Goal: Task Accomplishment & Management: Complete application form

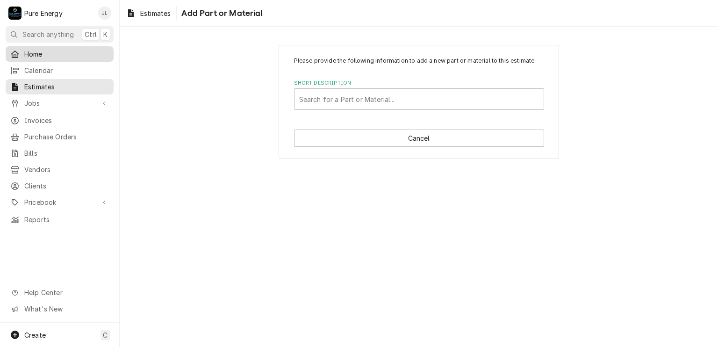
click at [58, 54] on span "Home" at bounding box center [66, 54] width 85 height 10
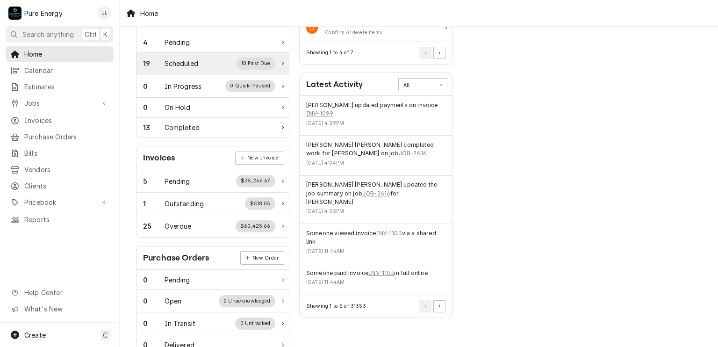
scroll to position [68, 0]
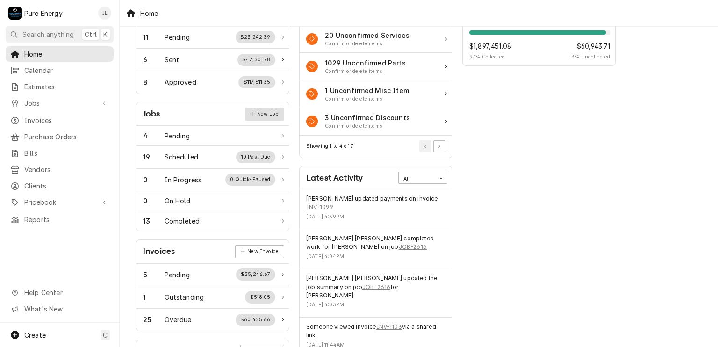
click at [266, 114] on link "New Job" at bounding box center [264, 114] width 39 height 13
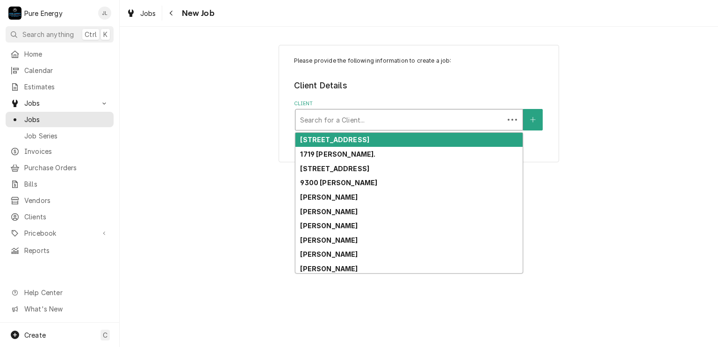
click at [354, 118] on div "Client" at bounding box center [399, 119] width 199 height 17
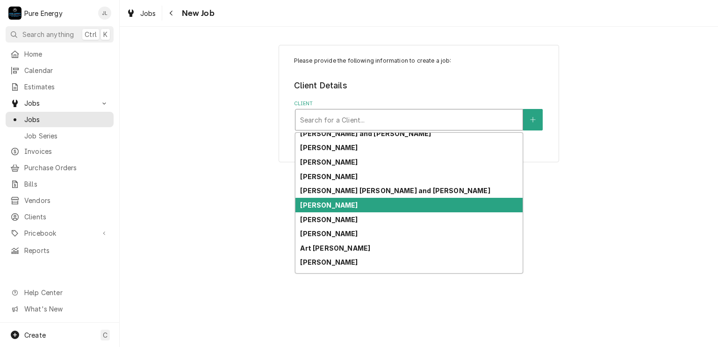
scroll to position [149, 0]
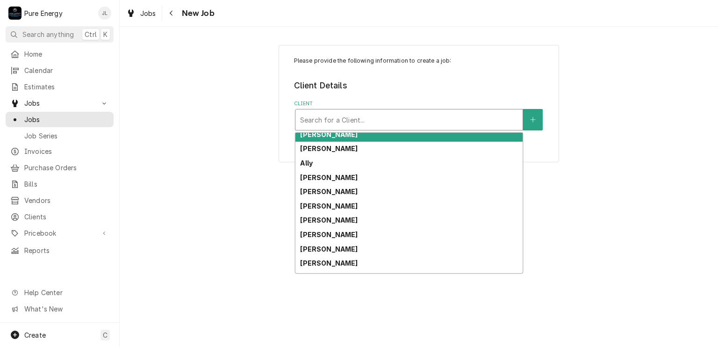
type input "T"
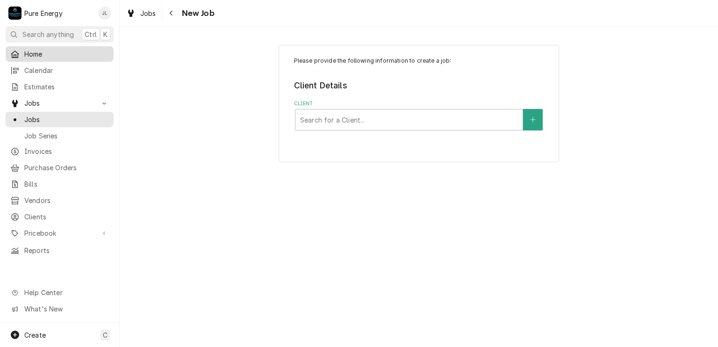
click at [54, 53] on span "Home" at bounding box center [66, 54] width 85 height 10
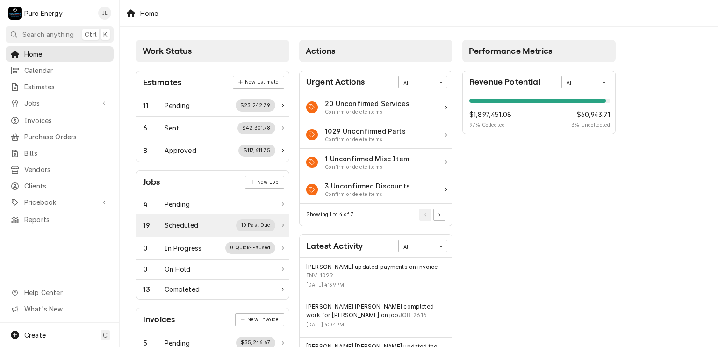
click at [179, 219] on div "19 Scheduled 10 Past Due" at bounding box center [209, 225] width 132 height 12
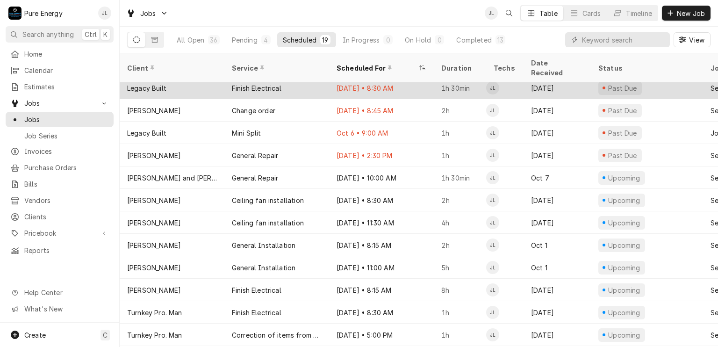
scroll to position [157, 0]
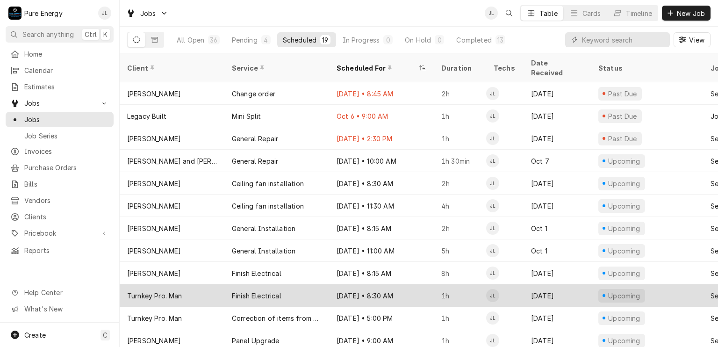
click at [425, 285] on div "Oct 17 • 8:30 AM" at bounding box center [381, 295] width 105 height 22
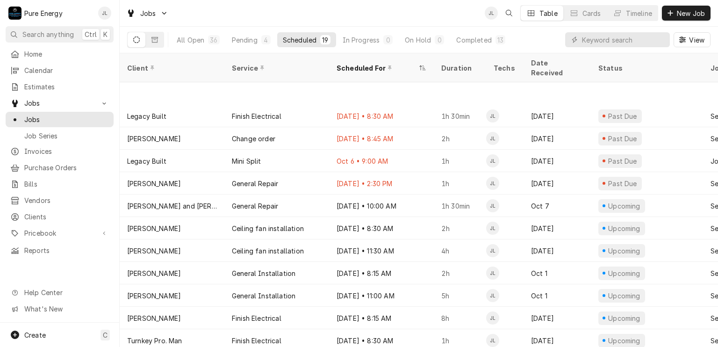
scroll to position [157, 0]
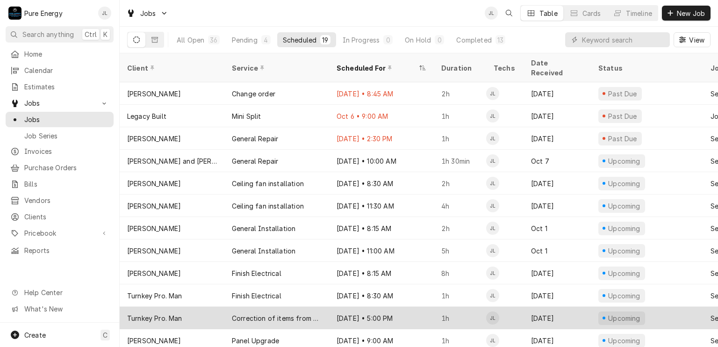
click at [416, 309] on div "Oct 21 • 5:00 PM" at bounding box center [381, 318] width 105 height 22
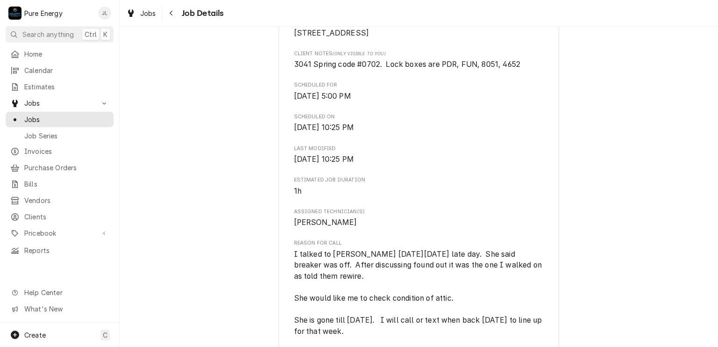
scroll to position [327, 0]
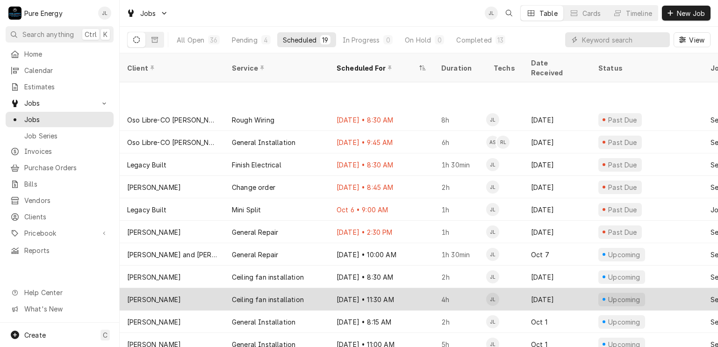
scroll to position [112, 0]
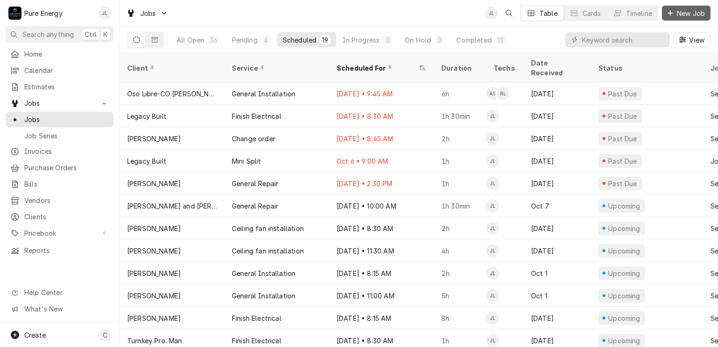
click at [676, 10] on span "New Job" at bounding box center [691, 13] width 32 height 10
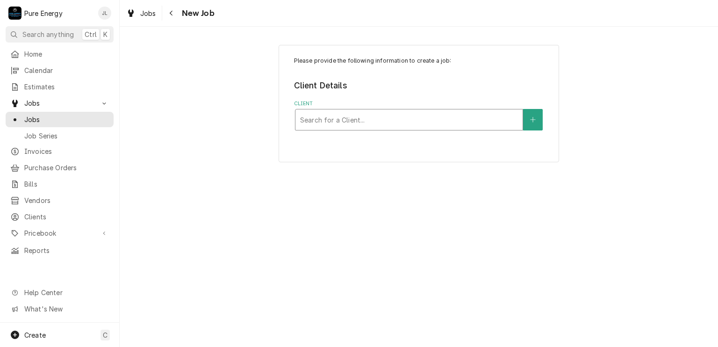
click at [333, 114] on div "Client" at bounding box center [409, 119] width 218 height 17
type input "Oso"
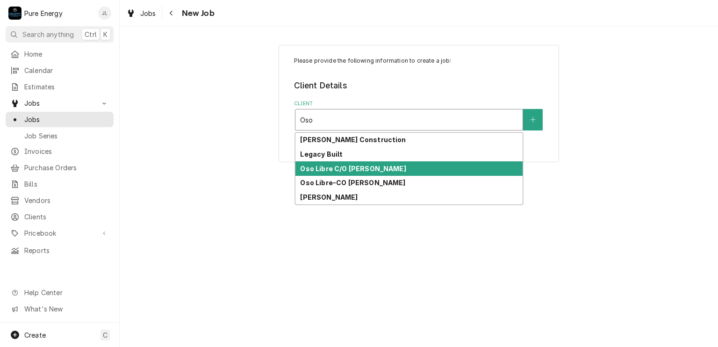
click at [328, 170] on strong "Oso Libre C/O [PERSON_NAME]" at bounding box center [353, 169] width 106 height 8
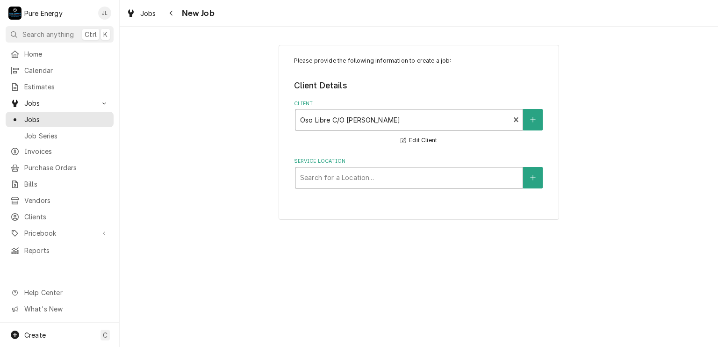
click at [381, 172] on div "Service Location" at bounding box center [409, 177] width 218 height 17
click at [529, 177] on button "Service Location" at bounding box center [533, 178] width 20 height 22
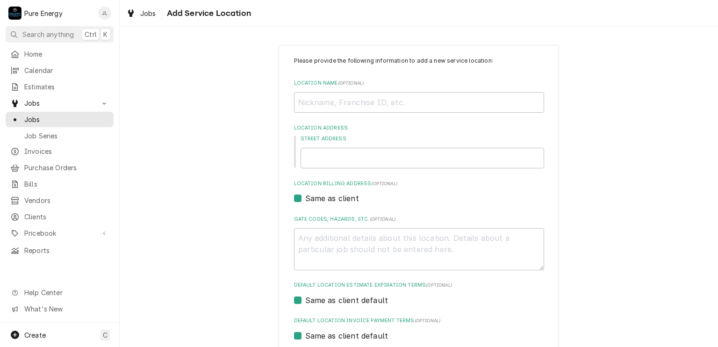
scroll to position [93, 0]
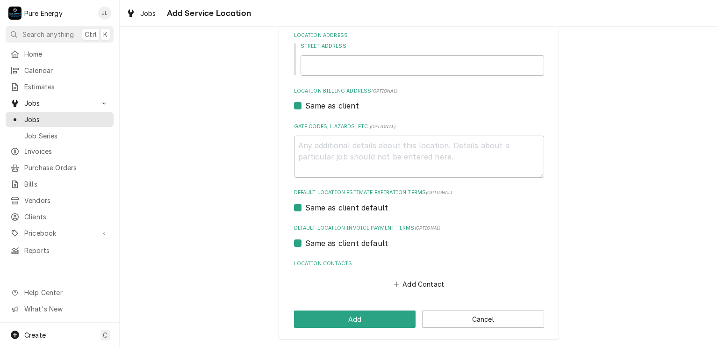
type textarea "x"
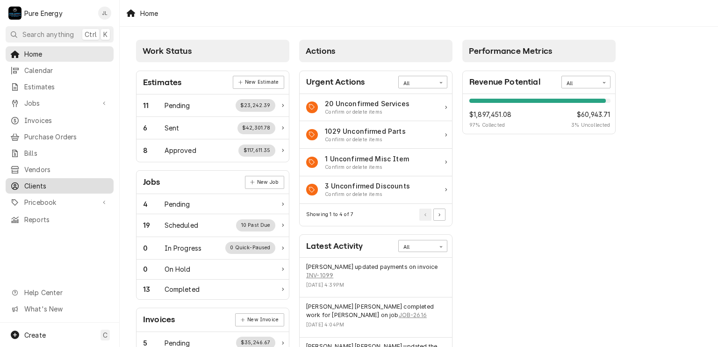
click at [68, 181] on span "Clients" at bounding box center [66, 186] width 85 height 10
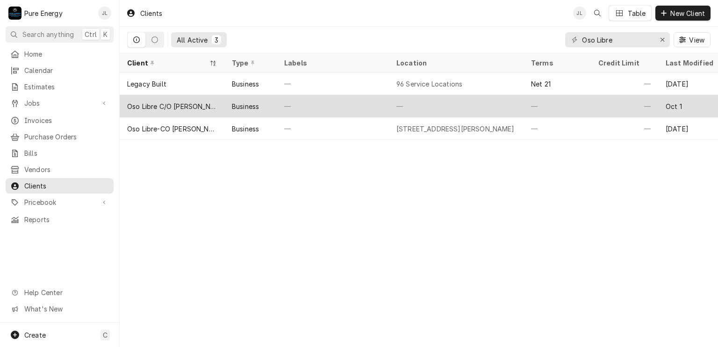
click at [322, 102] on div "—" at bounding box center [333, 106] width 112 height 22
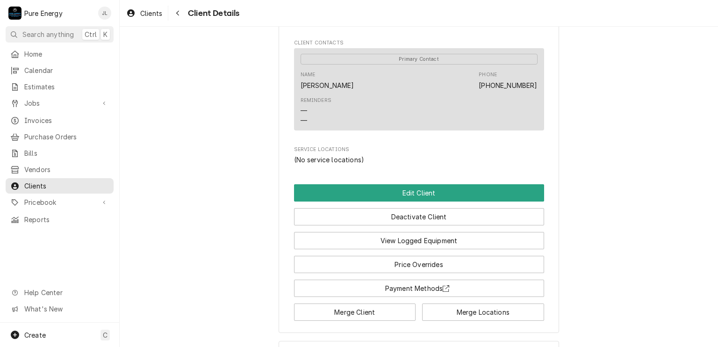
scroll to position [339, 0]
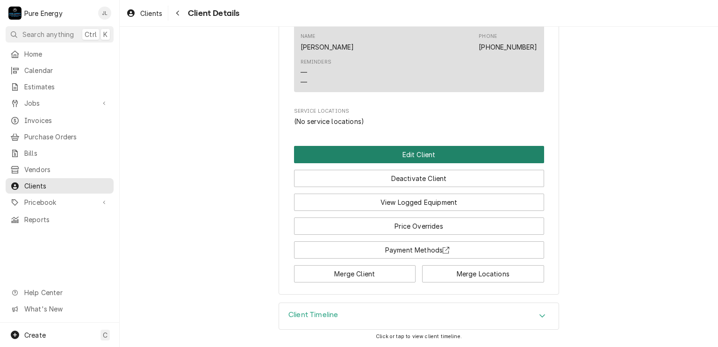
click at [406, 156] on button "Edit Client" at bounding box center [419, 154] width 250 height 17
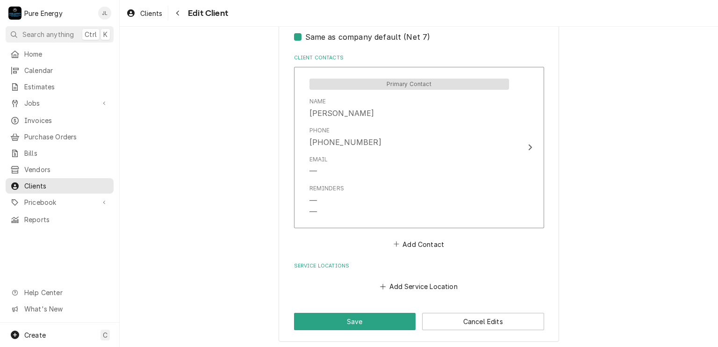
scroll to position [609, 0]
click at [368, 316] on button "Save" at bounding box center [355, 320] width 122 height 17
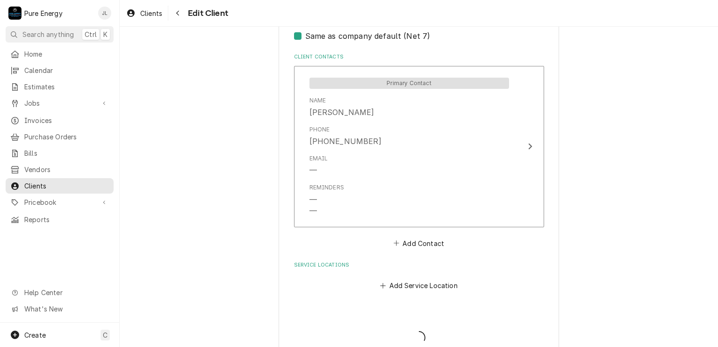
type textarea "x"
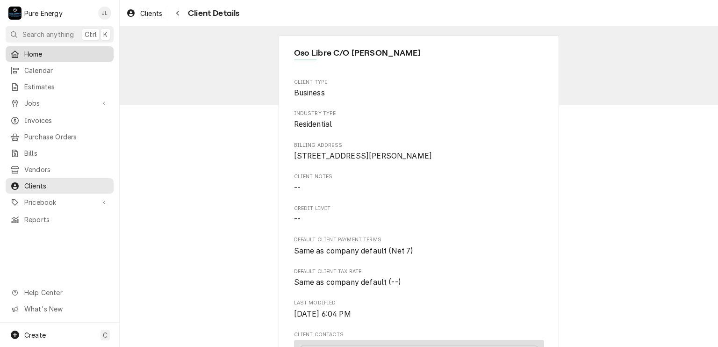
click at [68, 52] on span "Home" at bounding box center [66, 54] width 85 height 10
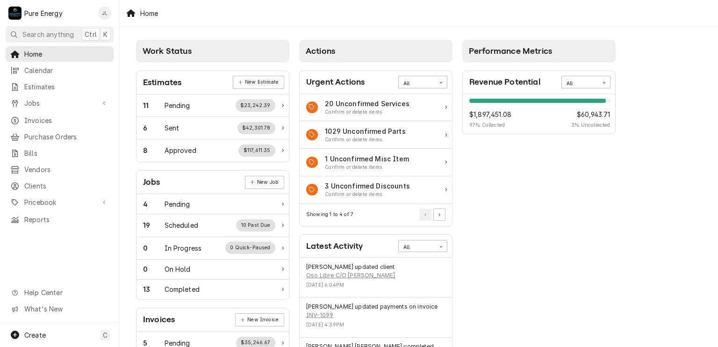
scroll to position [94, 0]
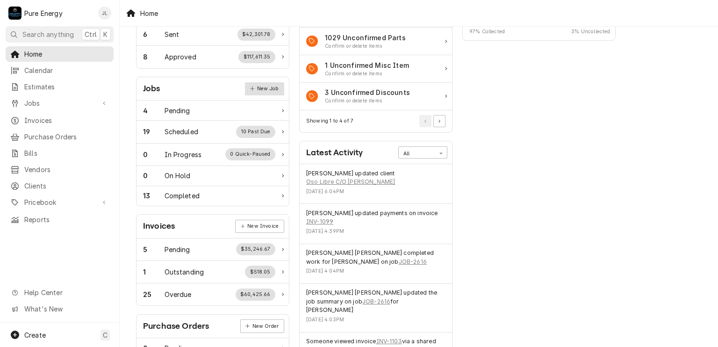
click at [271, 91] on link "New Job" at bounding box center [264, 88] width 39 height 13
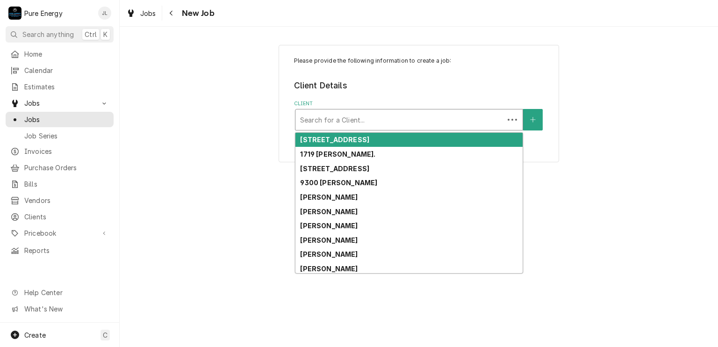
click at [365, 114] on div "Client" at bounding box center [399, 119] width 199 height 17
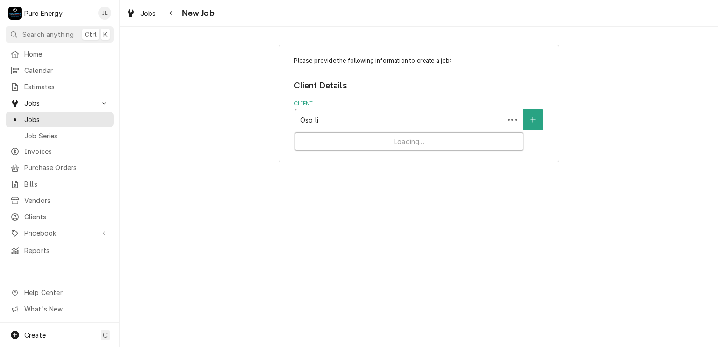
type input "Oso lib"
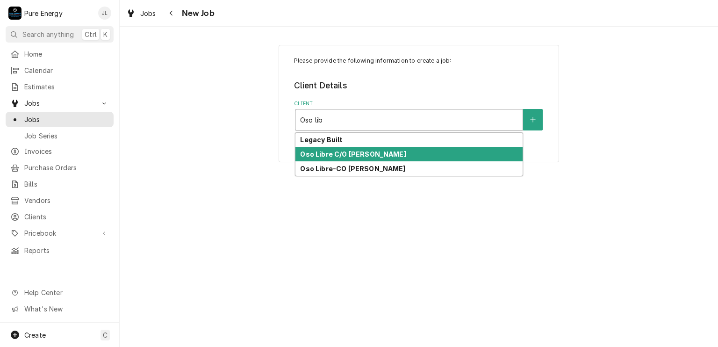
click at [357, 150] on strong "Oso Libre C/O [PERSON_NAME]" at bounding box center [353, 154] width 106 height 8
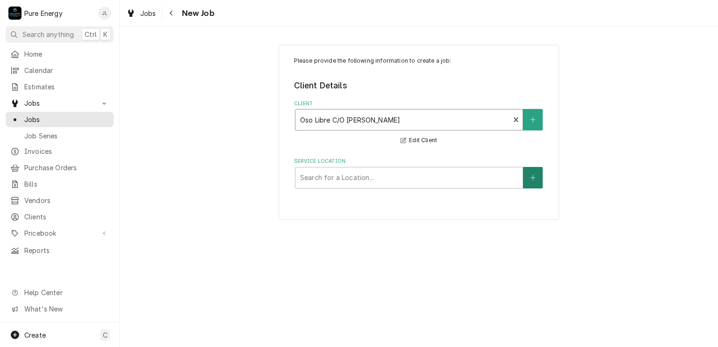
click at [531, 175] on icon "Create New Location" at bounding box center [533, 177] width 6 height 7
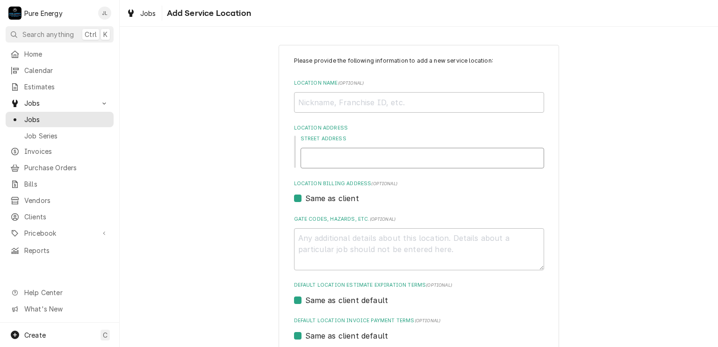
click at [354, 160] on input "Street Address" at bounding box center [423, 158] width 244 height 21
type textarea "x"
type input "7"
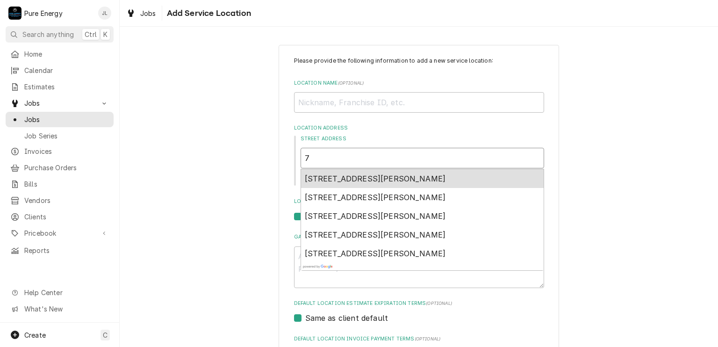
type textarea "x"
type input "73"
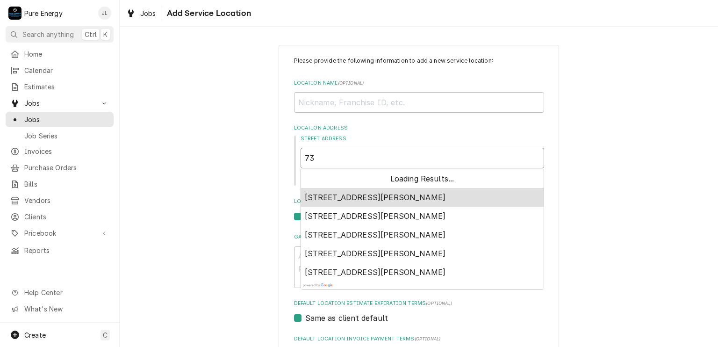
type textarea "x"
type input "738"
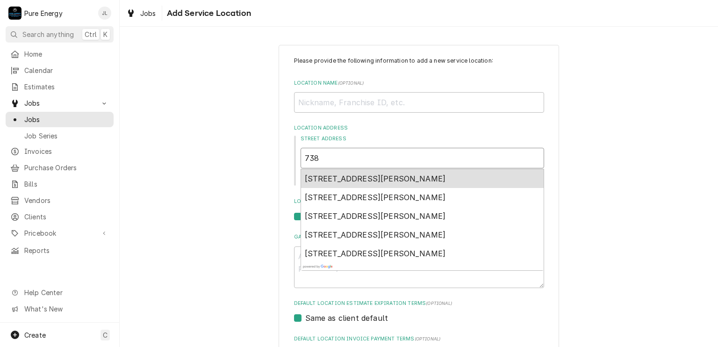
type textarea "x"
type input "7383"
type textarea "x"
type input "7383"
type textarea "x"
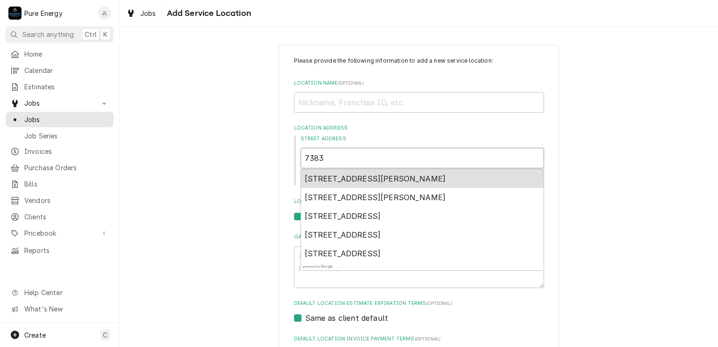
type input "7383 V"
type textarea "x"
type input "7383 Vi"
type textarea "x"
type input "7383 Vin"
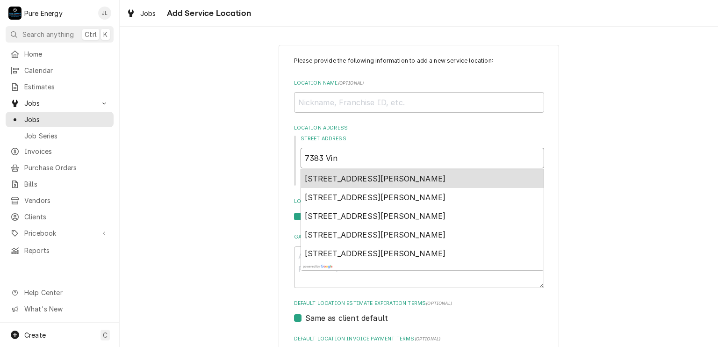
click at [349, 173] on div "7383 Vineyard Drive, Paso Robles, CA, USA" at bounding box center [422, 178] width 243 height 19
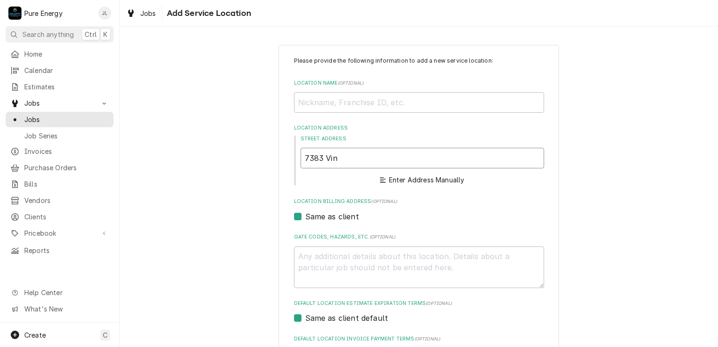
type textarea "x"
type input "7383 Vineyard Dr"
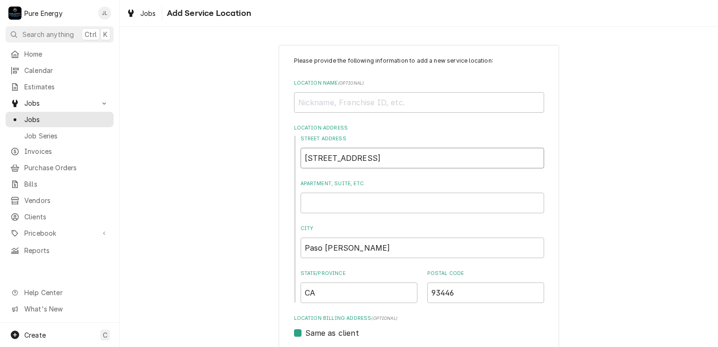
type textarea "x"
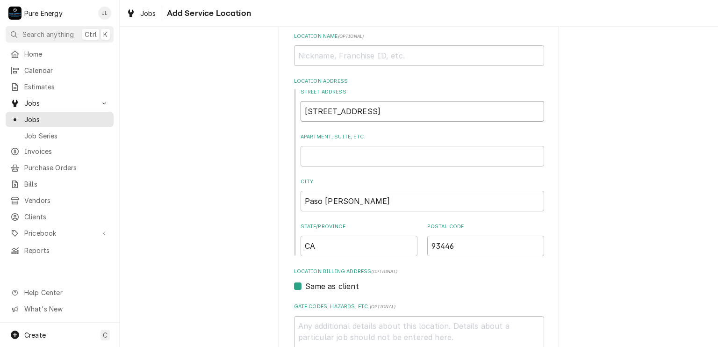
scroll to position [227, 0]
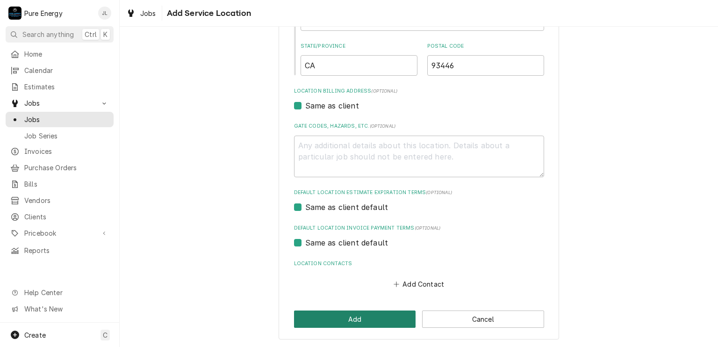
type input "7383 Vineyard Dr"
click at [363, 312] on button "Add" at bounding box center [355, 319] width 122 height 17
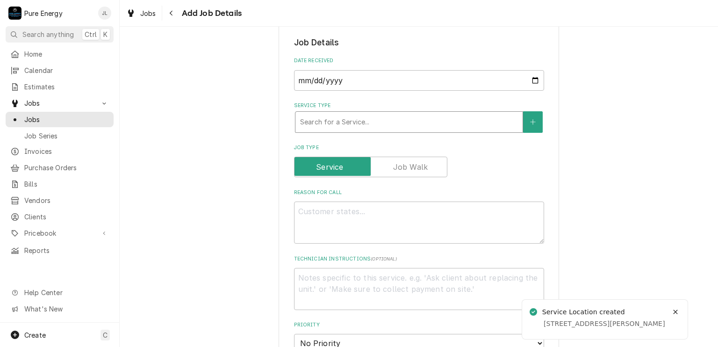
scroll to position [234, 0]
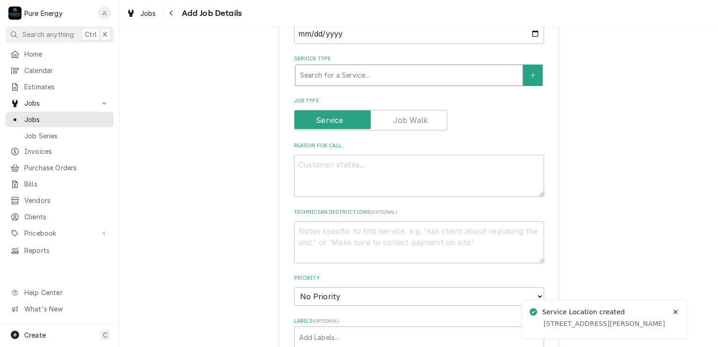
click at [356, 80] on div "Service Type" at bounding box center [409, 75] width 218 height 17
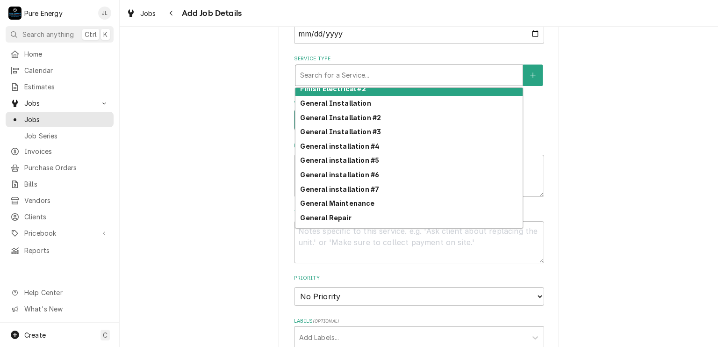
scroll to position [383, 0]
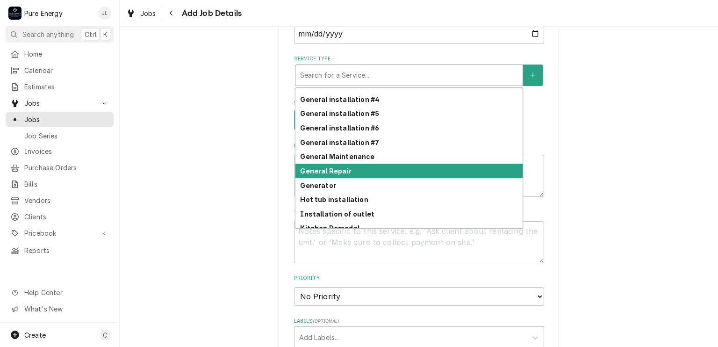
click at [338, 169] on strong "General Repair" at bounding box center [325, 171] width 51 height 8
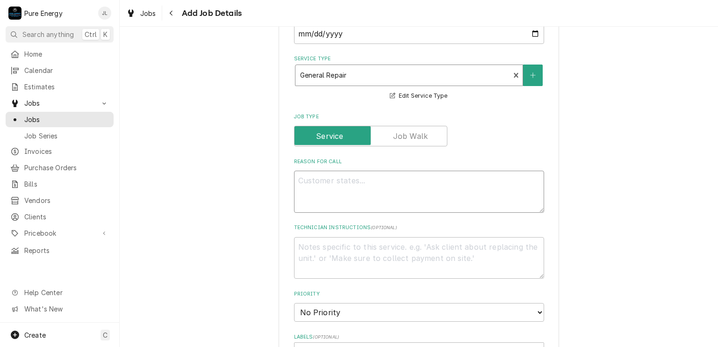
click at [329, 188] on textarea "Reason For Call" at bounding box center [419, 192] width 250 height 42
type textarea "x"
type textarea "Y"
type textarea "x"
type textarea "Yo"
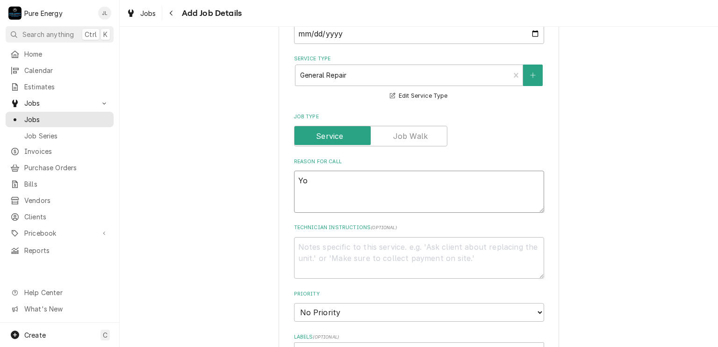
type textarea "x"
type textarea "You"
type textarea "x"
type textarea "You w"
type textarea "x"
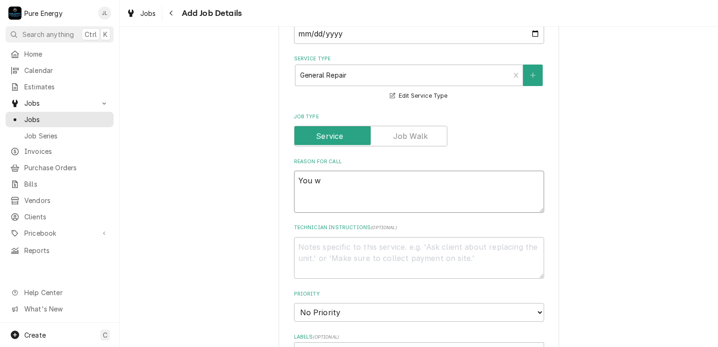
type textarea "You wi"
type textarea "x"
type textarea "You wil"
type textarea "x"
type textarea "You will"
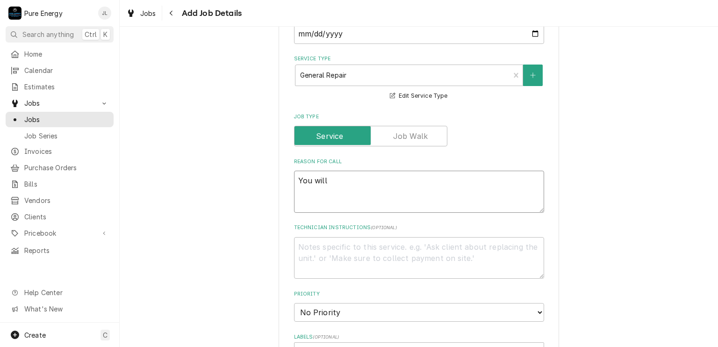
type textarea "x"
type textarea "You will"
type textarea "x"
type textarea "You will b"
type textarea "x"
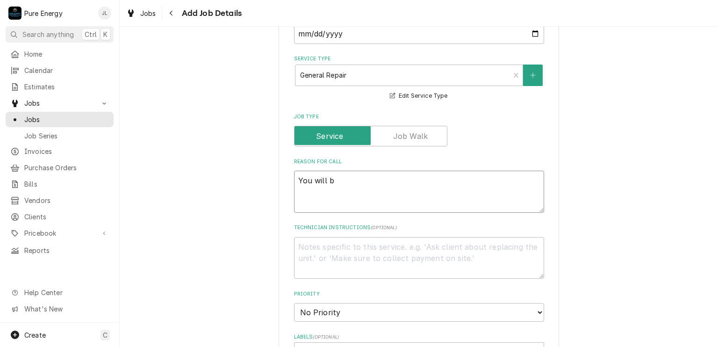
type textarea "You will be"
type textarea "x"
type textarea "You will be"
type textarea "x"
type textarea "You will be m"
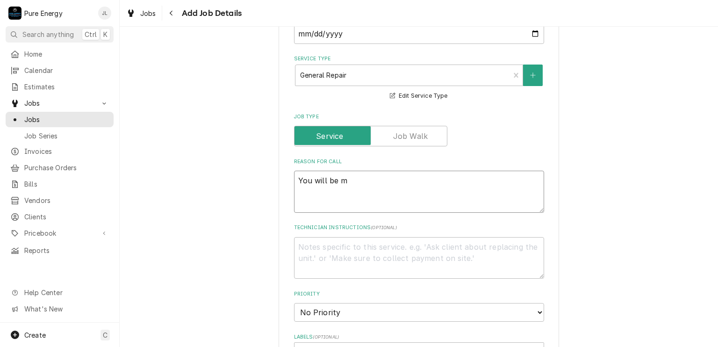
type textarea "x"
type textarea "You will be me"
type textarea "x"
type textarea "You will be mee"
type textarea "x"
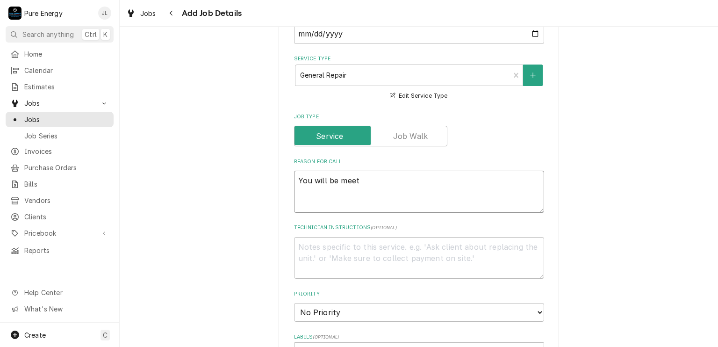
type textarea "You will be meeti"
type textarea "x"
type textarea "You will be meetin"
type textarea "x"
type textarea "You will be meeting"
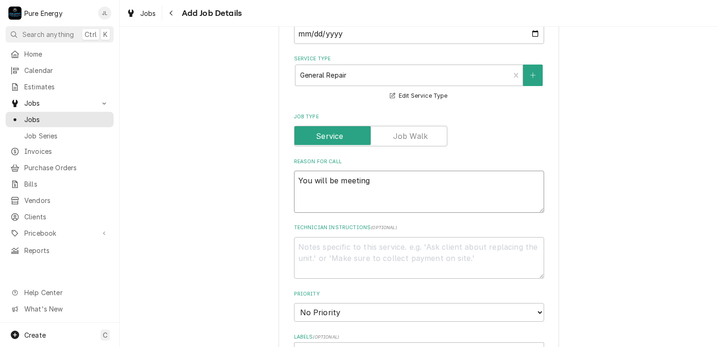
type textarea "x"
type textarea "You will be meeting an"
type textarea "x"
type textarea "You will be meeting a"
type textarea "x"
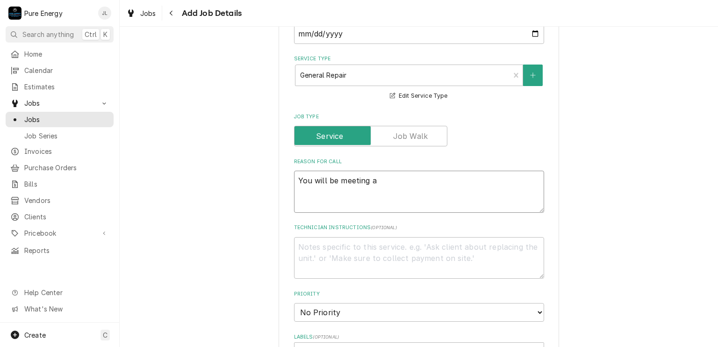
type textarea "You will be meeting a d"
type textarea "x"
type textarea "You will be meeting a di"
type textarea "x"
type textarea "You will be meeting a dif"
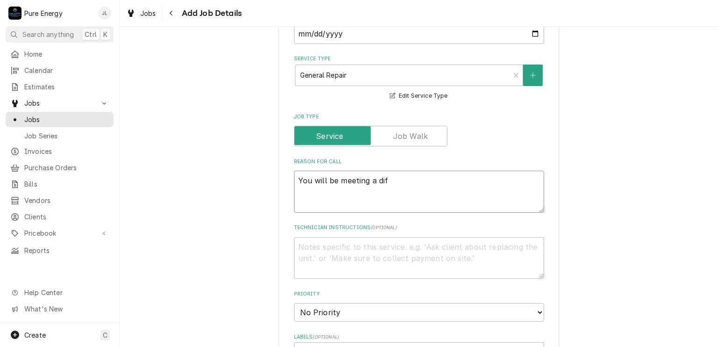
type textarea "x"
type textarea "You will be meeting a diff"
type textarea "x"
type textarea "You will be meeting a diffe"
type textarea "x"
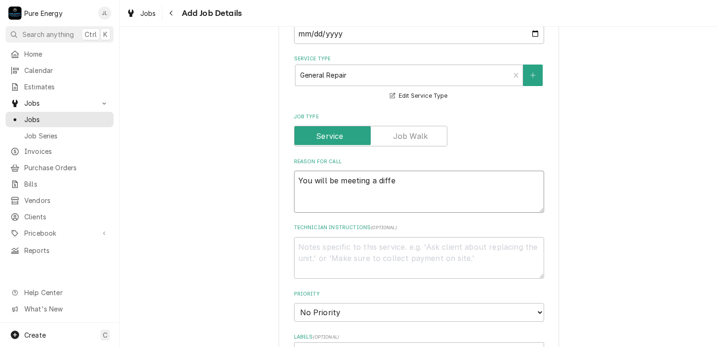
type textarea "You will be meeting a differ"
type textarea "x"
type textarea "You will be meeting a differe"
type textarea "x"
type textarea "You will be meeting a differen"
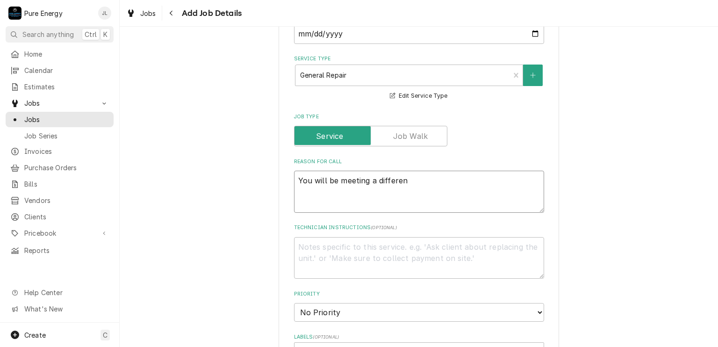
type textarea "x"
type textarea "You will be meeting a different"
type textarea "x"
type textarea "You will be meeting a different"
type textarea "x"
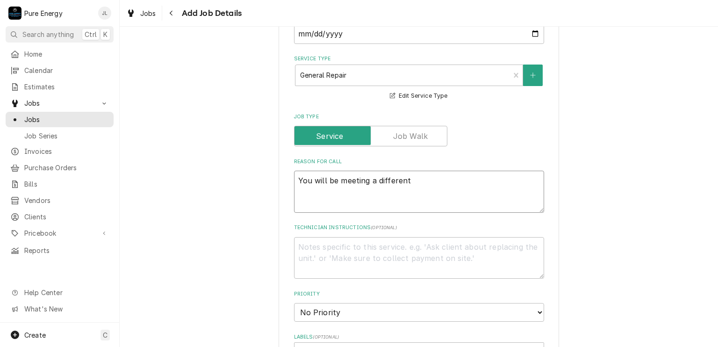
type textarea "You will be meeting a different e"
type textarea "x"
type textarea "You will be meeting a different em"
type textarea "x"
type textarea "You will be meeting a different emp"
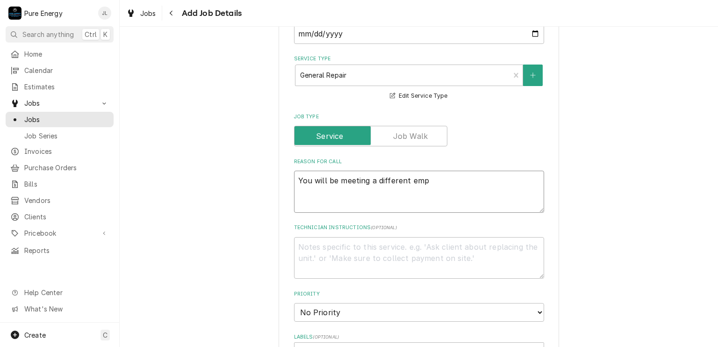
type textarea "x"
type textarea "You will be meeting a different empl"
type textarea "x"
type textarea "You will be meeting a different emplo"
type textarea "x"
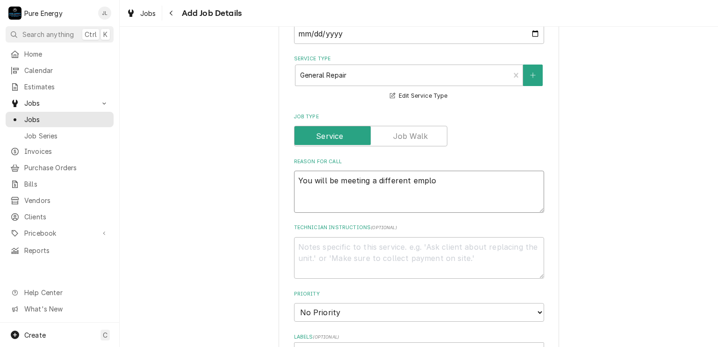
type textarea "You will be meeting a different employ"
type textarea "x"
type textarea "You will be meeting a different employe"
type textarea "x"
type textarea "You will be meeting a different employee"
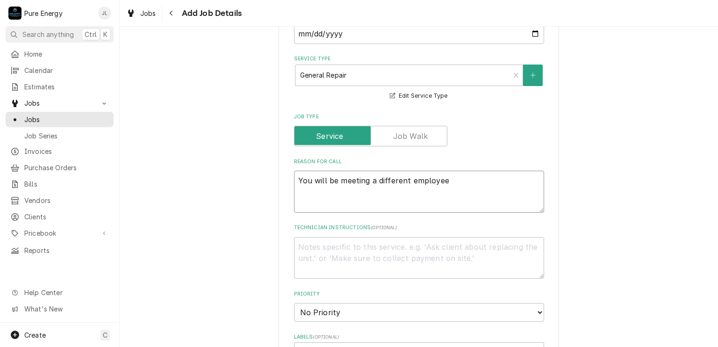
type textarea "x"
type textarea "You will be meeting a different employee"
type textarea "x"
type textarea "You will be meeting a different employee E"
type textarea "x"
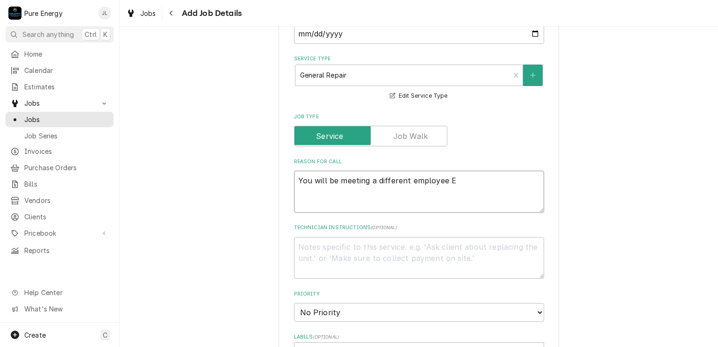
type textarea "You will be meeting a different employee El"
type textarea "x"
type textarea "You will be meeting a different employee Ell"
type textarea "x"
type textarea "You will be meeting a different employee Elli"
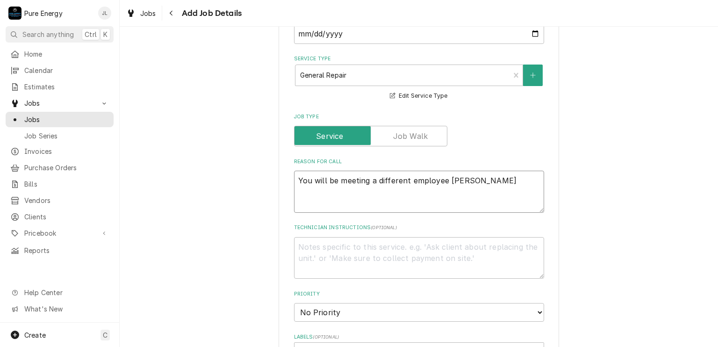
type textarea "x"
type textarea "You will be meeting a different employee Ellie"
type textarea "x"
type textarea "You will be meeting a different employee Ellie"
type textarea "x"
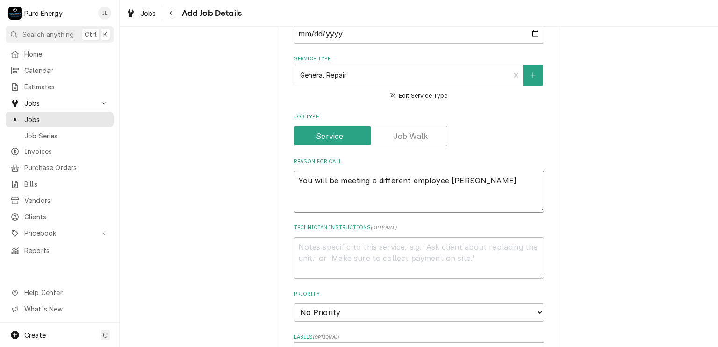
type textarea "You will be meeting a different employee Ellie a"
type textarea "x"
type textarea "You will be meeting a different employee Ellie at"
type textarea "x"
type textarea "You will be meeting a different employee Ellie at"
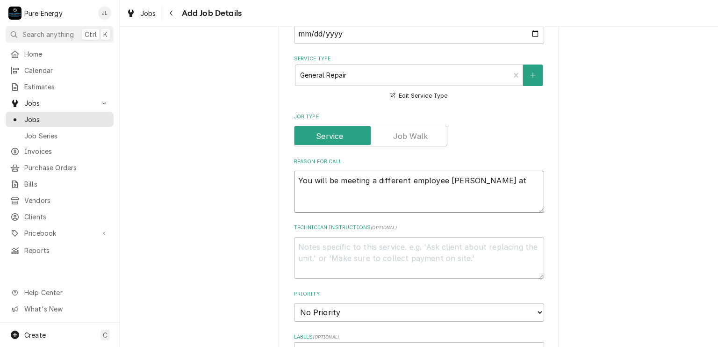
type textarea "x"
type textarea "You will be meeting a different employee Ellie at t"
type textarea "x"
type textarea "You will be meeting a different employee Ellie at th"
type textarea "x"
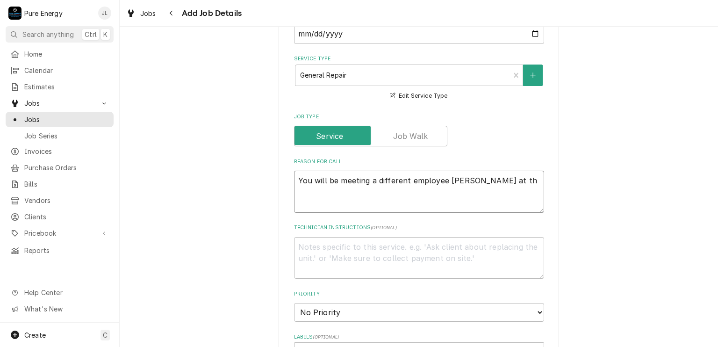
type textarea "You will be meeting a different employee Ellie at the"
type textarea "x"
type textarea "You will be meeting a different employee Ellie at the"
type textarea "x"
type textarea "You will be meeting a different employee Ellie at the m"
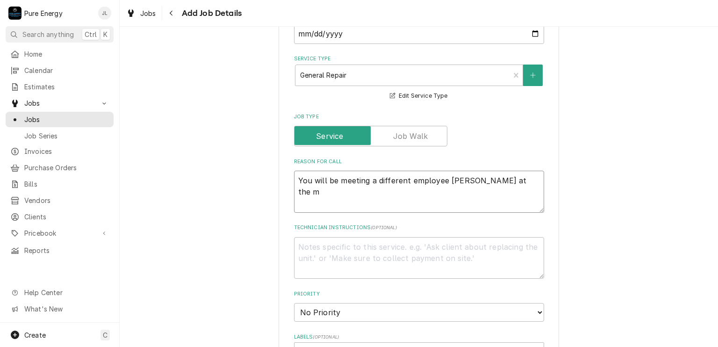
type textarea "x"
type textarea "You will be meeting a different employee Ellie at the mai"
type textarea "x"
type textarea "You will be meeting a different employee Ellie at the main"
type textarea "x"
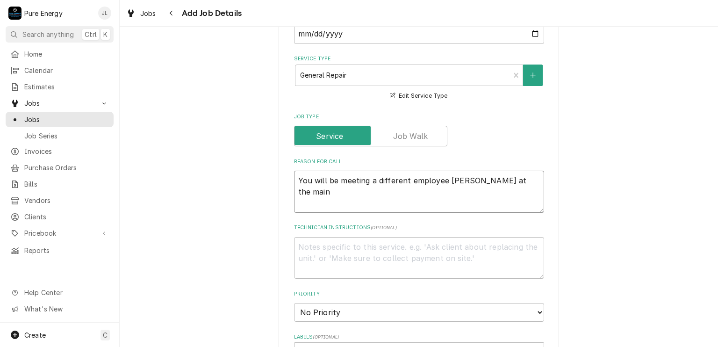
type textarea "You will be meeting a different employee Ellie at the main"
type textarea "x"
type textarea "You will be meeting a different employee Ellie at the main h"
type textarea "x"
type textarea "You will be meeting a different employee Ellie at the main ho"
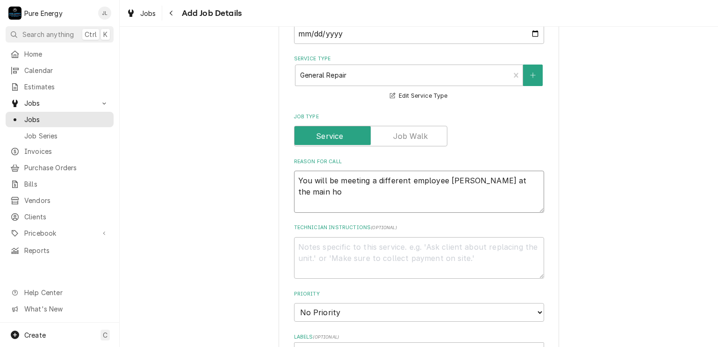
type textarea "x"
type textarea "You will be meeting a different employee Ellie at the main hou"
type textarea "x"
type textarea "You will be meeting a different employee Ellie at the main hous"
type textarea "x"
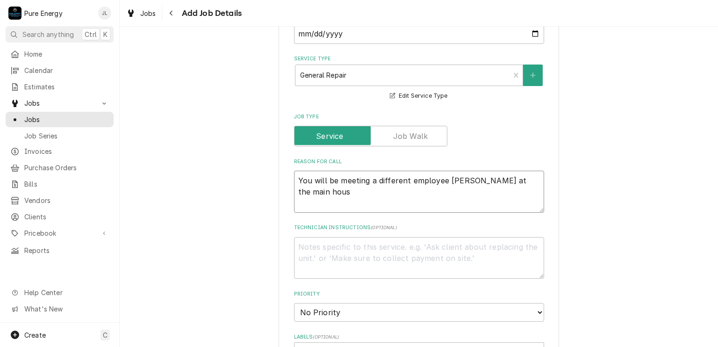
type textarea "You will be meeting a different employee Ellie at the main house"
type textarea "x"
type textarea "You will be meeting a different employee Ellie at the main house."
type textarea "x"
type textarea "You will be meeting a different employee Ellie at the main house."
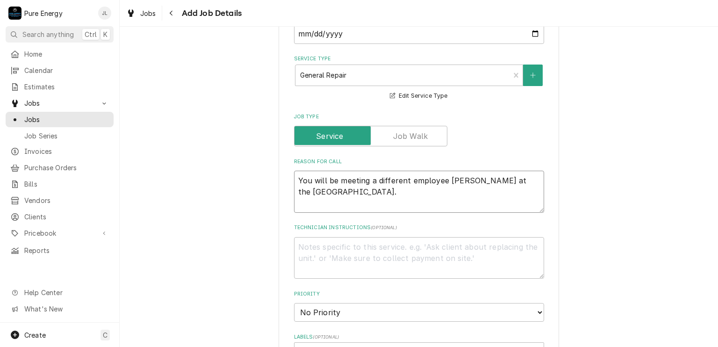
type textarea "x"
type textarea "You will be meeting a different employee Ellie at the main house."
type textarea "x"
type textarea "You will be meeting a different employee Ellie at the main house. T"
type textarea "x"
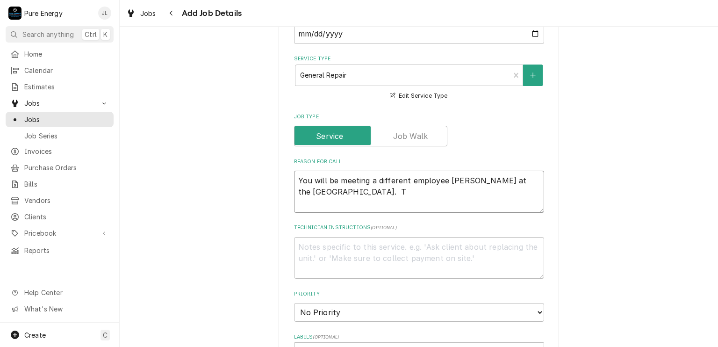
type textarea "You will be meeting a different employee Ellie at the main house. Th"
type textarea "x"
type textarea "You will be meeting a different employee Ellie at the main house. Ther"
type textarea "x"
type textarea "You will be meeting a different employee Ellie at the main house. There"
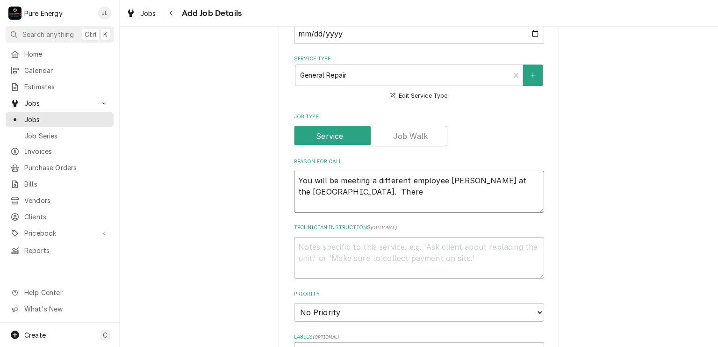
type textarea "x"
type textarea "You will be meeting a different employee Ellie at the main house. There"
type textarea "x"
type textarea "You will be meeting a different employee Ellie at the main house. There i"
type textarea "x"
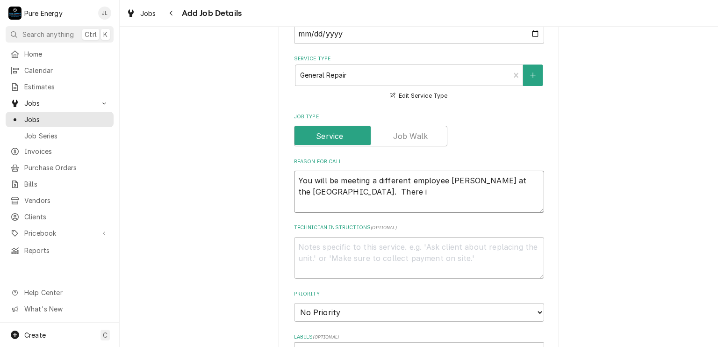
type textarea "You will be meeting a different employee Ellie at the main house. There is"
type textarea "x"
type textarea "You will be meeting a different employee Ellie at the main house. There is"
type textarea "x"
type textarea "You will be meeting a different employee Ellie at the main house. There is a"
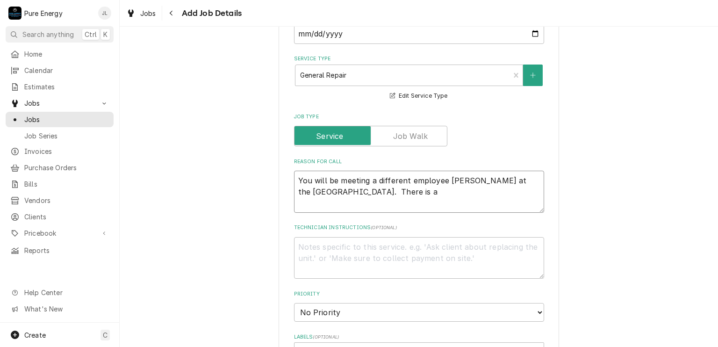
type textarea "x"
type textarea "You will be meeting a different employee Ellie at the main house. There is a e"
type textarea "x"
type textarea "You will be meeting a different employee Ellie at the main house. There is a ex"
type textarea "x"
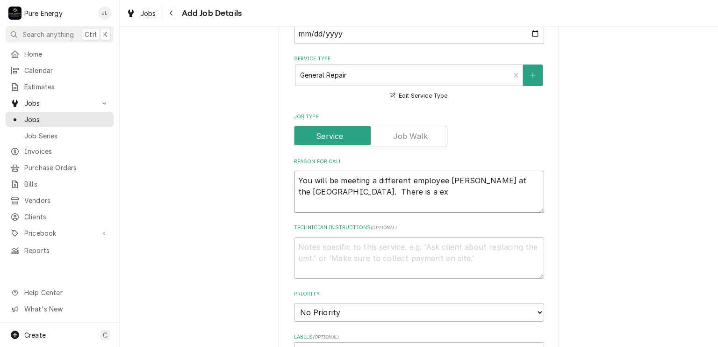
type textarea "You will be meeting a different employee Ellie at the main house. There is a ext"
type textarea "x"
type textarea "You will be meeting a different employee Ellie at the main house. There is a ex…"
type textarea "x"
type textarea "You will be meeting a different employee Ellie at the main house. There is a ex…"
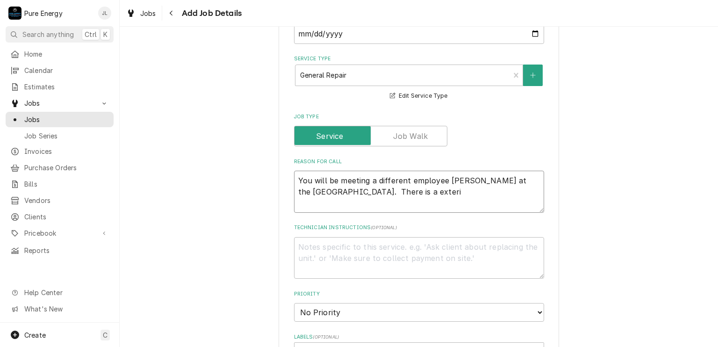
type textarea "x"
type textarea "You will be meeting a different employee Ellie at the main house. There is a ex…"
type textarea "x"
type textarea "You will be meeting a different employee Ellie at the main house. There is a ex…"
type textarea "x"
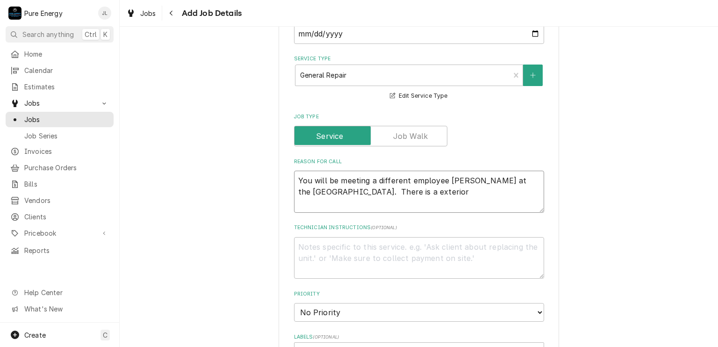
type textarea "You will be meeting a different employee Ellie at the main house. There is a ex…"
type textarea "x"
type textarea "You will be meeting a different employee Ellie at the main house. There is a ex…"
type textarea "x"
type textarea "You will be meeting a different employee Ellie at the main house. There is a ex…"
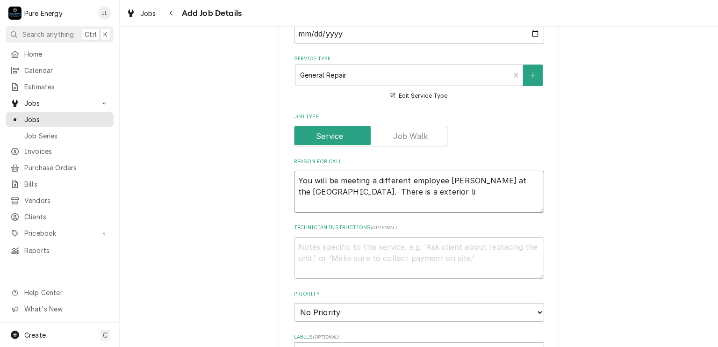
type textarea "x"
type textarea "You will be meeting a different employee Ellie at the main house. There is a ex…"
type textarea "x"
type textarea "You will be meeting a different employee Ellie at the main house. There is a ex…"
type textarea "x"
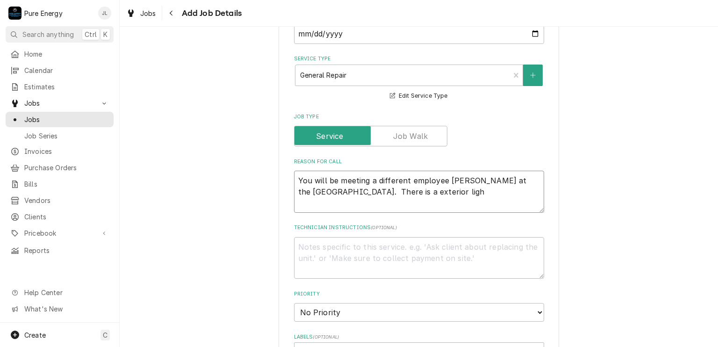
type textarea "You will be meeting a different employee Ellie at the main house. There is a ex…"
type textarea "x"
type textarea "You will be meeting a different employee Ellie at the main house. There is a ex…"
type textarea "x"
type textarea "You will be meeting a different employee Ellie at the main house. There is a ex…"
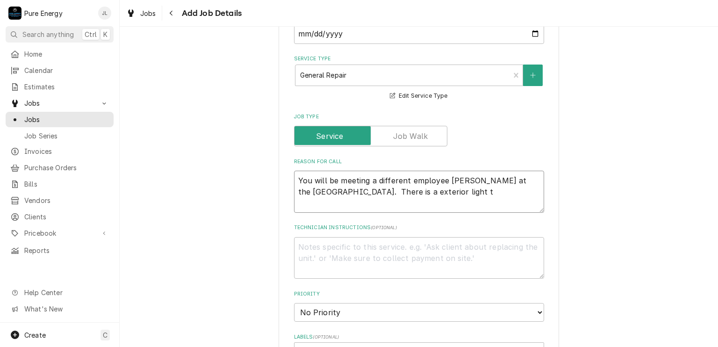
type textarea "x"
type textarea "You will be meeting a different employee Ellie at the main house. There is a ex…"
type textarea "x"
type textarea "You will be meeting a different employee Ellie at the main house. There is a ex…"
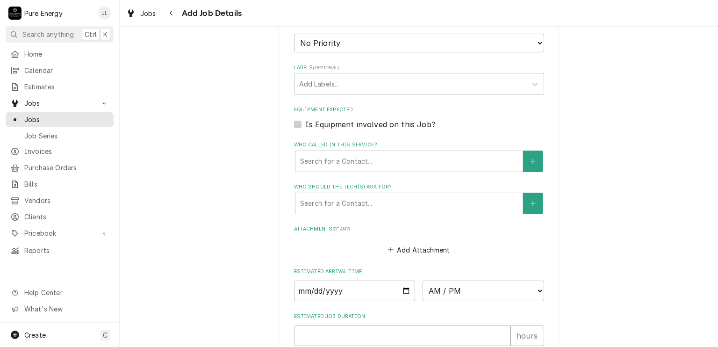
scroll to position [634, 0]
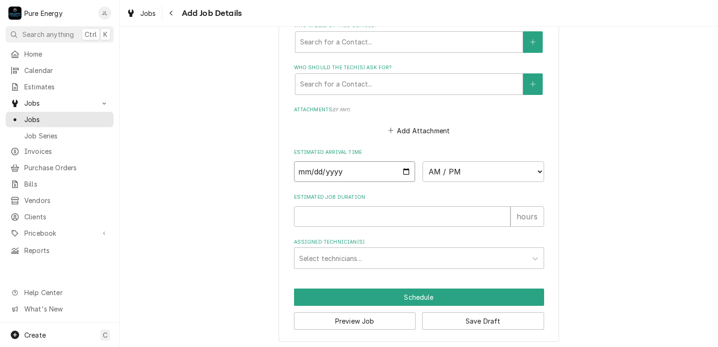
click at [403, 168] on input "Date" at bounding box center [355, 171] width 122 height 21
click at [537, 173] on select "AM / PM 6:00 AM 6:15 AM 6:30 AM 6:45 AM 7:00 AM 7:15 AM 7:30 AM 7:45 AM 8:00 AM…" at bounding box center [484, 171] width 122 height 21
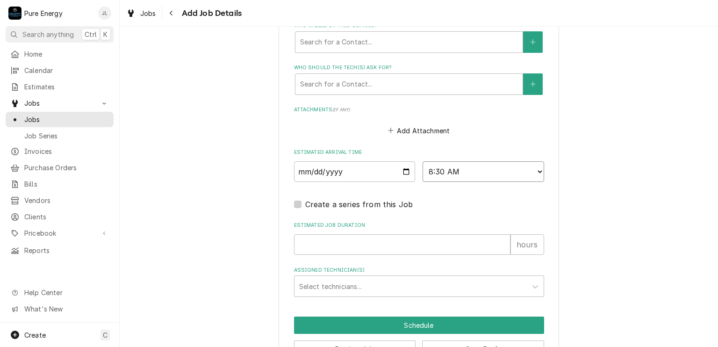
scroll to position [0, 0]
click at [324, 245] on input "Estimated Job Duration" at bounding box center [402, 244] width 217 height 21
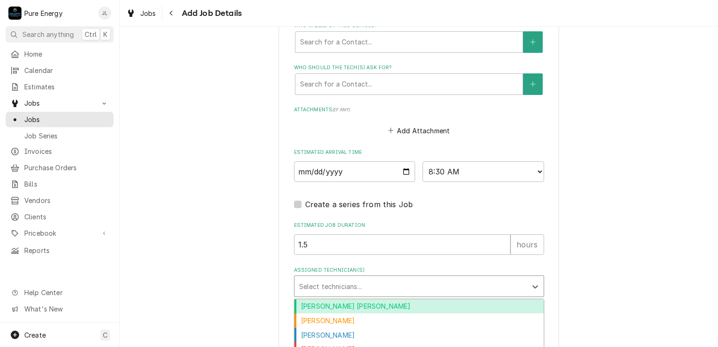
click at [339, 282] on div "Assigned Technician(s)" at bounding box center [410, 286] width 223 height 17
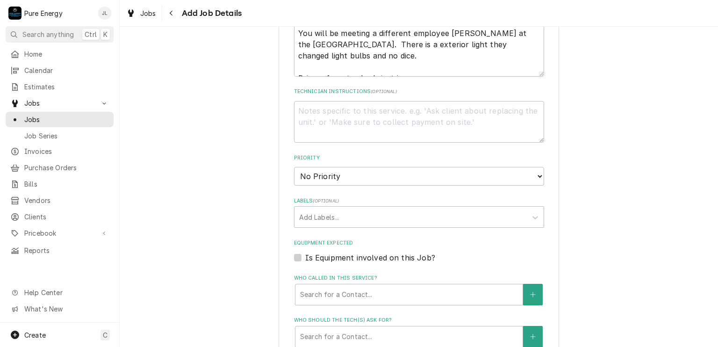
scroll to position [194, 0]
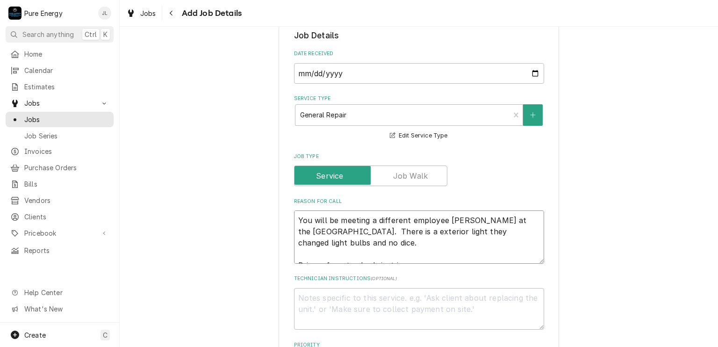
click at [296, 219] on textarea "You will be meeting a different employee Ellie at the main house. There is a ex…" at bounding box center [419, 236] width 250 height 53
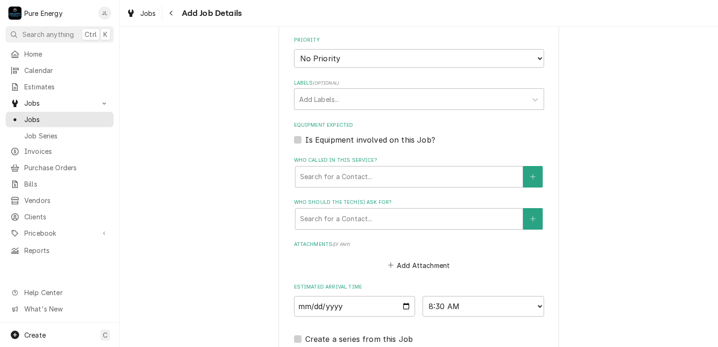
scroll to position [662, 0]
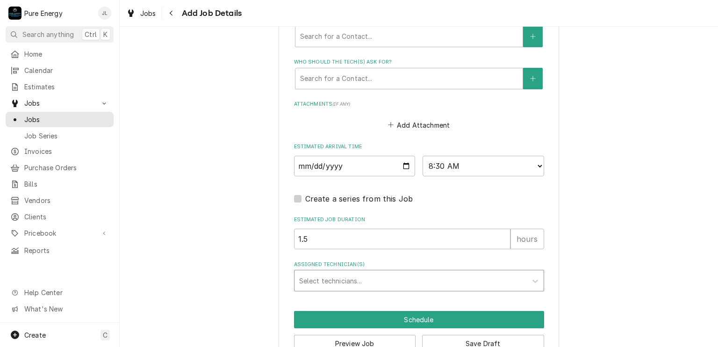
click at [366, 280] on div "Assigned Technician(s)" at bounding box center [410, 280] width 223 height 17
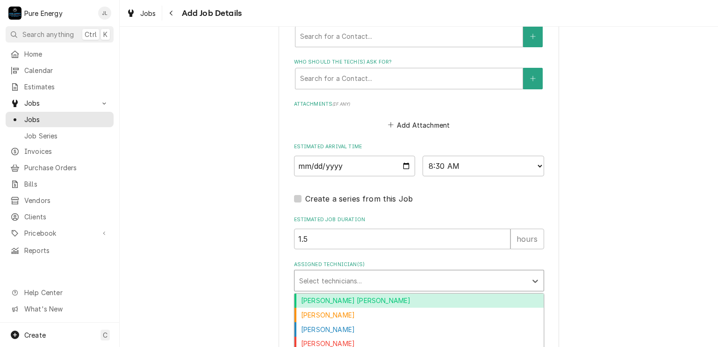
scroll to position [684, 0]
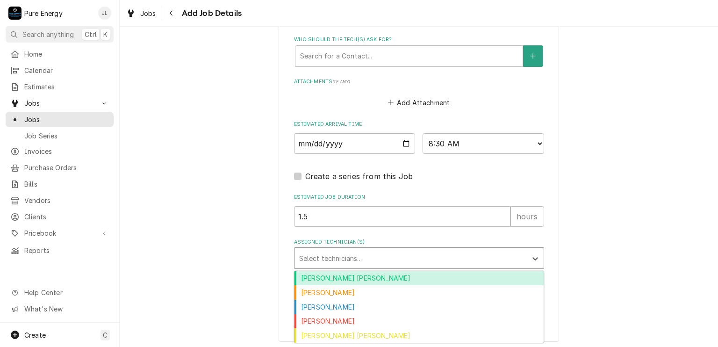
click at [334, 273] on div "Albert Hernandez Soto" at bounding box center [419, 278] width 249 height 14
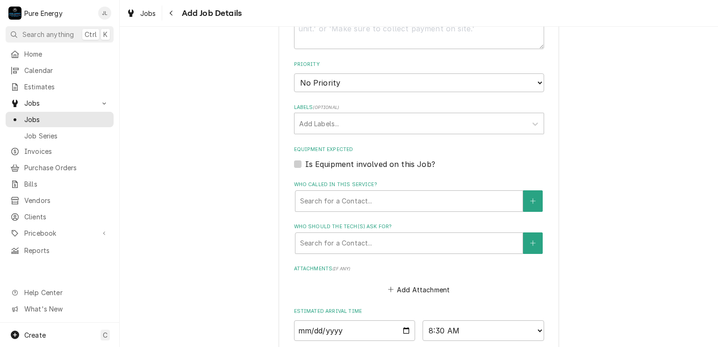
scroll to position [263, 0]
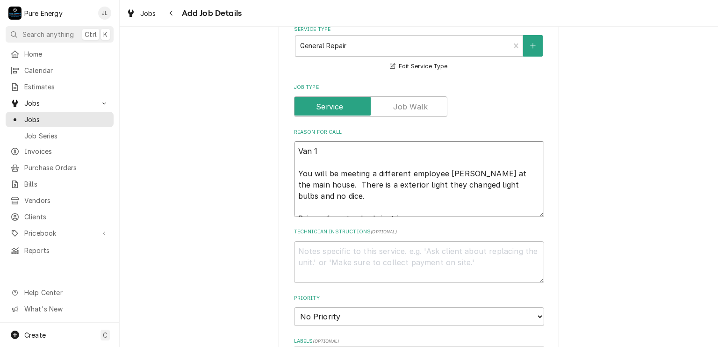
click at [347, 152] on textarea "Van 1 You will be meeting a different employee Ellie at the main house. There i…" at bounding box center [419, 179] width 250 height 76
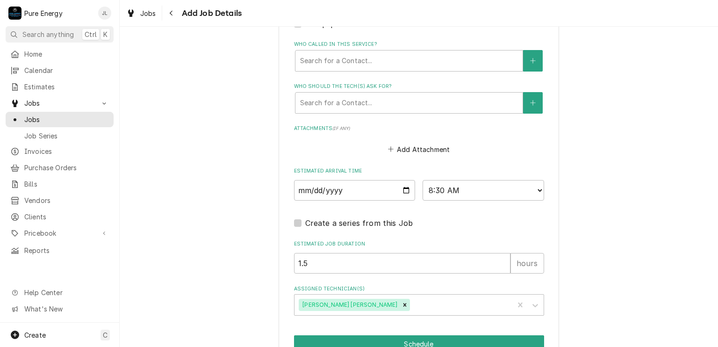
scroll to position [684, 0]
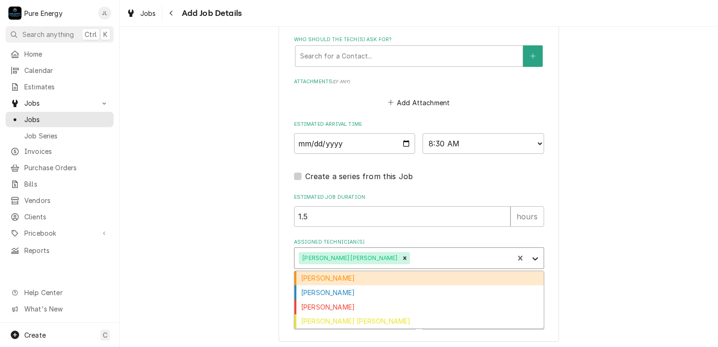
click at [533, 259] on icon "Assigned Technician(s)" at bounding box center [535, 258] width 9 height 9
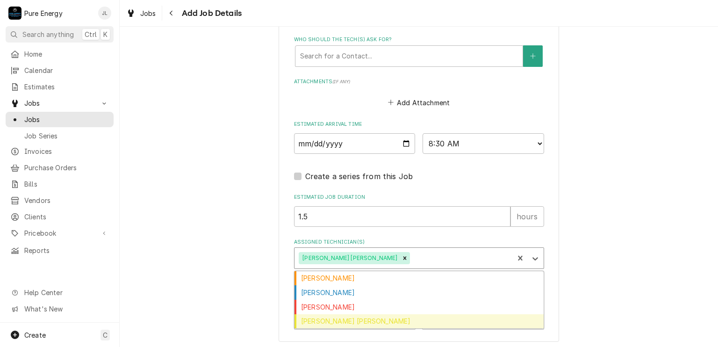
click at [397, 322] on div "Rodolfo Hernandez Lorenzo" at bounding box center [419, 321] width 249 height 14
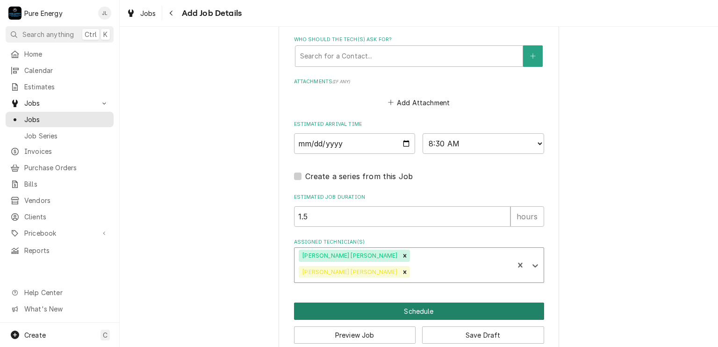
click at [415, 303] on button "Schedule" at bounding box center [419, 311] width 250 height 17
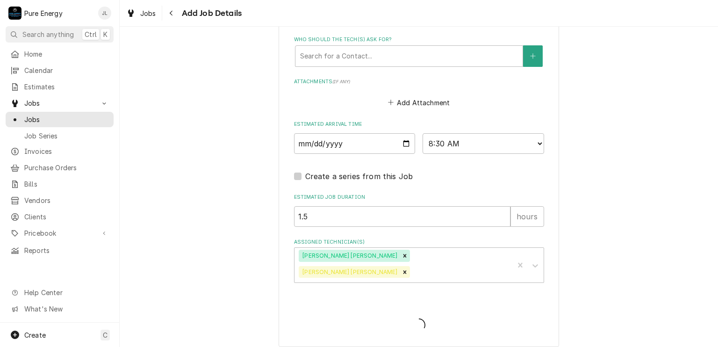
scroll to position [676, 0]
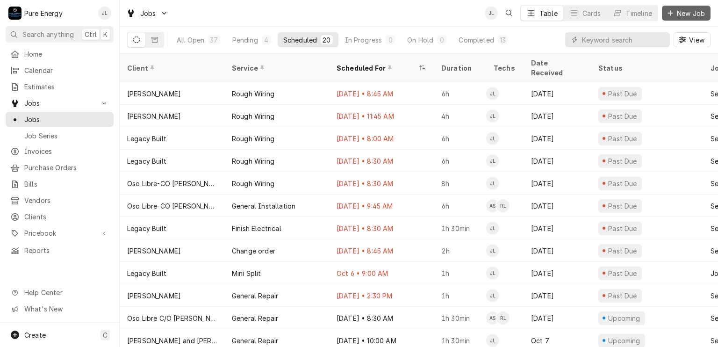
click at [679, 10] on span "New Job" at bounding box center [691, 13] width 32 height 10
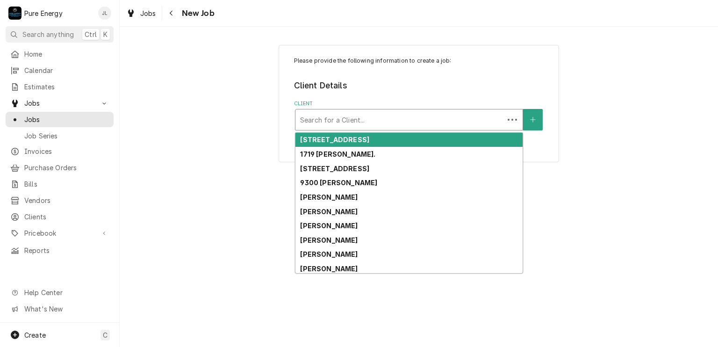
click at [345, 112] on div "Client" at bounding box center [399, 119] width 199 height 17
type input "T"
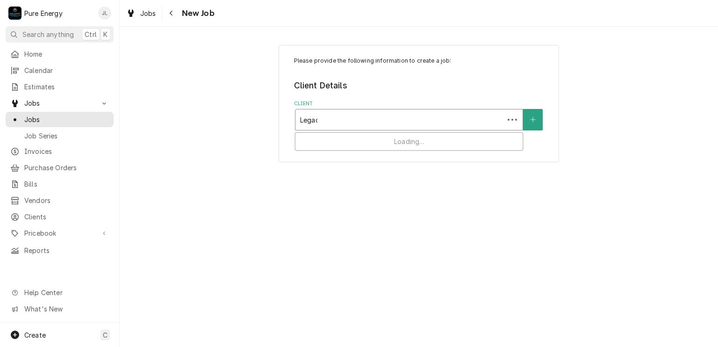
type input "Legacy"
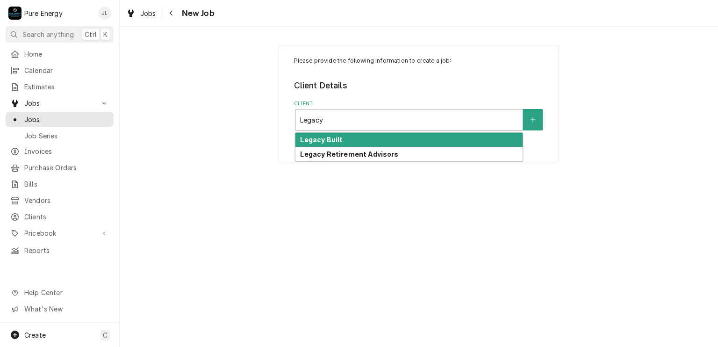
click at [340, 133] on div "Legacy Built" at bounding box center [409, 140] width 227 height 14
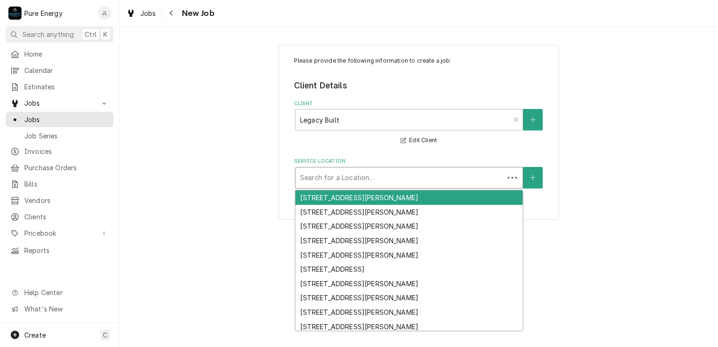
click at [354, 181] on div "Service Location" at bounding box center [399, 177] width 199 height 17
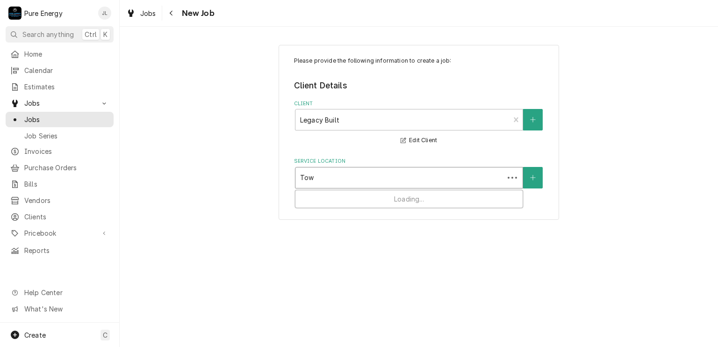
type input "Town"
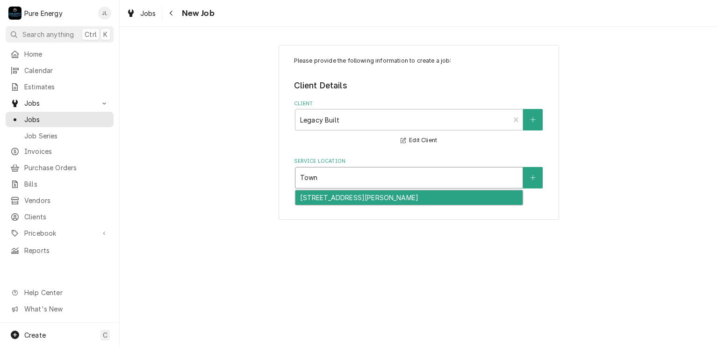
click at [339, 190] on div "2430 Township Rd, Paso Robles, CA 93446" at bounding box center [409, 197] width 227 height 14
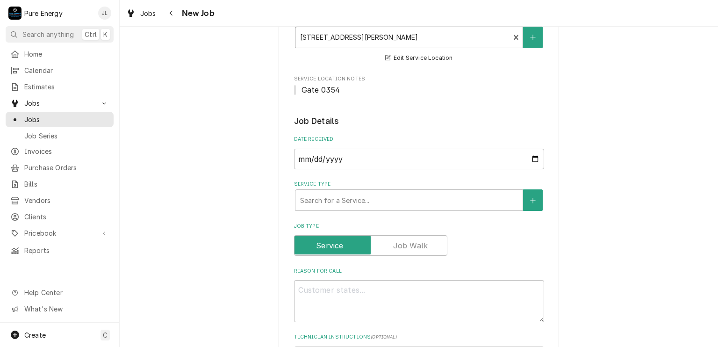
scroll to position [187, 0]
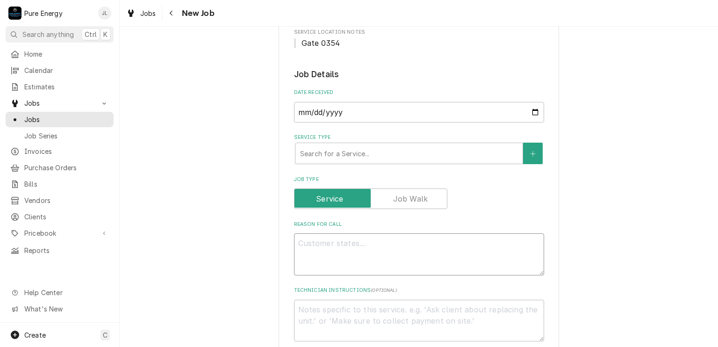
click at [359, 246] on textarea "Reason For Call" at bounding box center [419, 254] width 250 height 42
type textarea "x"
type textarea "R"
type textarea "x"
type textarea "Ru"
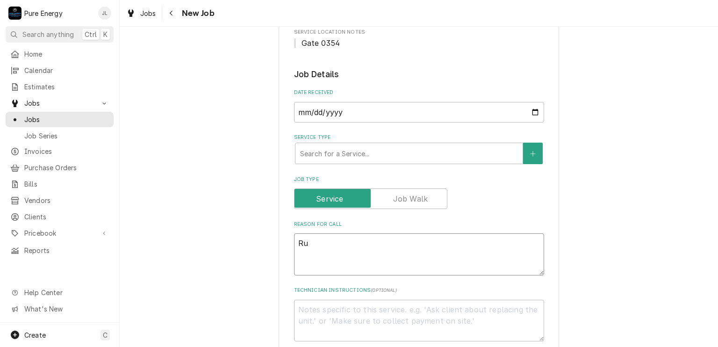
type textarea "x"
type textarea "Run"
type textarea "x"
type textarea "Run b"
type textarea "x"
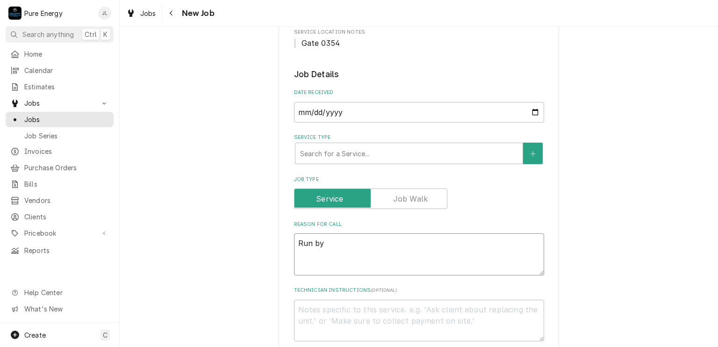
type textarea "Run by"
type textarea "x"
type textarea "Run by q"
type textarea "x"
type textarea "Run by qu"
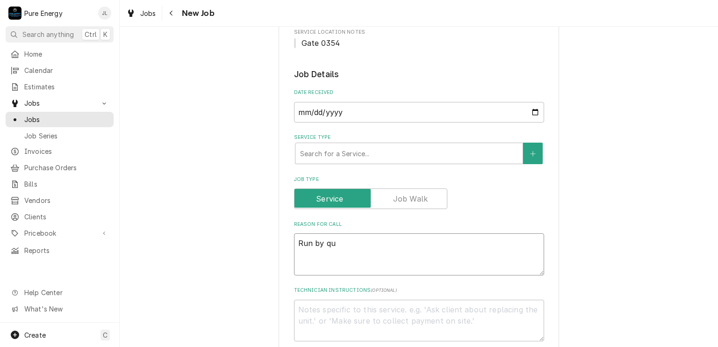
type textarea "x"
type textarea "Run by quci"
type textarea "x"
type textarea "Run by quc"
type textarea "x"
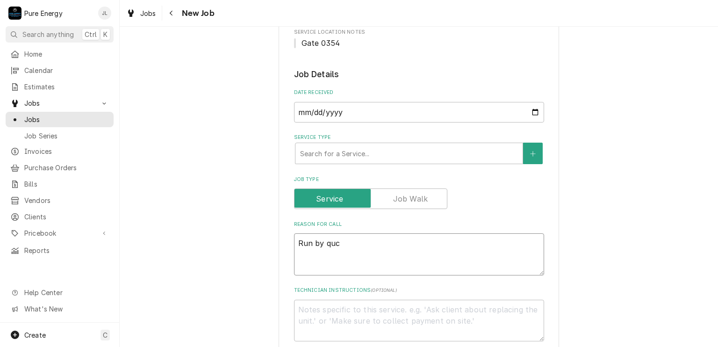
type textarea "Run by qu"
type textarea "x"
type textarea "Run by qui"
type textarea "x"
type textarea "Run by quic"
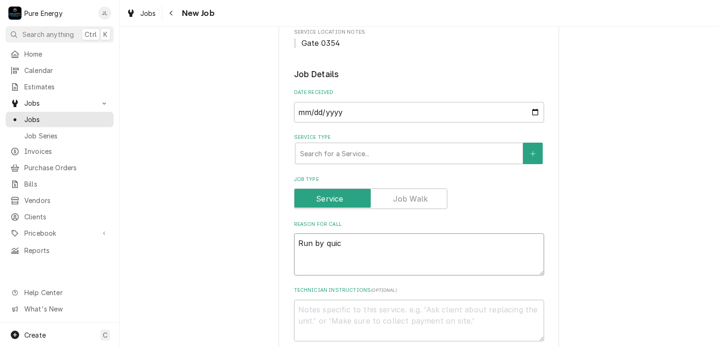
type textarea "x"
type textarea "Run by quick"
type textarea "x"
type textarea "Run by quick"
type textarea "x"
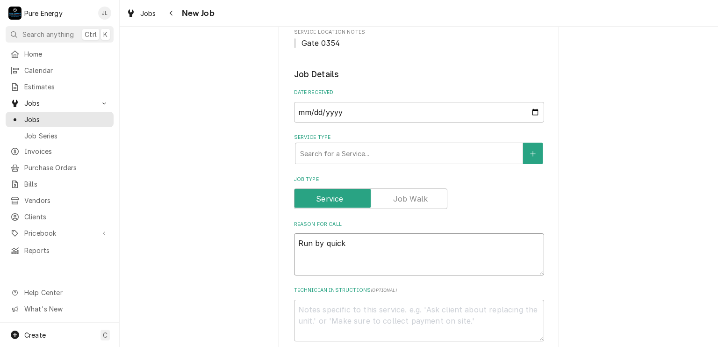
type textarea "Run by quick o"
type textarea "x"
type textarea "Run by quick on"
type textarea "x"
type textarea "Run by quick on"
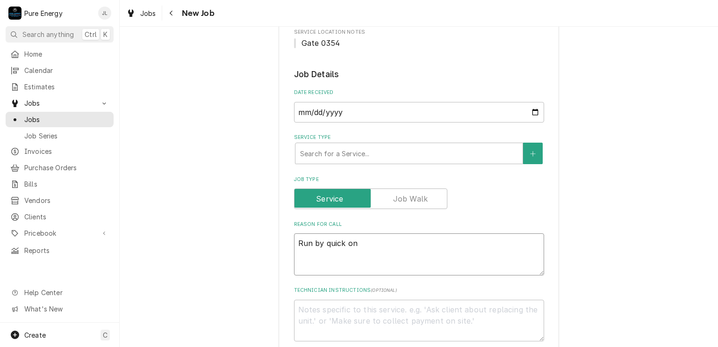
type textarea "x"
type textarea "Run by quick on w"
type textarea "x"
type textarea "Run by quick on wa"
type textarea "x"
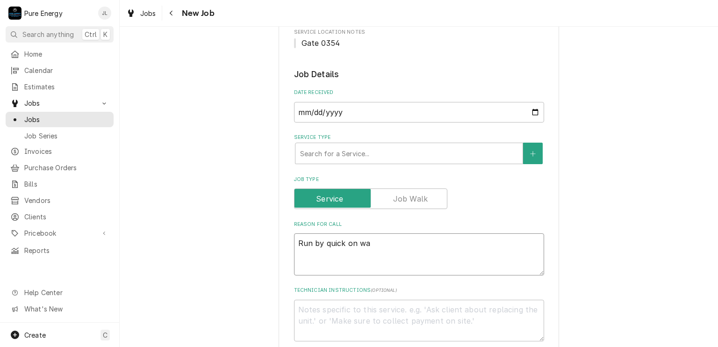
type textarea "Run by quick on way"
type textarea "x"
type textarea "Run by quick on way"
type textarea "x"
type textarea "Run by quick on way to"
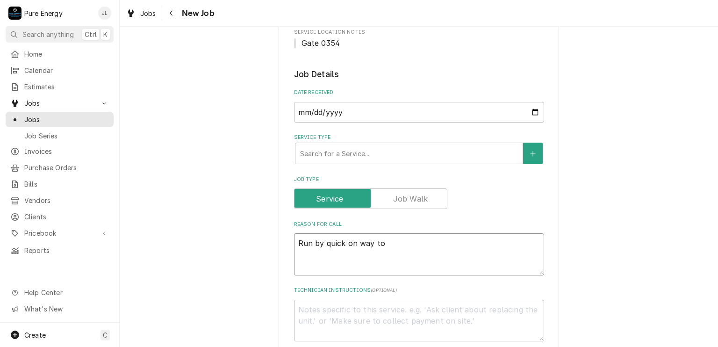
type textarea "x"
type textarea "Run by quick on way to"
type textarea "x"
type textarea "Run by quick on way to O"
type textarea "x"
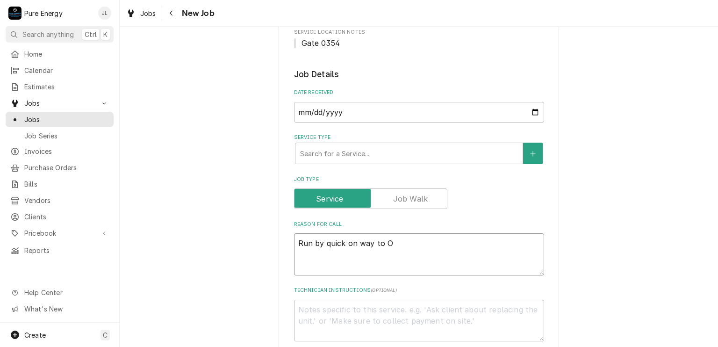
type textarea "Run by quick on way to Os"
type textarea "x"
type textarea "Run by quick on way to Oso"
type textarea "x"
type textarea "Run by quick on way to Oso"
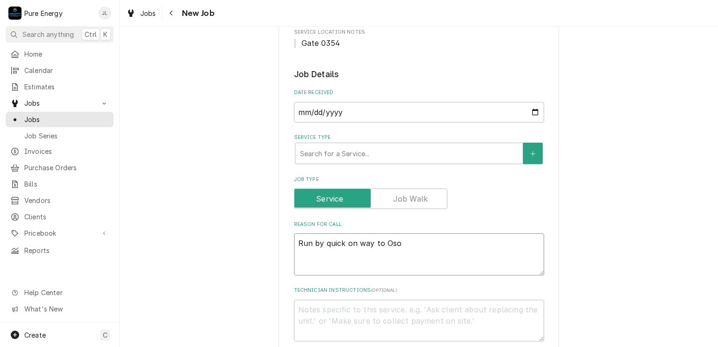
type textarea "x"
type textarea "Run by quick on way to Oso l"
type textarea "x"
type textarea "Run by quick on way to Oso li"
type textarea "x"
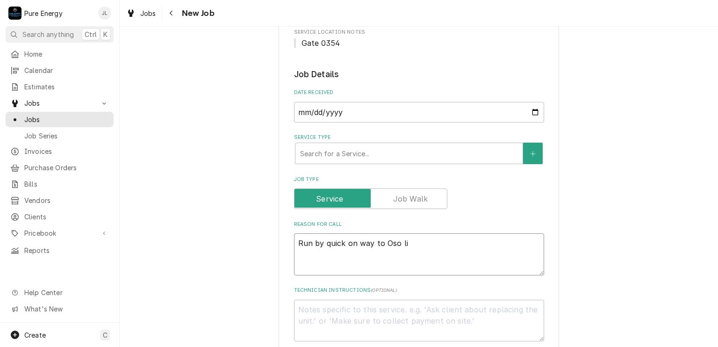
type textarea "Run by quick on way to Oso lib"
type textarea "x"
type textarea "Run by quick on way to Oso li"
type textarea "x"
type textarea "Run by quick on way to Oso l"
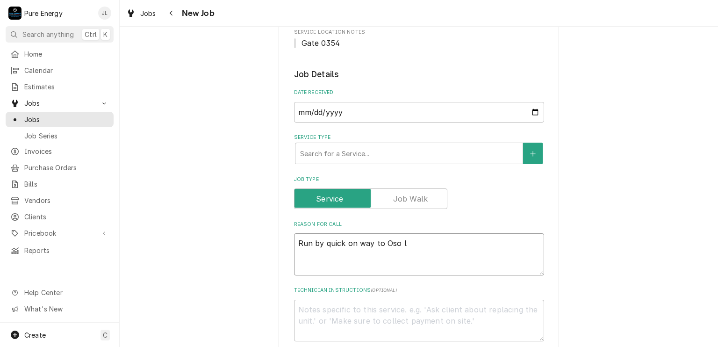
type textarea "x"
type textarea "Run by quick on way to Oso"
type textarea "x"
type textarea "Run by quick on way to Oso I"
type textarea "x"
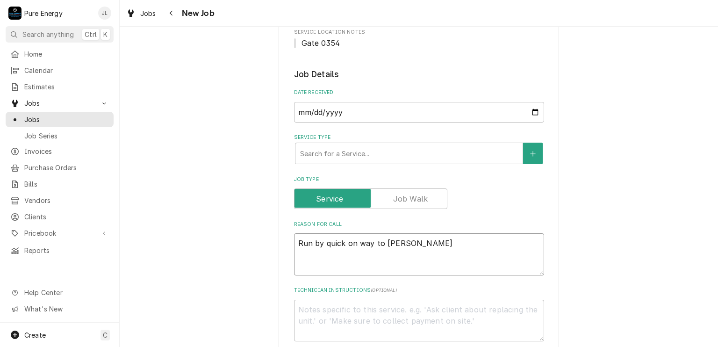
type textarea "Run by quick on way to Oso"
type textarea "x"
type textarea "Run by quick on way to Oso L"
type textarea "x"
type textarea "Run by quick on way to Oso Li"
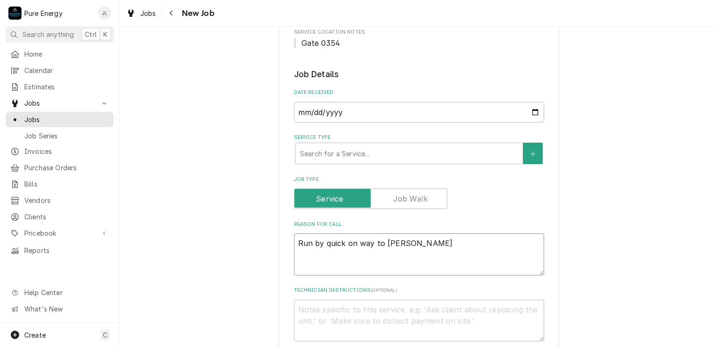
type textarea "x"
type textarea "Run by quick on way to Oso Lib"
type textarea "x"
type textarea "Run by quick on way to Oso Libr"
type textarea "x"
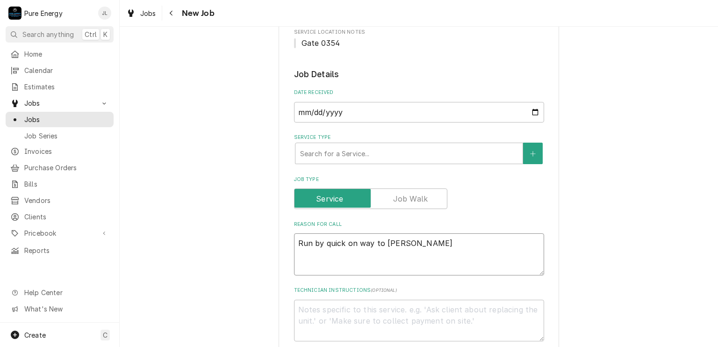
type textarea "Run by quick on way to Oso Libre"
type textarea "x"
type textarea "Run by quick on way to Oso Libre"
type textarea "x"
type textarea "Run by quick on way to Oso Libre an"
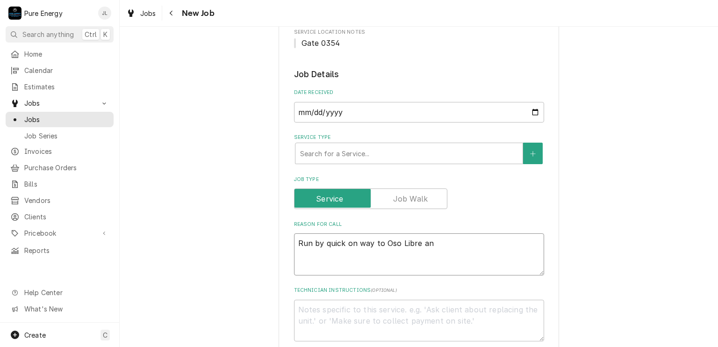
type textarea "x"
type textarea "Run by quick on way to Oso Libre and"
type textarea "x"
type textarea "Run by quick on way to Oso Libre and"
type textarea "x"
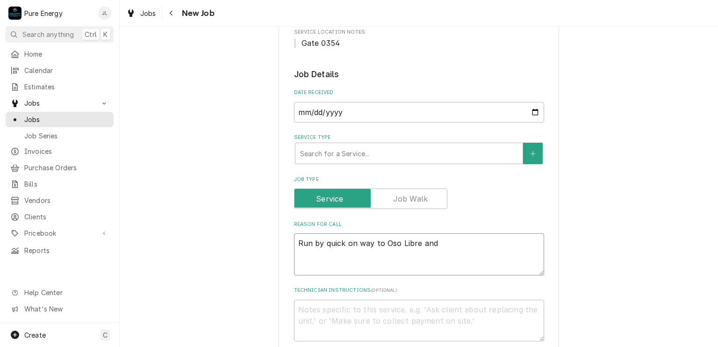
type textarea "Run by quick on way to Oso Libre and d"
type textarea "x"
type textarea "Run by quick on way to Oso Libre and dr"
type textarea "x"
type textarea "Run by quick on way to Oso Libre and dro"
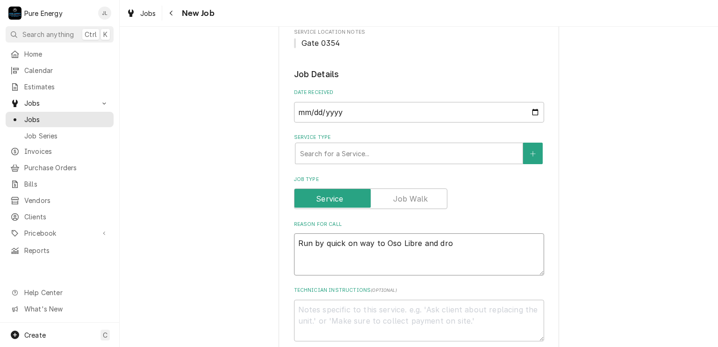
type textarea "x"
type textarea "Run by quick on way to Oso Libre and drop"
type textarea "x"
type textarea "Run by quick on way to Oso Libre and drop"
type textarea "x"
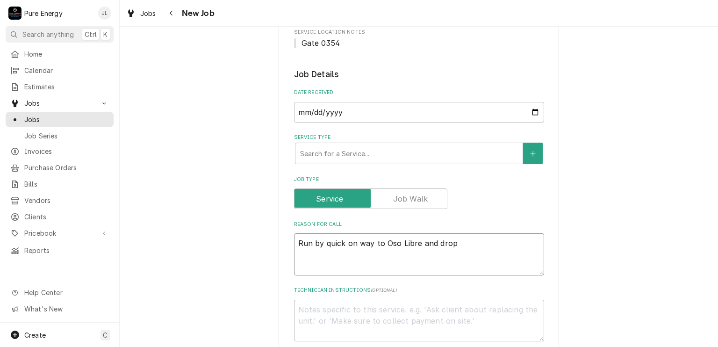
type textarea "Run by quick on way to Oso Libre and drop o"
type textarea "x"
type textarea "Run by quick on way to Oso Libre and drop of"
type textarea "x"
type textarea "Run by quick on way to Oso Libre and drop off"
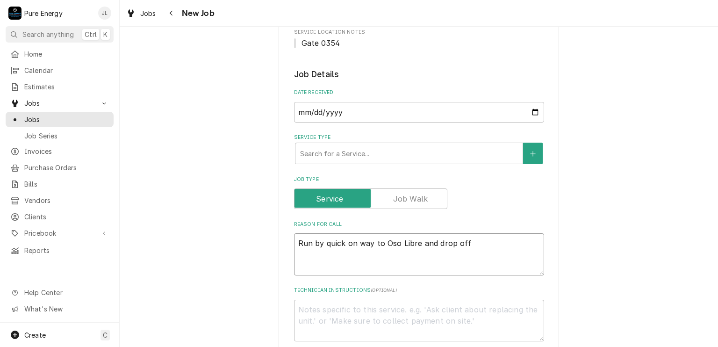
type textarea "x"
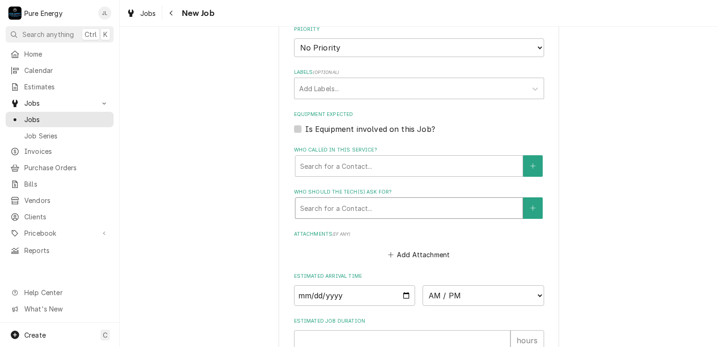
scroll to position [608, 0]
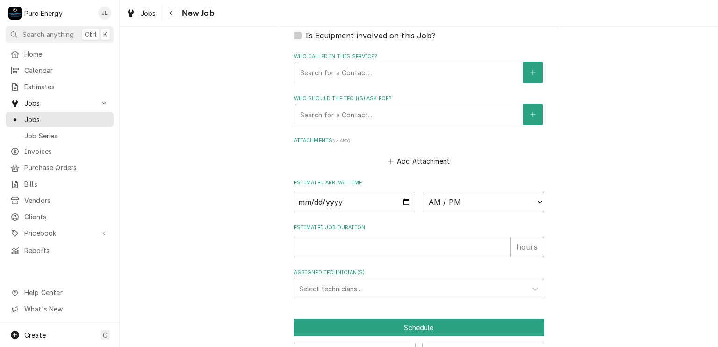
type textarea "Run by quick on way to Oso Libre and drop off"
click at [401, 199] on input "Date" at bounding box center [355, 202] width 122 height 21
type textarea "x"
type input "[DATE]"
type textarea "x"
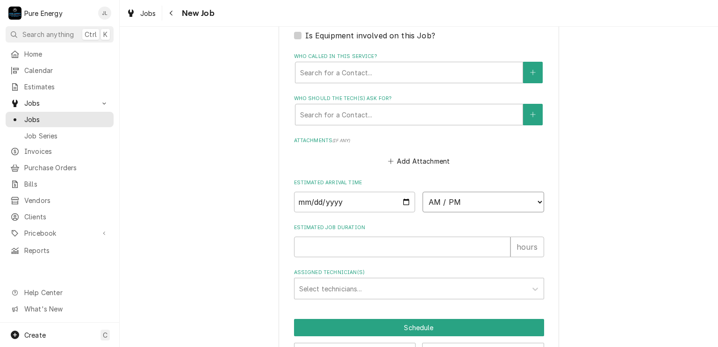
click at [534, 202] on select "AM / PM 6:00 AM 6:15 AM 6:30 AM 6:45 AM 7:00 AM 7:15 AM 7:30 AM 7:45 AM 8:00 AM…" at bounding box center [484, 202] width 122 height 21
select select "08:15:00"
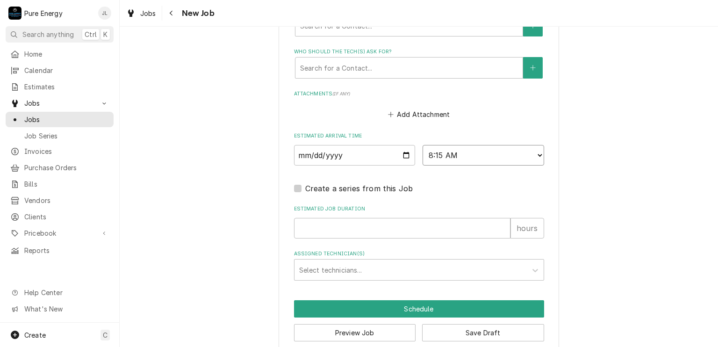
scroll to position [666, 0]
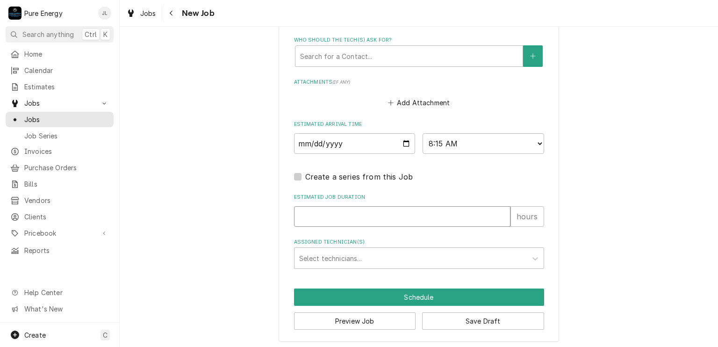
click at [322, 213] on input "Estimated Job Duration" at bounding box center [402, 216] width 217 height 21
type textarea "x"
type input ".1"
type textarea "x"
type input ".17"
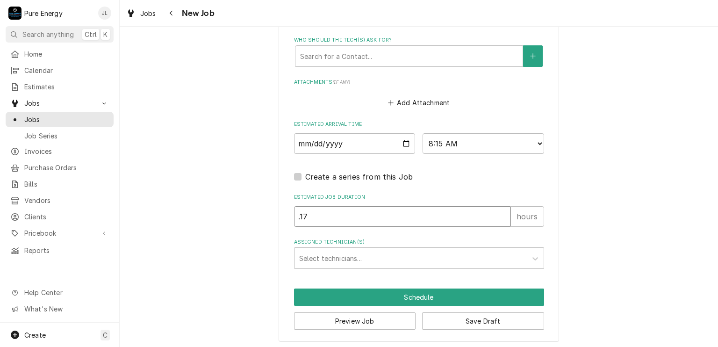
type textarea "x"
type input ".17"
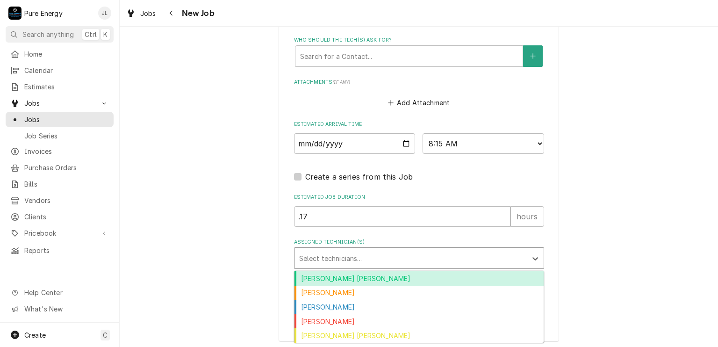
click at [430, 258] on div "Assigned Technician(s)" at bounding box center [410, 258] width 223 height 17
click at [405, 273] on div "[PERSON_NAME] [PERSON_NAME]" at bounding box center [419, 278] width 249 height 14
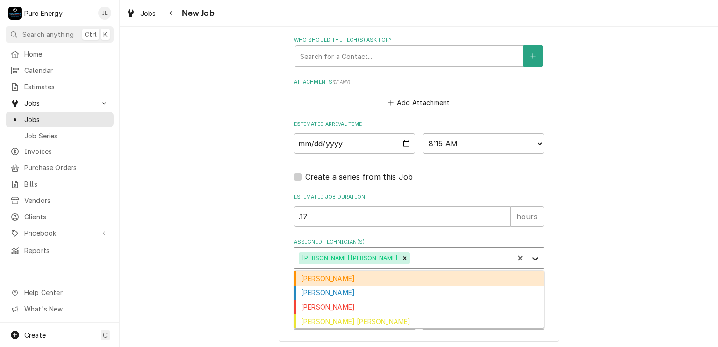
click at [533, 258] on icon "Assigned Technician(s)" at bounding box center [536, 259] width 6 height 3
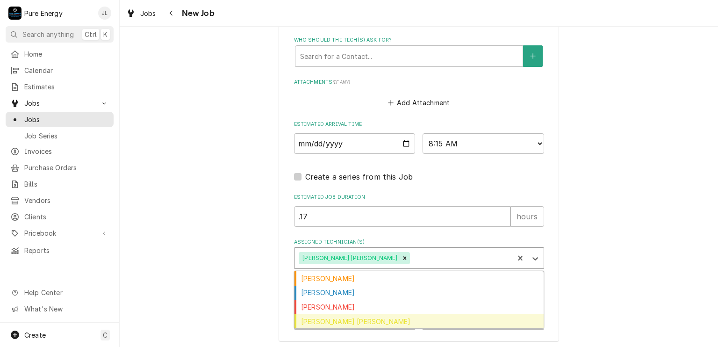
click at [393, 320] on div "[PERSON_NAME] [PERSON_NAME]" at bounding box center [419, 321] width 249 height 14
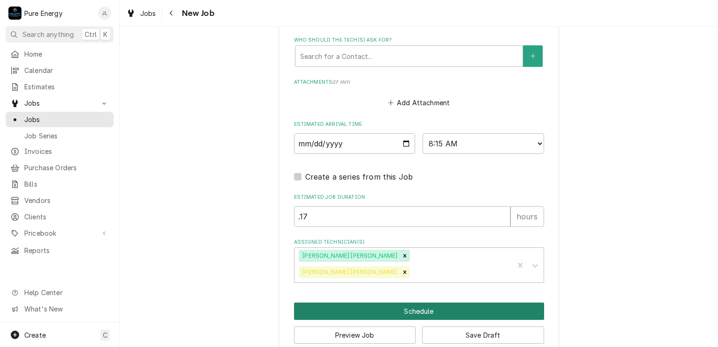
click at [420, 303] on button "Schedule" at bounding box center [419, 311] width 250 height 17
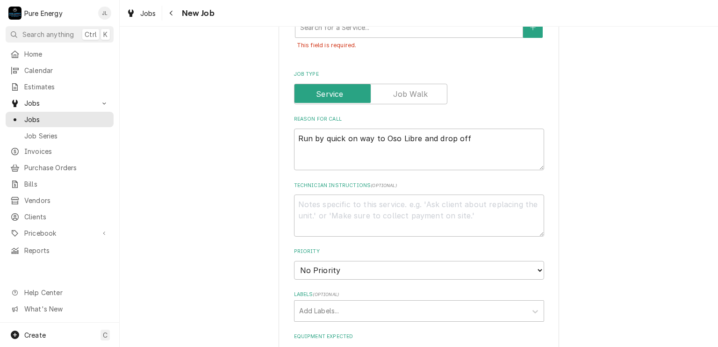
scroll to position [220, 0]
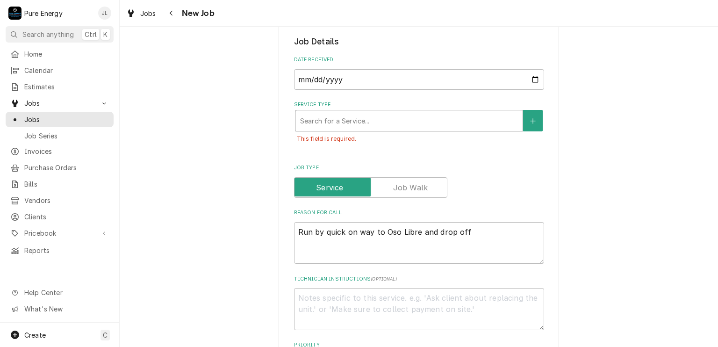
click at [386, 127] on div "Service Type" at bounding box center [409, 120] width 218 height 17
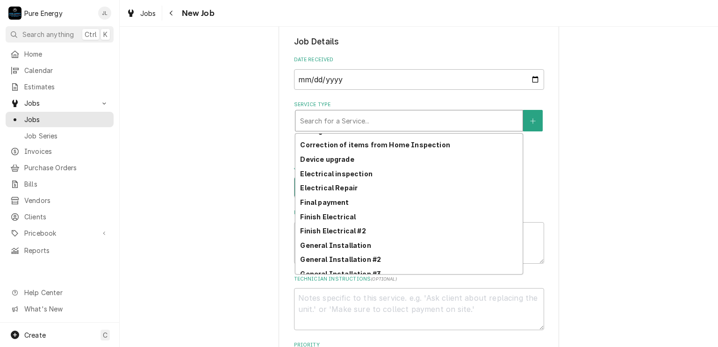
scroll to position [289, 0]
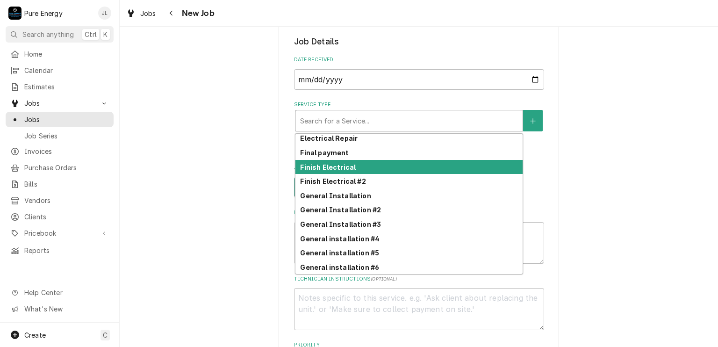
click at [337, 166] on strong "Finish Electrical" at bounding box center [328, 167] width 56 height 8
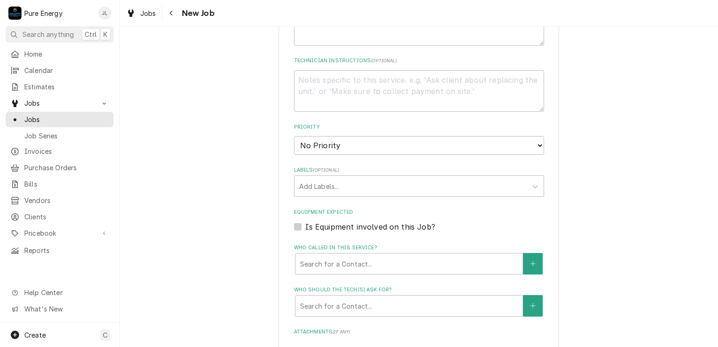
scroll to position [703, 0]
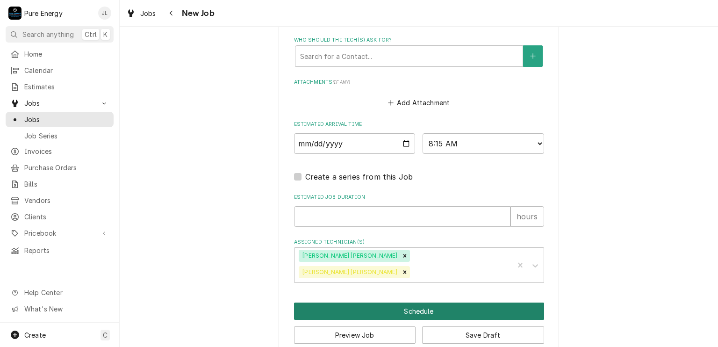
click at [402, 303] on button "Schedule" at bounding box center [419, 311] width 250 height 17
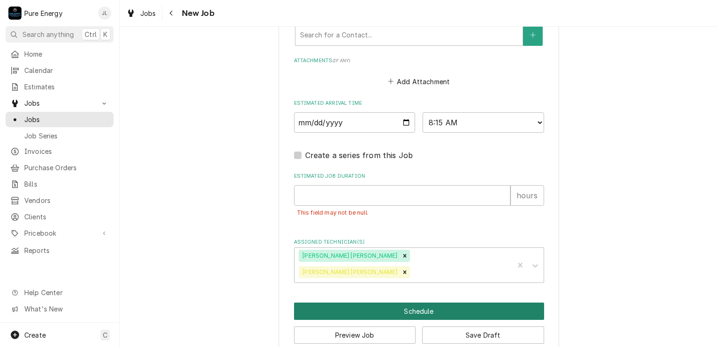
click at [409, 303] on button "Schedule" at bounding box center [419, 311] width 250 height 17
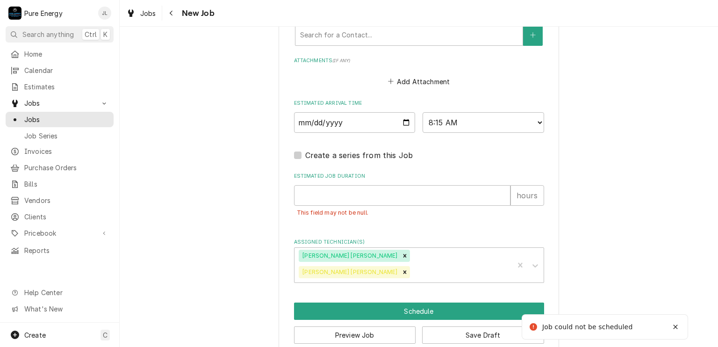
scroll to position [657, 0]
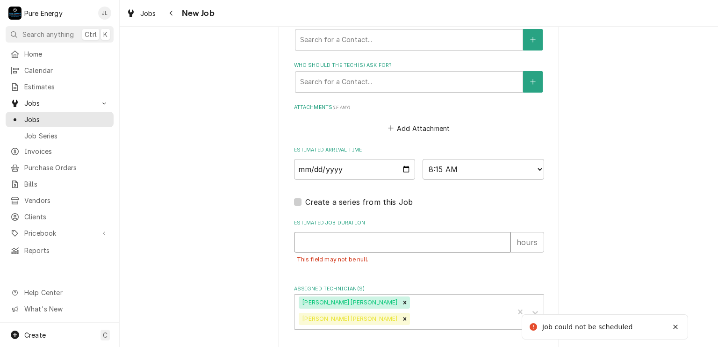
click at [372, 243] on input "Estimated Job Duration" at bounding box center [402, 242] width 217 height 21
type textarea "x"
type input ".3"
type textarea "x"
type input ".33"
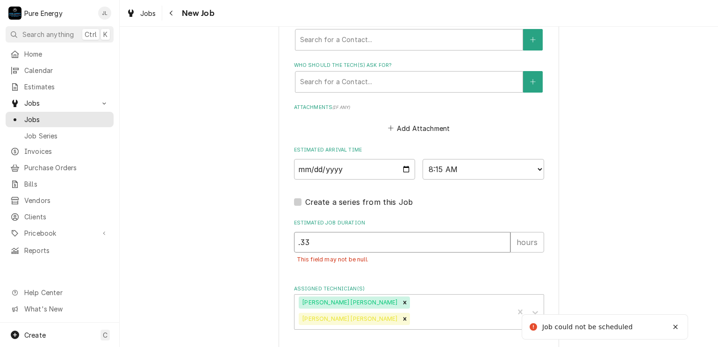
type textarea "x"
type input ".33"
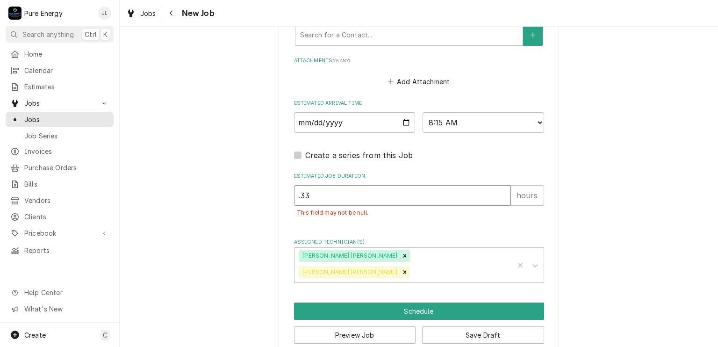
click at [320, 187] on input ".33" at bounding box center [402, 195] width 217 height 21
type textarea "x"
type input ".3"
type textarea "x"
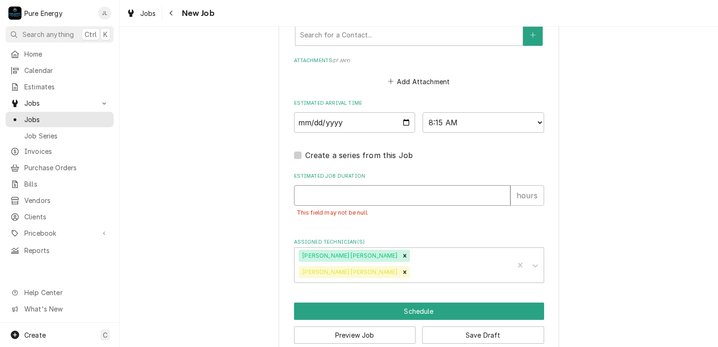
type input ".1"
type textarea "x"
type input ".17"
type textarea "x"
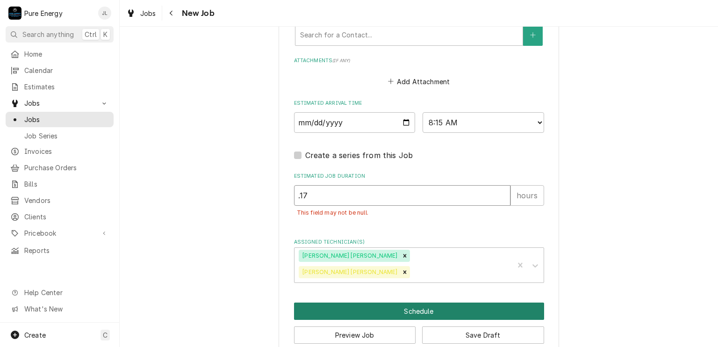
type input ".17"
click at [395, 303] on button "Schedule" at bounding box center [419, 311] width 250 height 17
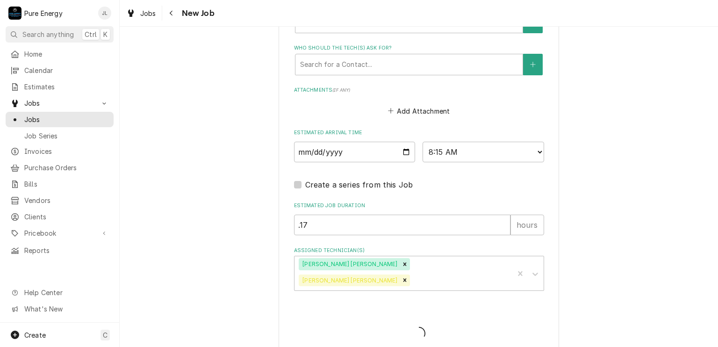
type textarea "x"
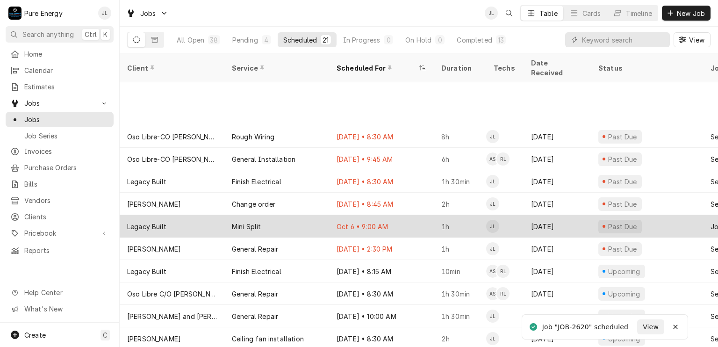
scroll to position [112, 0]
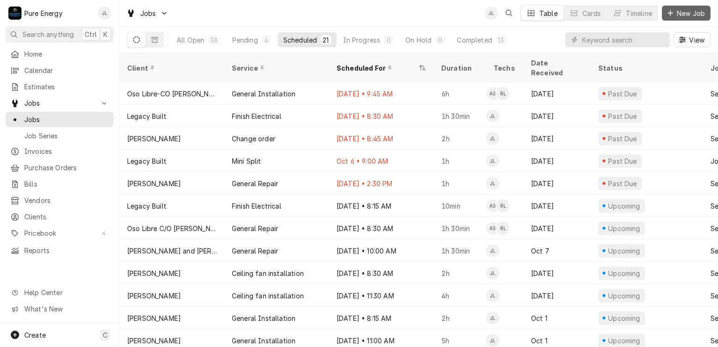
click at [682, 15] on span "New Job" at bounding box center [691, 13] width 32 height 10
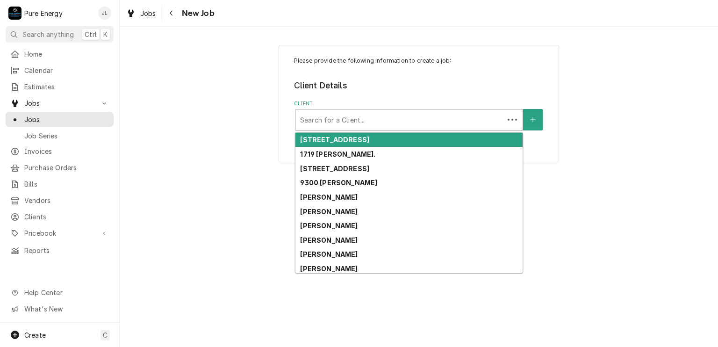
click at [333, 121] on div "Client" at bounding box center [399, 119] width 199 height 17
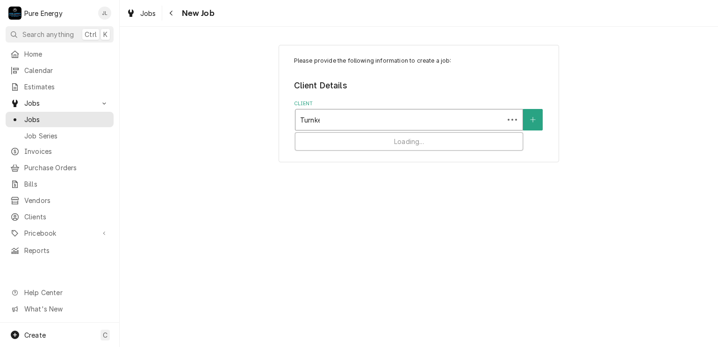
type input "Turnkey"
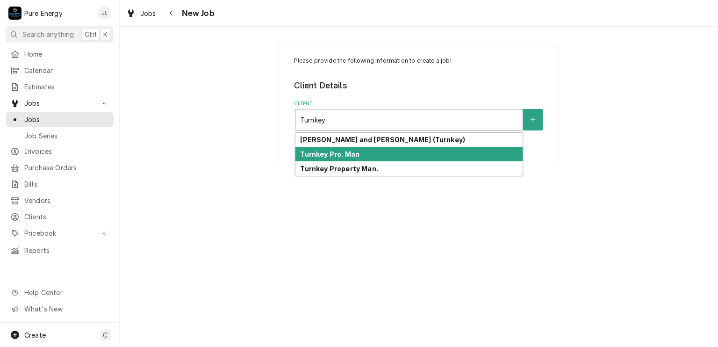
click at [339, 151] on strong "Turnkey Pro. Man" at bounding box center [329, 154] width 59 height 8
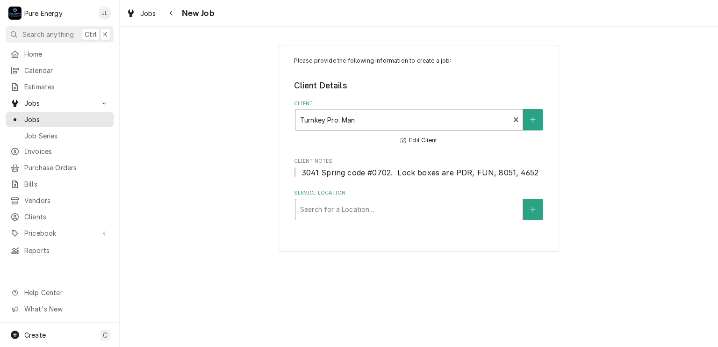
click at [357, 204] on div "Service Location" at bounding box center [409, 209] width 218 height 17
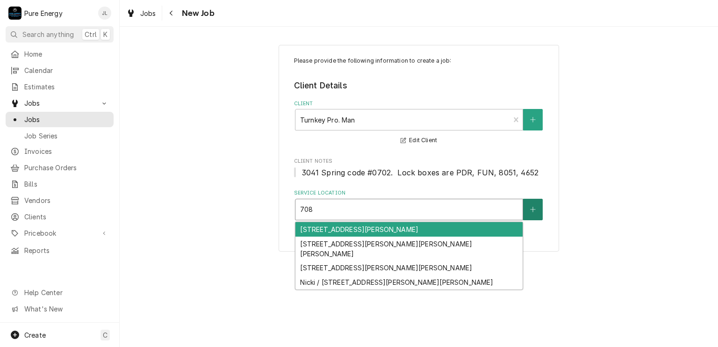
type input "708"
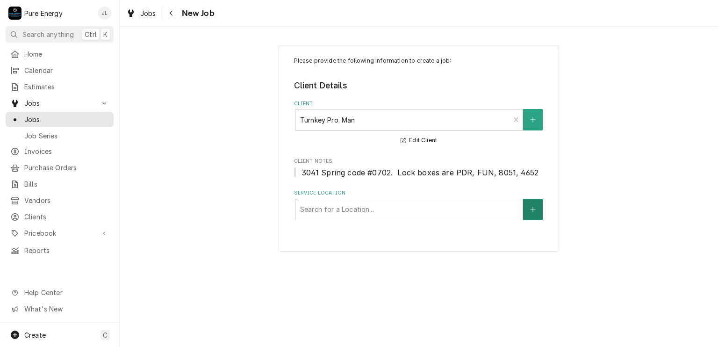
click at [533, 209] on icon "Create New Location" at bounding box center [532, 209] width 5 height 5
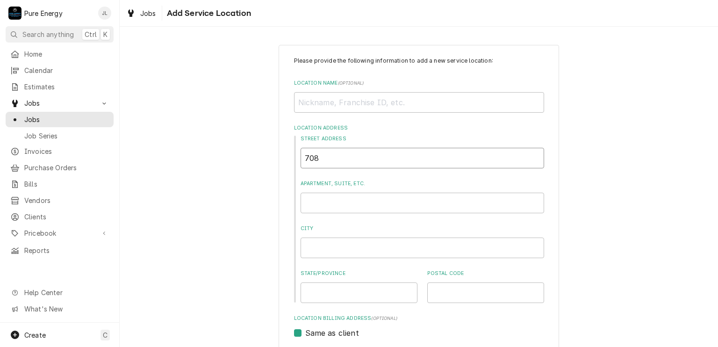
click at [397, 162] on input "708" at bounding box center [423, 158] width 244 height 21
type textarea "x"
type input "708 C"
type textarea "x"
type input "708 Cr"
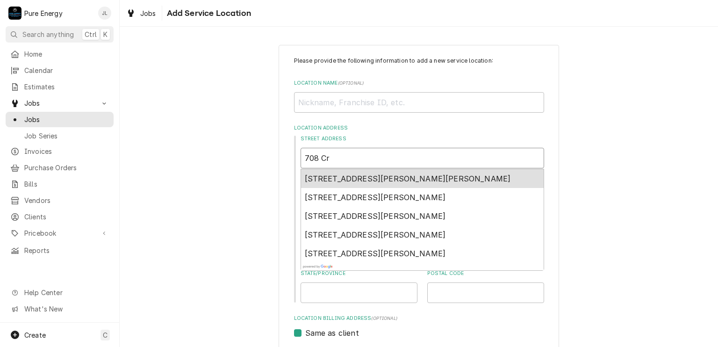
type textarea "x"
type input "708 Cro"
type textarea "x"
type input "708 Croc"
type textarea "x"
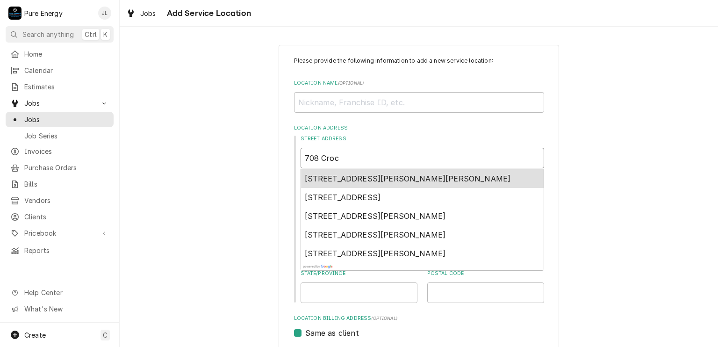
type input "708 Crock"
type textarea "x"
type input "708 Crocke"
type textarea "x"
type input "708 [PERSON_NAME]"
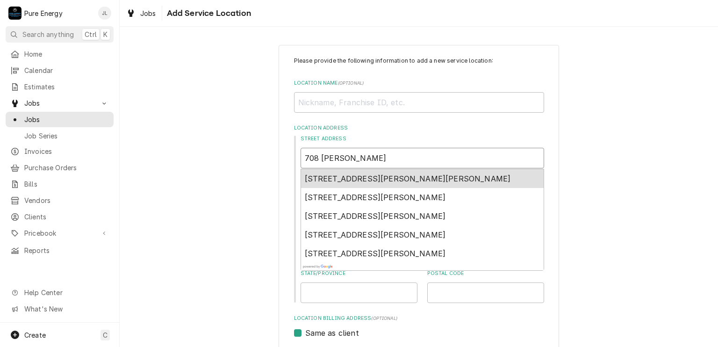
click at [386, 173] on div "[STREET_ADDRESS][PERSON_NAME][PERSON_NAME]" at bounding box center [422, 178] width 243 height 19
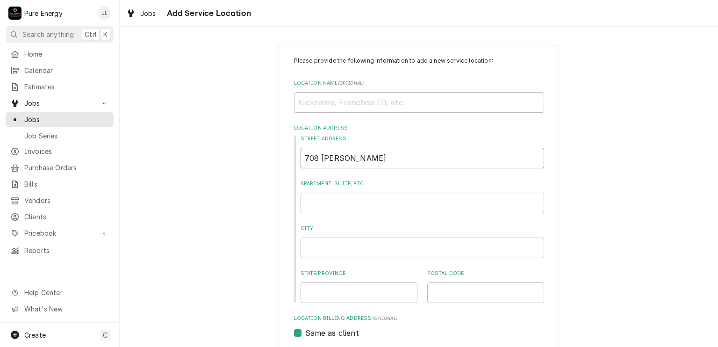
type textarea "x"
type input "[STREET_ADDRESS][PERSON_NAME]"
type textarea "x"
type input "[STREET_ADDRESS][PERSON_NAME]"
click at [328, 210] on input "Apartment, Suite, etc." at bounding box center [423, 203] width 244 height 21
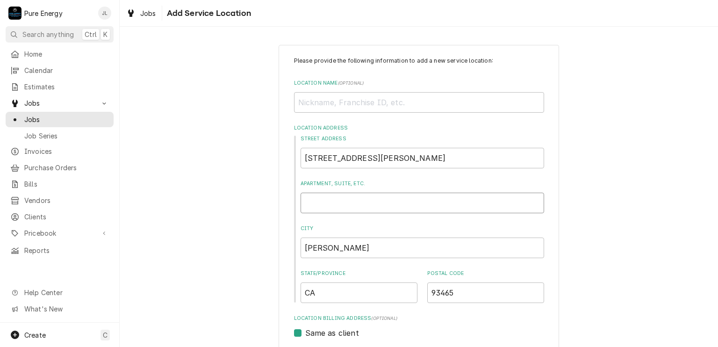
type textarea "x"
type input "U"
type textarea "x"
type input "Un"
type textarea "x"
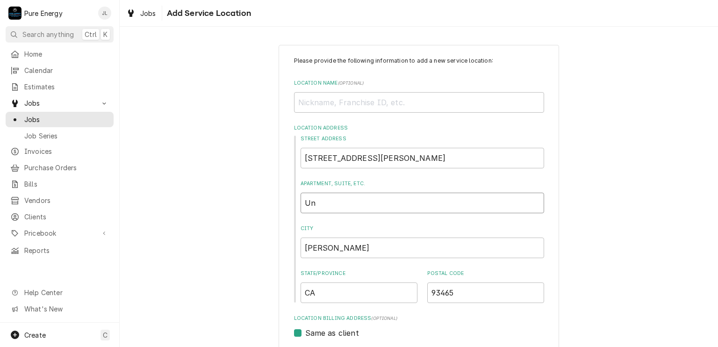
type input "Uni"
type textarea "x"
type input "Unit"
type textarea "x"
type input "Unit"
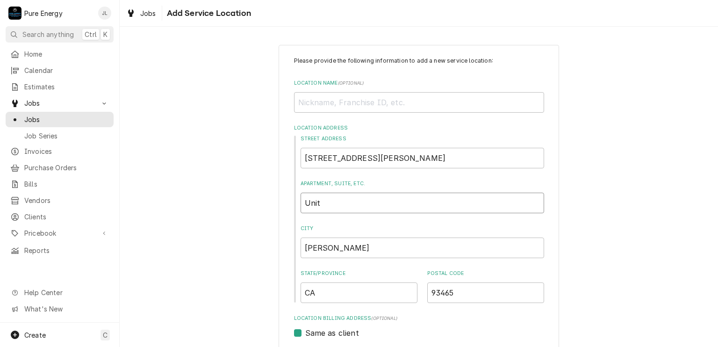
type textarea "x"
type input "Unit #"
type textarea "x"
type input "Unit #1"
type textarea "x"
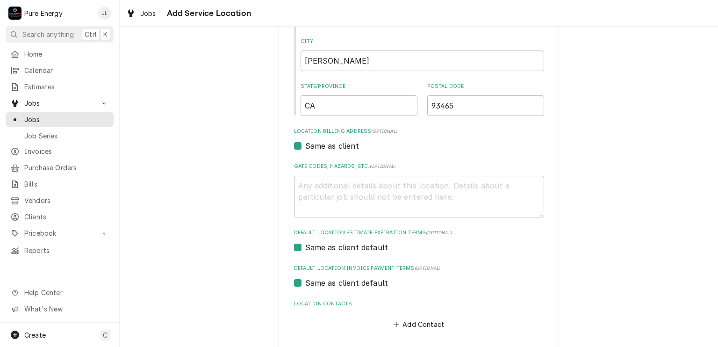
scroll to position [227, 0]
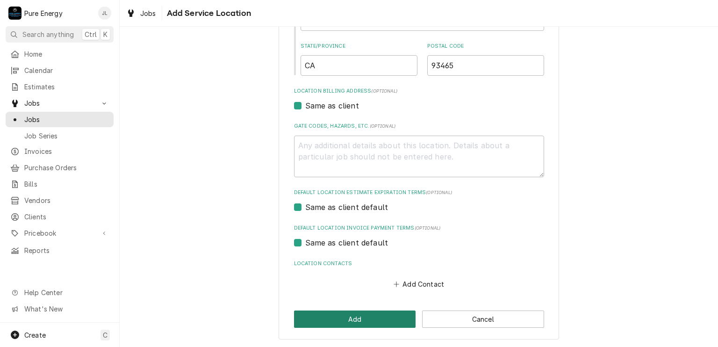
type input "Unit #1"
click at [369, 321] on button "Add" at bounding box center [355, 319] width 122 height 17
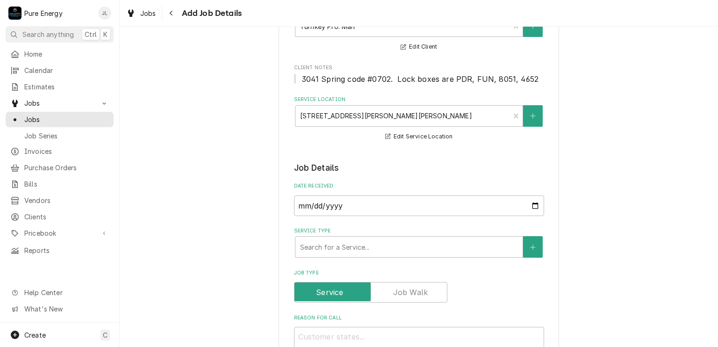
scroll to position [187, 0]
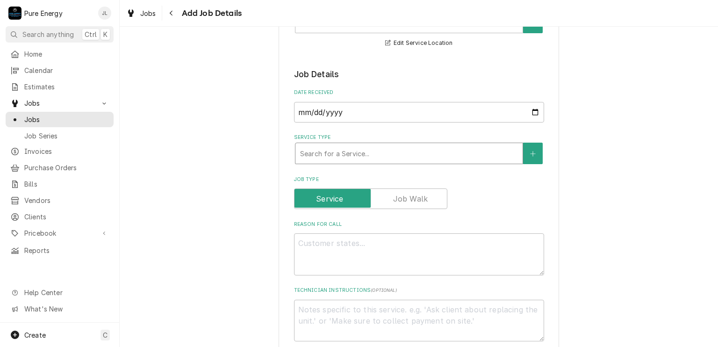
click at [389, 153] on div "Service Type" at bounding box center [409, 153] width 218 height 17
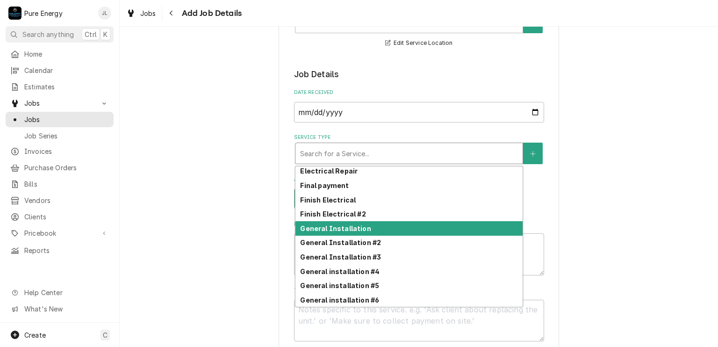
scroll to position [442, 0]
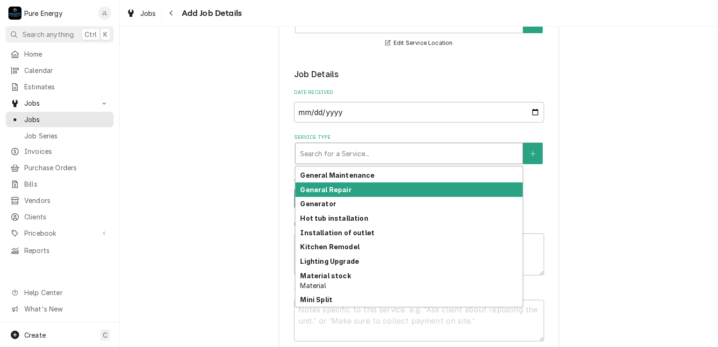
click at [339, 188] on strong "General Repair" at bounding box center [325, 190] width 51 height 8
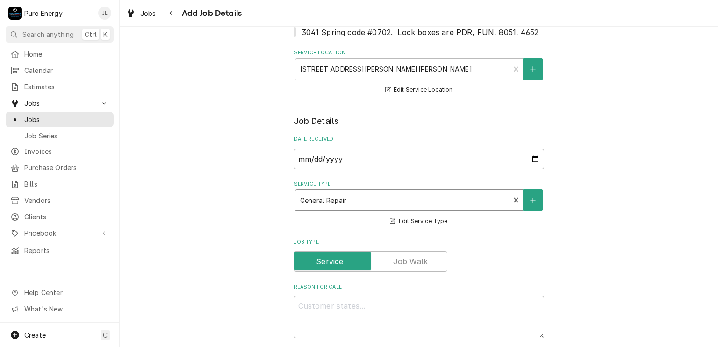
scroll to position [327, 0]
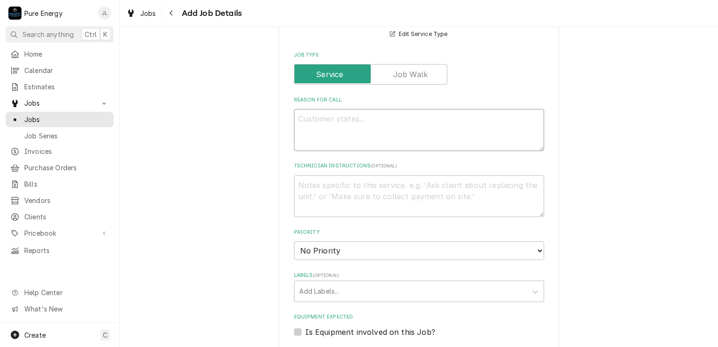
click at [307, 120] on textarea "Reason For Call" at bounding box center [419, 130] width 250 height 42
type textarea "x"
type textarea "T"
type textarea "x"
type textarea "Te"
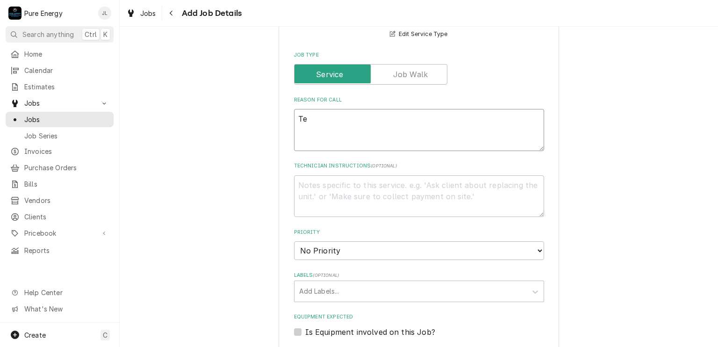
type textarea "x"
type textarea "Ten"
type textarea "x"
type textarea "Tenan"
type textarea "x"
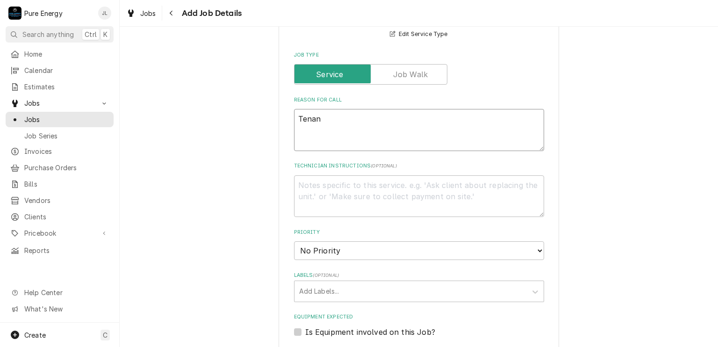
type textarea "Tenant"
type textarea "x"
type textarea "Tenant"
type textarea "x"
type textarea "Tenant wi"
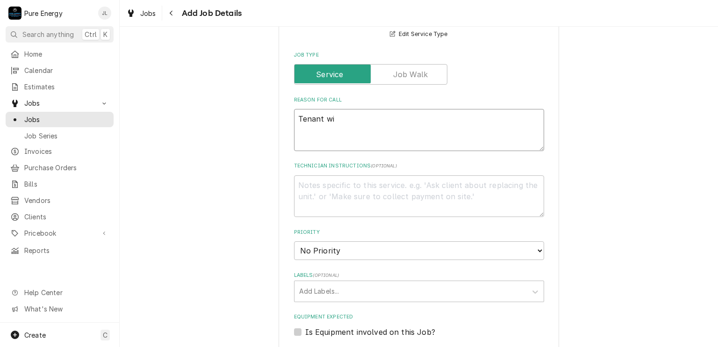
type textarea "x"
type textarea "Tenant wil"
type textarea "x"
type textarea "Tenant will"
type textarea "x"
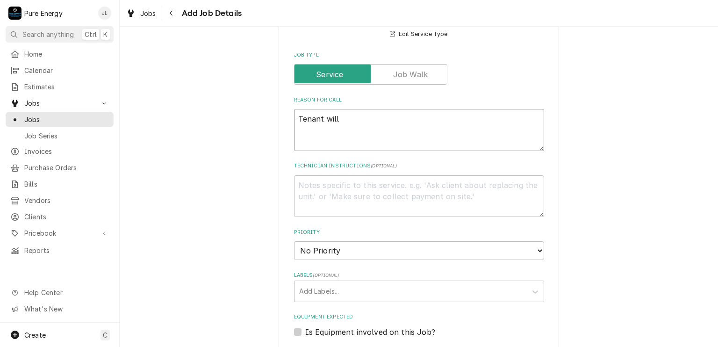
type textarea "Tenant will"
type textarea "x"
type textarea "Tenant will m"
type textarea "x"
type textarea "Tenant will mo"
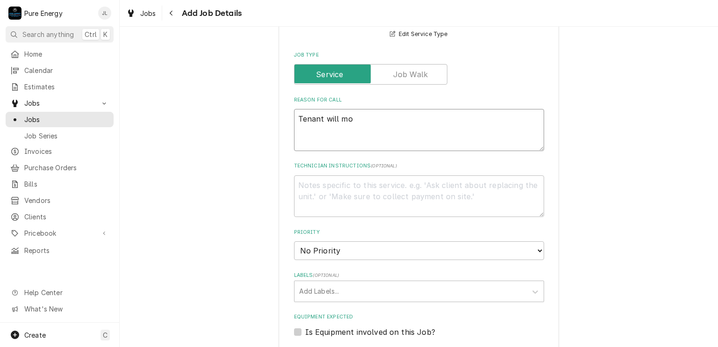
type textarea "x"
type textarea "Tenant will mos"
type textarea "x"
type textarea "Tenant will most"
type textarea "x"
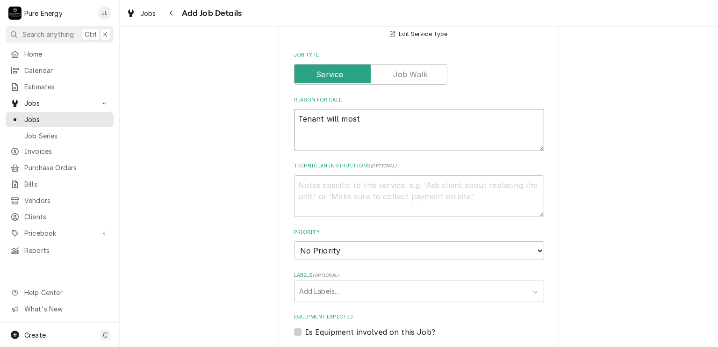
type textarea "Tenant will most"
type textarea "x"
type textarea "Tenant will most l"
type textarea "x"
type textarea "Tenant will most li"
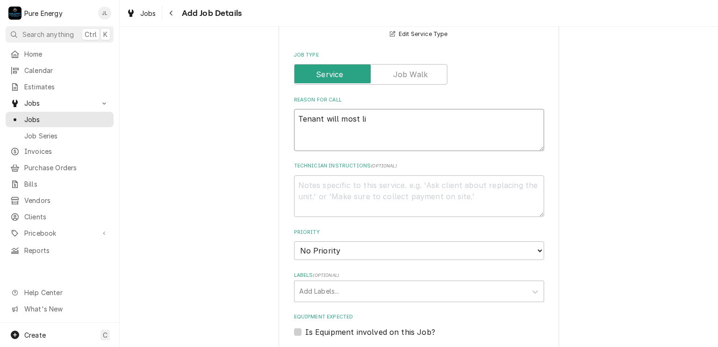
type textarea "x"
type textarea "Tenant will most lik"
type textarea "x"
type textarea "Tenant will most like"
type textarea "x"
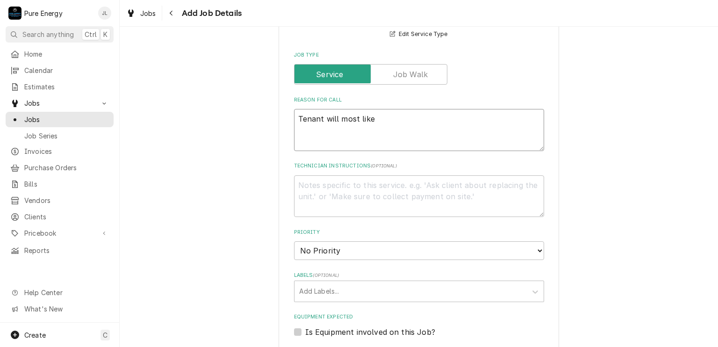
type textarea "Tenant will most likey"
type textarea "x"
type textarea "Tenant will most likeyl"
type textarea "x"
type textarea "Tenant will most likey"
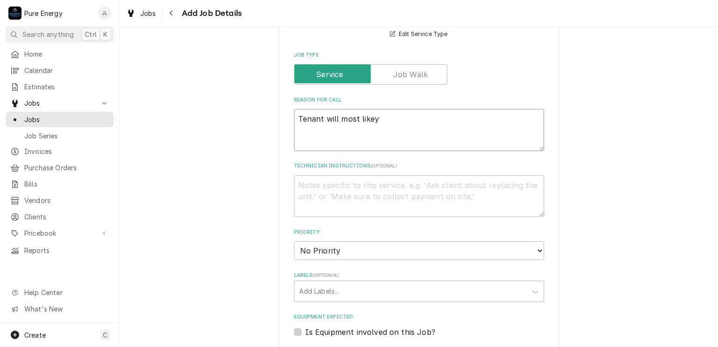
type textarea "x"
type textarea "Tenant will most like"
type textarea "x"
type textarea "Tenant will most likel"
type textarea "x"
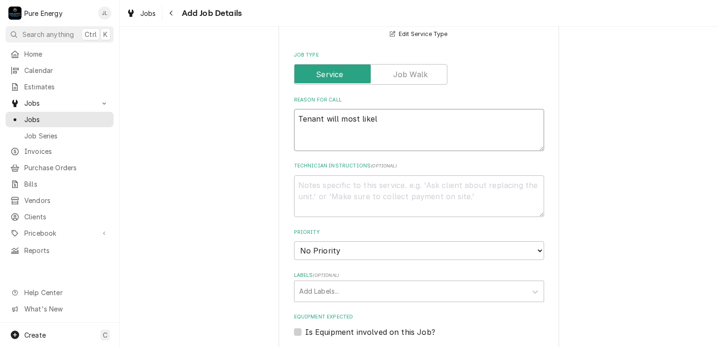
type textarea "Tenant will most likely"
type textarea "x"
type textarea "Tenant will most likely"
type textarea "x"
type textarea "Tenant will most likely n"
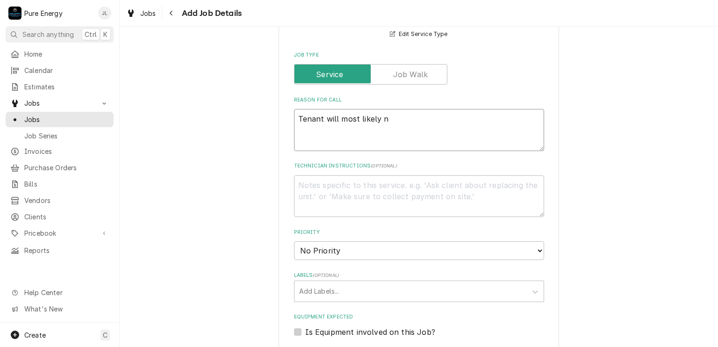
type textarea "x"
type textarea "Tenant will most likely no"
type textarea "x"
type textarea "Tenant will most likely not"
type textarea "x"
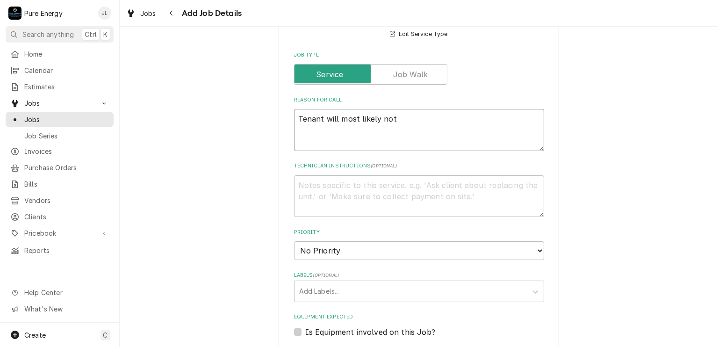
type textarea "Tenant will most likely not b"
type textarea "x"
type textarea "Tenant will most likely not be"
type textarea "x"
type textarea "Tenant will most likely not be"
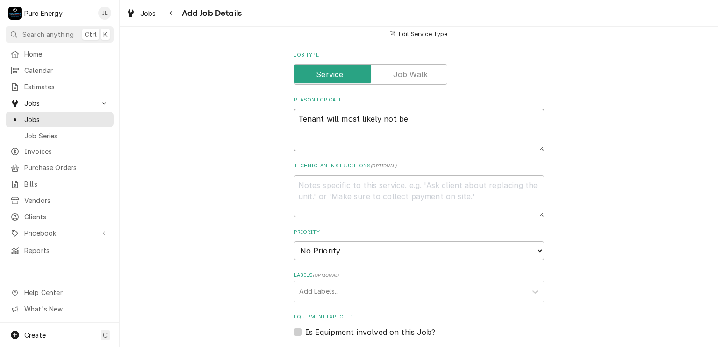
type textarea "x"
type textarea "Tenant will most likely not be h"
type textarea "x"
type textarea "Tenant will most likely not be ho"
type textarea "x"
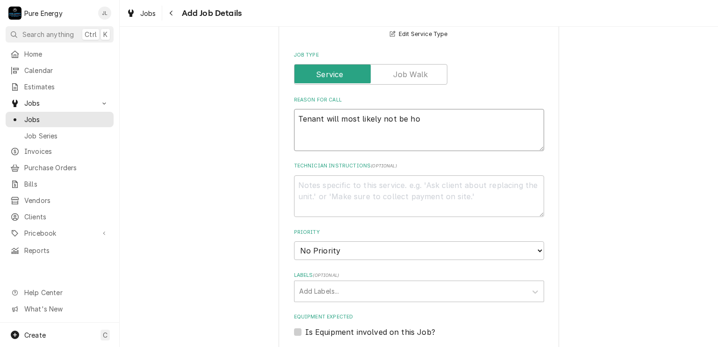
type textarea "Tenant will most likely not be hom"
type textarea "x"
type textarea "Tenant will most likely not be home"
type textarea "x"
type textarea "Tenant will most likely not be home."
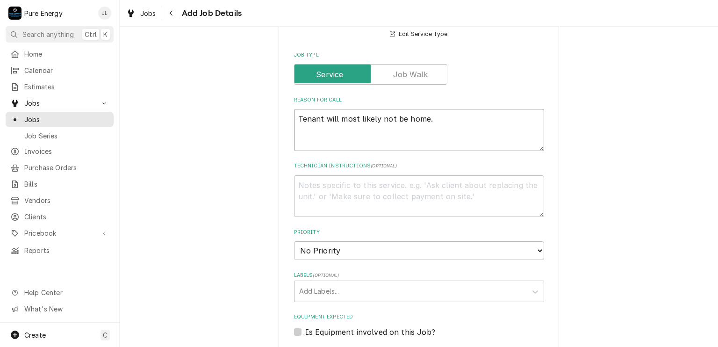
type textarea "x"
type textarea "Tenant will most likely not be home."
type textarea "x"
type textarea "Tenant will most likely not be home."
type textarea "x"
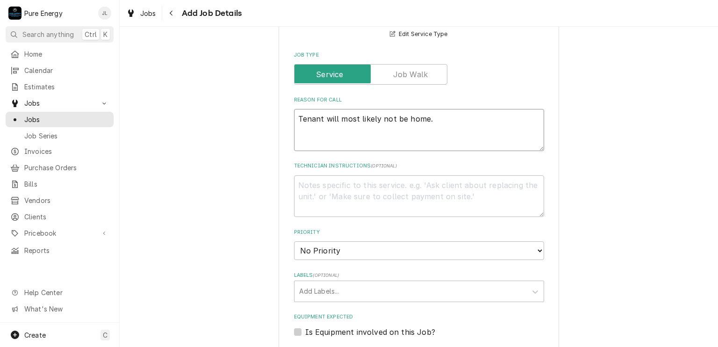
type textarea "Tenant will most likely not be home. L"
type textarea "x"
type textarea "Tenant will most likely not be home. Lo"
type textarea "x"
type textarea "Tenant will most likely not be home. Loc"
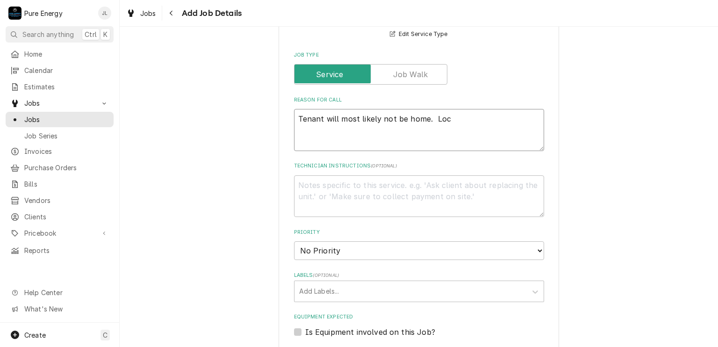
type textarea "x"
type textarea "Tenant will most likely not be home. Lock"
type textarea "x"
type textarea "Tenant will most likely not be home. Lockb"
type textarea "x"
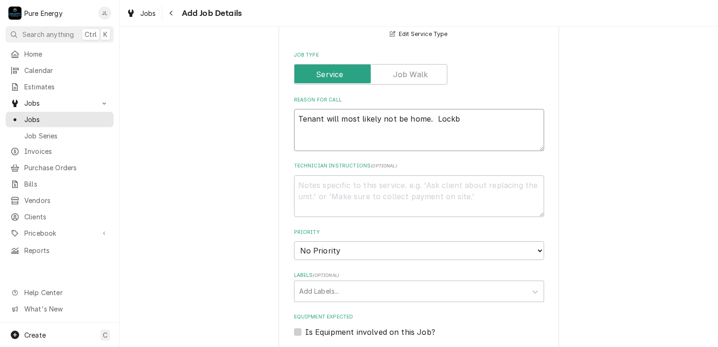
type textarea "Tenant will most likely not be home. Lockbo"
type textarea "x"
type textarea "Tenant will most likely not be home. Lockbox"
type textarea "x"
type textarea "Tenant will most likely not be home. Lockbox"
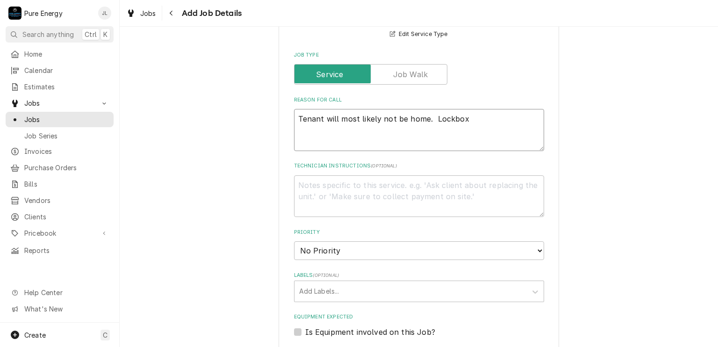
type textarea "x"
type textarea "Tenant will most likely not be home. Lockbox o"
type textarea "x"
type textarea "Tenant will most likely not be home. Lockbox on"
type textarea "x"
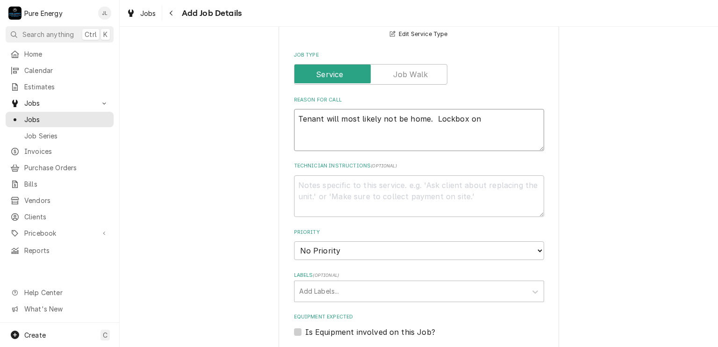
type textarea "Tenant will most likely not be home. Lockbox on d"
type textarea "x"
type textarea "Tenant will most likely not be home. Lockbox on do"
type textarea "x"
type textarea "Tenant will most likely not be home. Lockbox on doo"
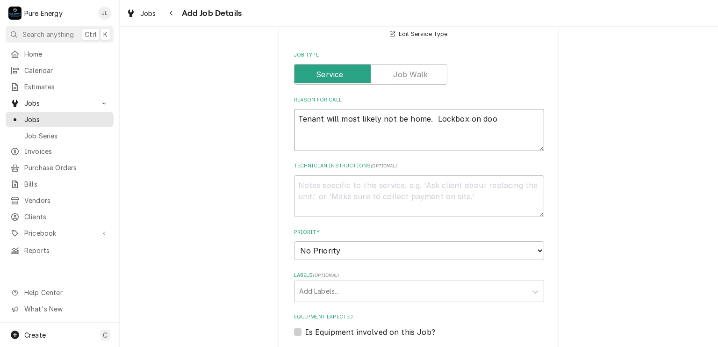
type textarea "x"
type textarea "Tenant will most likely not be home. Lockbox on door"
type textarea "x"
type textarea "Tenant will most likely not be home. Lockbox on door."
type textarea "x"
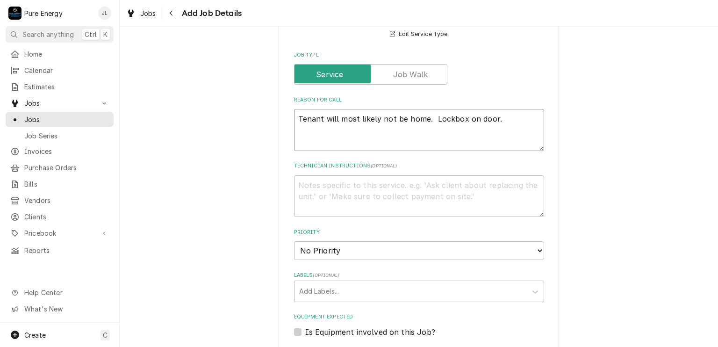
type textarea "Tenant will most likely not be home. Lockbox on door."
type textarea "x"
type textarea "Tenant will most likely not be home. Lockbox on door."
type textarea "x"
type textarea "Tenant will most likely not be home. Lockbox on door. P"
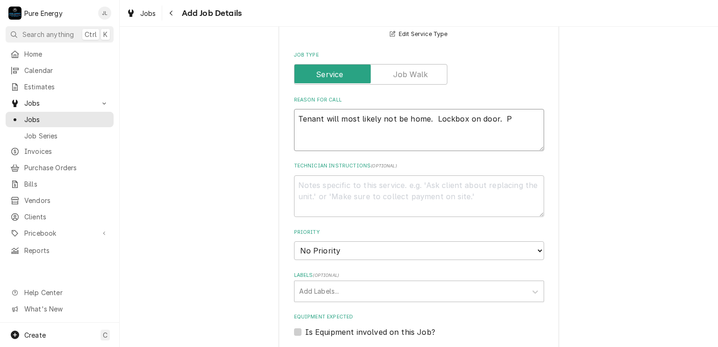
type textarea "x"
type textarea "Tenant will most likely not be home. Lockbox on door. PD"
type textarea "x"
type textarea "Tenant will most likely not be home. Lockbox on door. PDR"
type textarea "x"
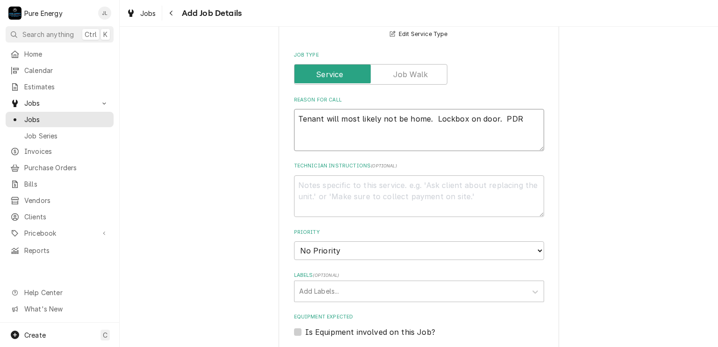
type textarea "Tenant will most likely not be home. Lockbox on door. PDR."
type textarea "x"
type textarea "Tenant will most likely not be home. Lockbox on door. PDR."
type textarea "x"
type textarea "Tenant will most likely not be home. Lockbox on door. PDR."
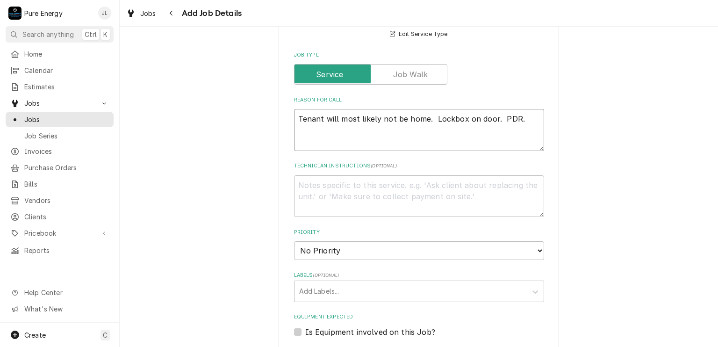
type textarea "x"
type textarea "Tenant will most likely not be home. Lockbox on door. PDR. Th"
type textarea "x"
type textarea "Tenant will most likely not be home. Lockbox on door. PDR. The"
type textarea "x"
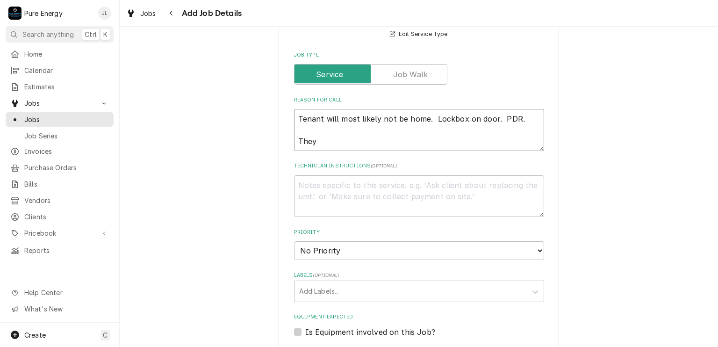
type textarea "Tenant will most likely not be home. Lockbox on door. PDR. They"
type textarea "x"
type textarea "Tenant will most likely not be home. Lockbox on door. PDR. They ar"
type textarea "x"
type textarea "Tenant will most likely not be home. Lockbox on door. PDR. They are"
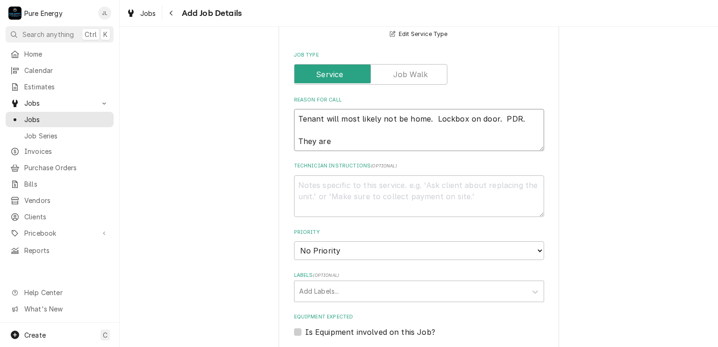
type textarea "x"
type textarea "Tenant will most likely not be home. Lockbox on door. PDR. They ar"
type textarea "x"
type textarea "Tenant will most likely not be home. Lockbox on door. PDR. They a"
type textarea "x"
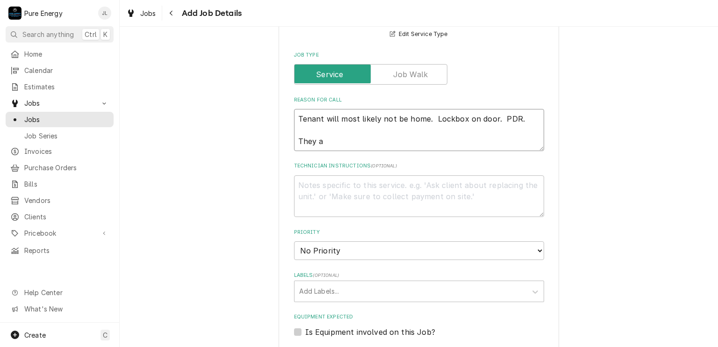
type textarea "Tenant will most likely not be home. Lockbox on door. PDR. They ar"
type textarea "x"
type textarea "Tenant will most likely not be home. Lockbox on door. PDR. They a"
type textarea "x"
type textarea "Tenant will most likely not be home. Lockbox on door. PDR. They"
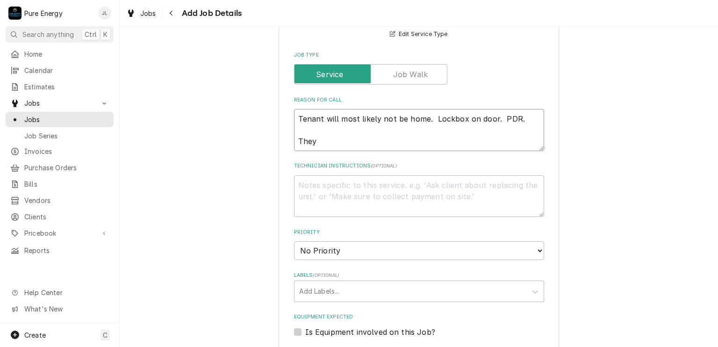
type textarea "x"
type textarea "Tenant will most likely not be home. Lockbox on door. PDR. They r"
type textarea "x"
type textarea "Tenant will most likely not be home. Lockbox on door. PDR. They re"
type textarea "x"
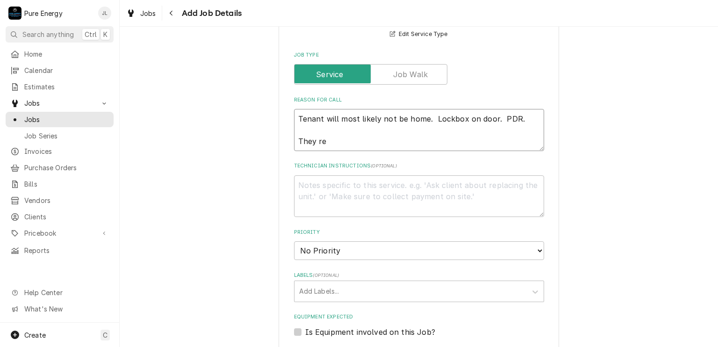
type textarea "Tenant will most likely not be home. Lockbox on door. PDR. They rep"
type textarea "x"
type textarea "Tenant will most likely not be home. Lockbox on door. PDR. They repo"
type textarea "x"
type textarea "Tenant will most likely not be home. Lockbox on door. PDR. They repor"
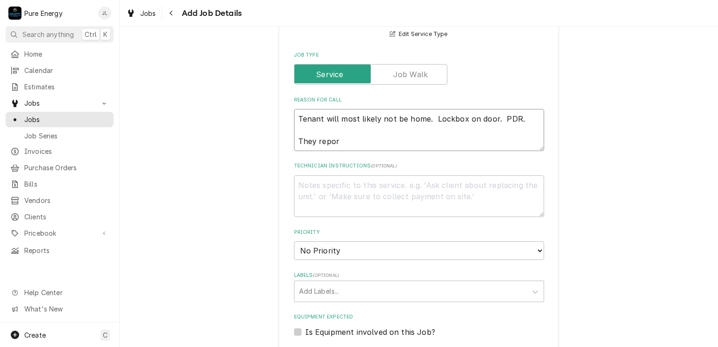
type textarea "x"
type textarea "Tenant will most likely not be home. Lockbox on door. PDR. They report"
type textarea "x"
type textarea "Tenant will most likely not be home. Lockbox on door. PDR. They reporte"
type textarea "x"
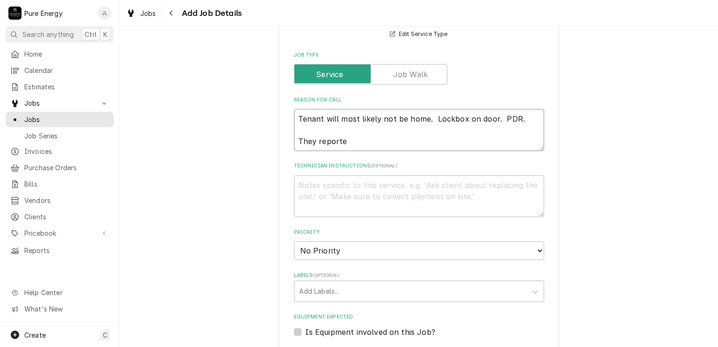
type textarea "Tenant will most likely not be home. Lockbox on door. PDR. They reported"
type textarea "x"
type textarea "Tenant will most likely not be home. Lockbox on door. PDR. They reported"
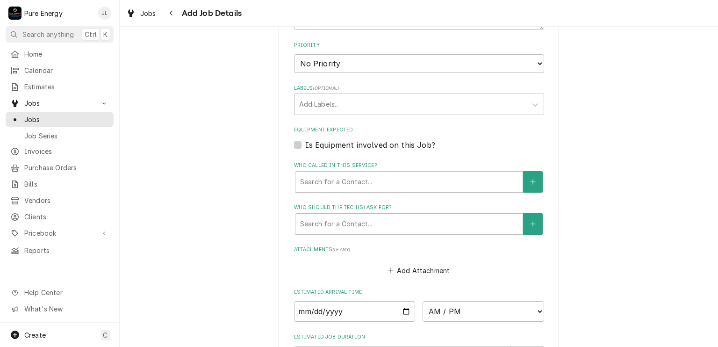
scroll to position [654, 0]
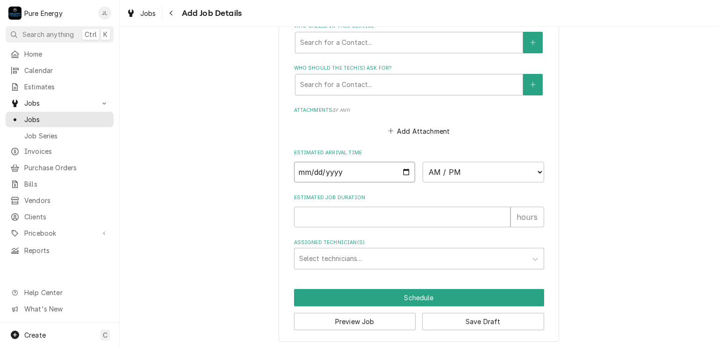
click at [405, 167] on input "Date" at bounding box center [355, 172] width 122 height 21
click at [537, 170] on select "AM / PM 6:00 AM 6:15 AM 6:30 AM 6:45 AM 7:00 AM 7:15 AM 7:30 AM 7:45 AM 8:00 AM…" at bounding box center [484, 172] width 122 height 21
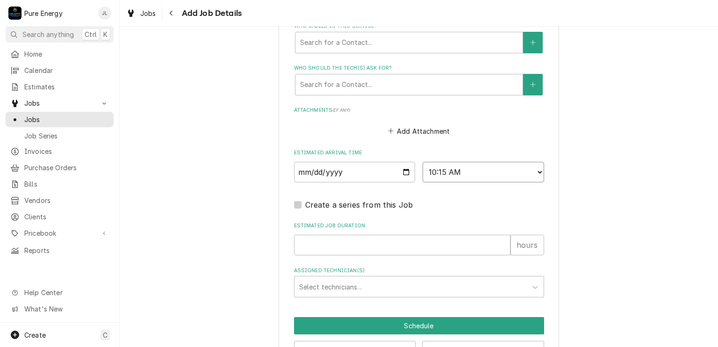
scroll to position [682, 0]
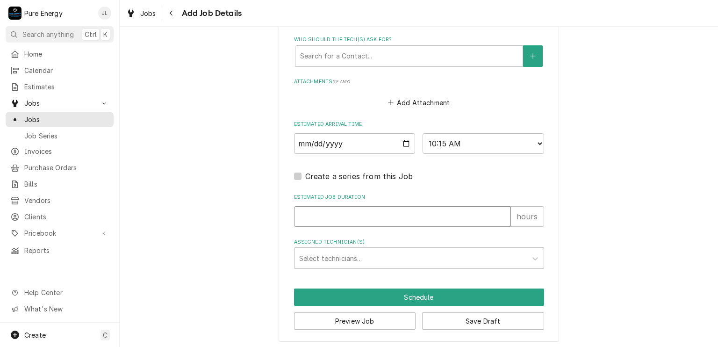
click at [357, 212] on input "Estimated Job Duration" at bounding box center [402, 216] width 217 height 21
click at [349, 257] on div "Assigned Technician(s)" at bounding box center [410, 258] width 223 height 17
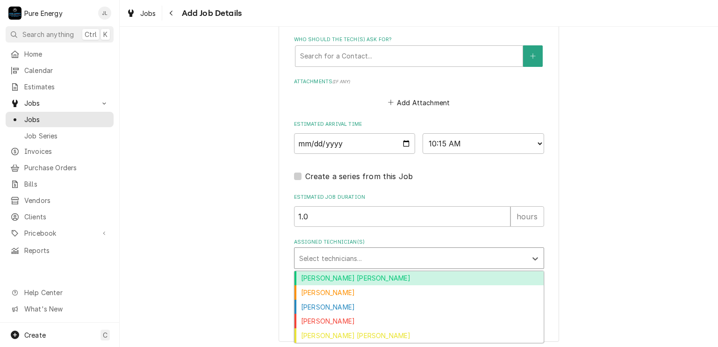
click at [390, 274] on div "Albert Hernandez Soto" at bounding box center [419, 278] width 249 height 14
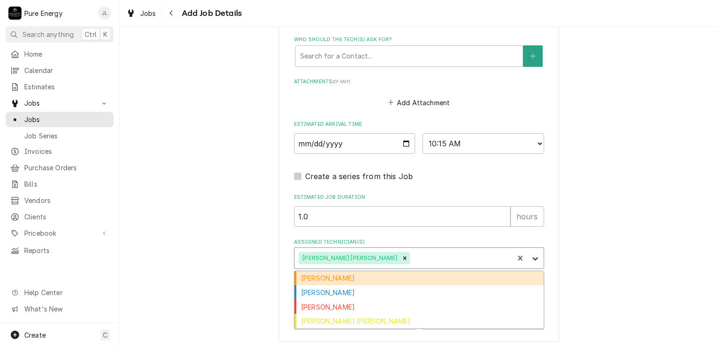
click at [533, 257] on icon "Assigned Technician(s)" at bounding box center [536, 258] width 6 height 3
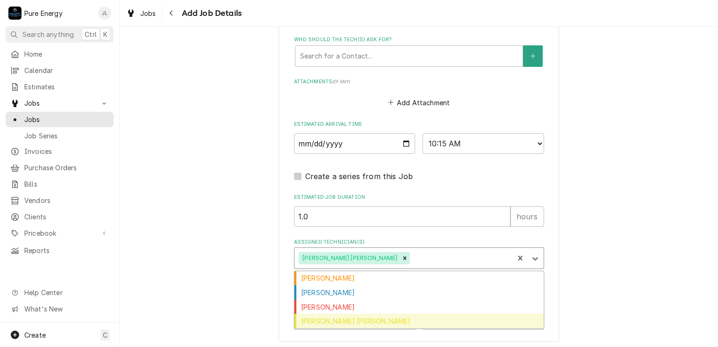
click at [384, 321] on div "Rodolfo Hernandez Lorenzo" at bounding box center [419, 321] width 249 height 14
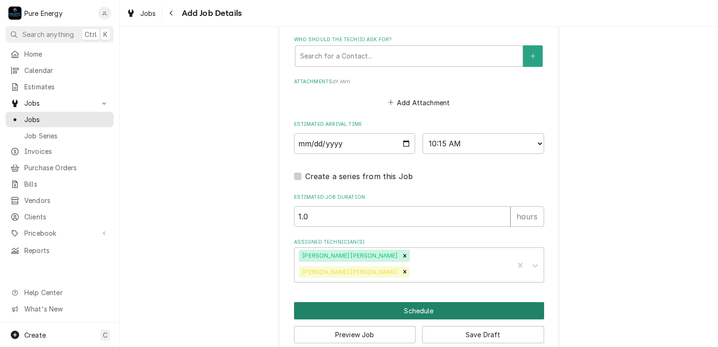
click at [416, 302] on button "Schedule" at bounding box center [419, 310] width 250 height 17
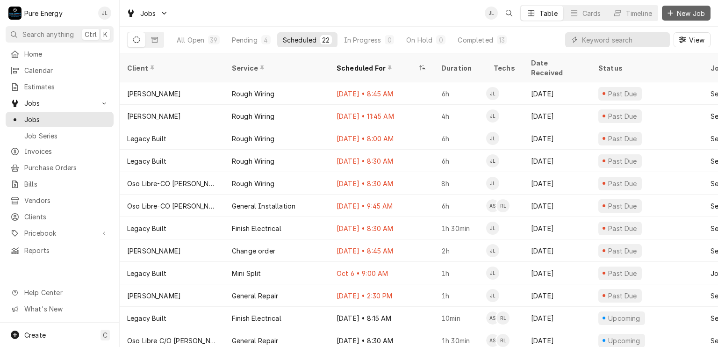
click at [682, 13] on span "New Job" at bounding box center [691, 13] width 32 height 10
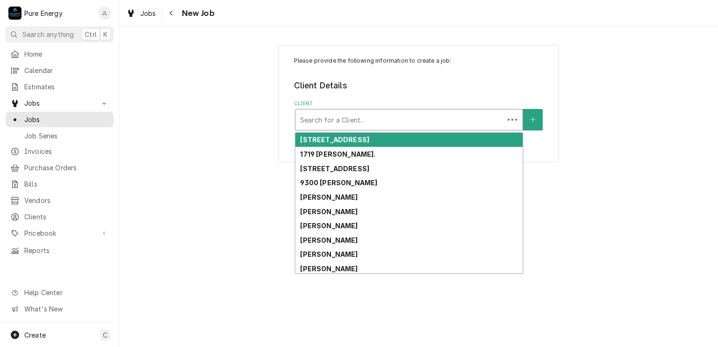
click at [398, 118] on div "Client" at bounding box center [399, 119] width 199 height 17
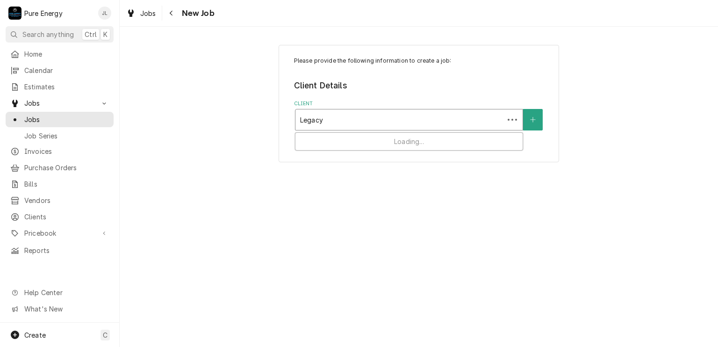
type input "Legacy"
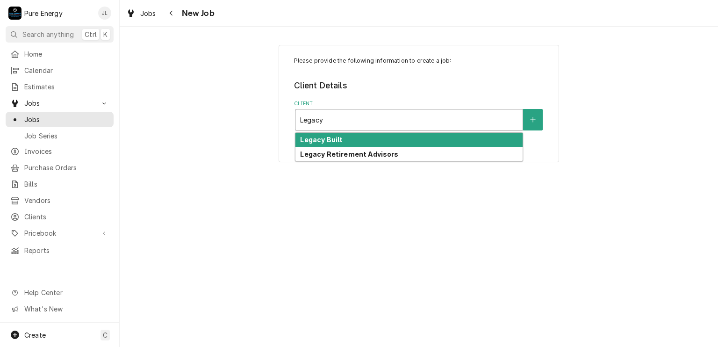
click at [369, 140] on div "Legacy Built" at bounding box center [409, 140] width 227 height 14
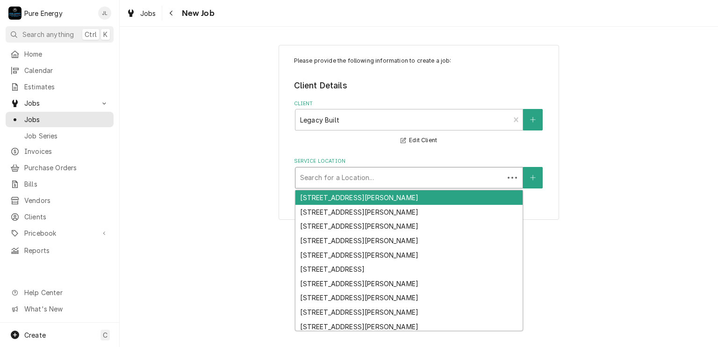
click at [340, 181] on div "Service Location" at bounding box center [399, 177] width 199 height 17
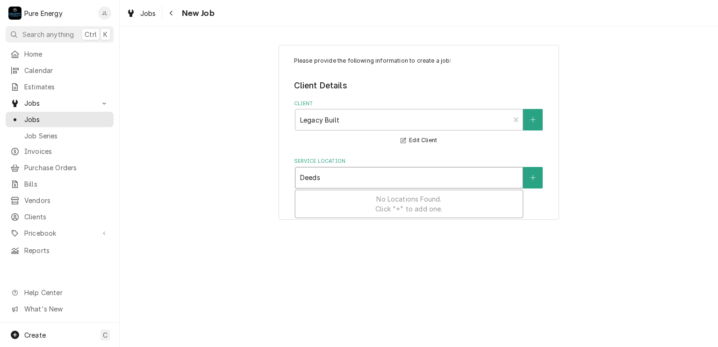
type input "Deeds"
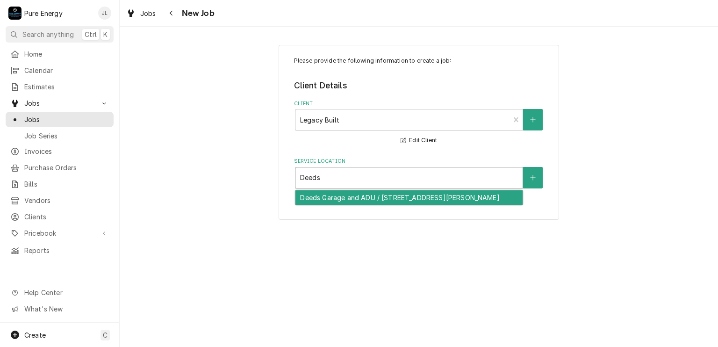
click at [351, 193] on div "Deeds Garage and ADU / [STREET_ADDRESS][PERSON_NAME]" at bounding box center [409, 197] width 227 height 14
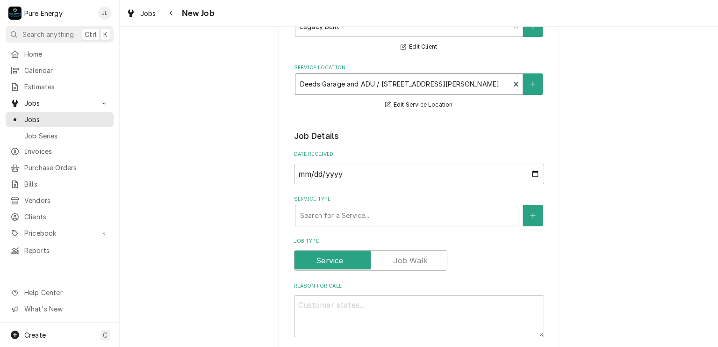
scroll to position [140, 0]
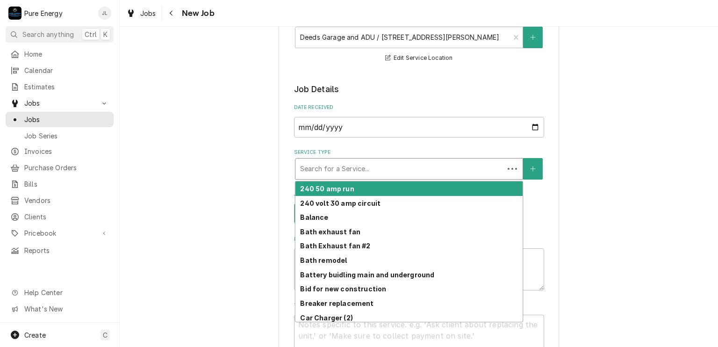
click at [359, 166] on div "Service Type" at bounding box center [399, 168] width 199 height 17
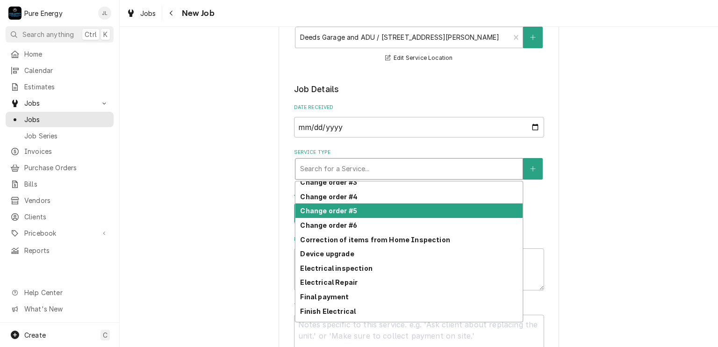
scroll to position [239, 0]
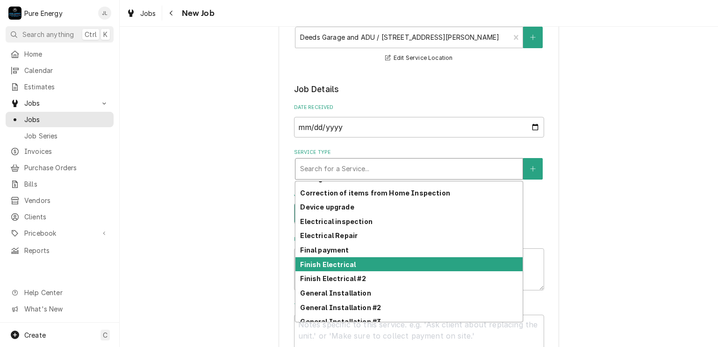
click at [355, 263] on div "Finish Electrical" at bounding box center [409, 264] width 227 height 14
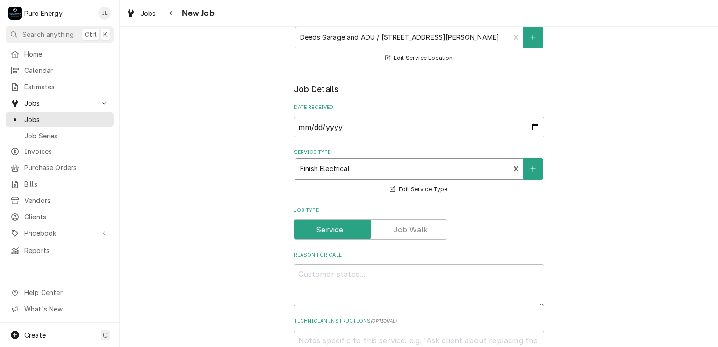
scroll to position [234, 0]
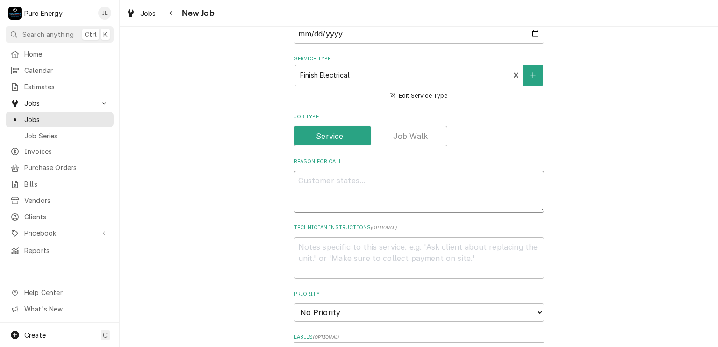
click at [331, 184] on textarea "Reason For Call" at bounding box center [419, 192] width 250 height 42
type textarea "x"
type textarea "I"
type textarea "x"
type textarea "I"
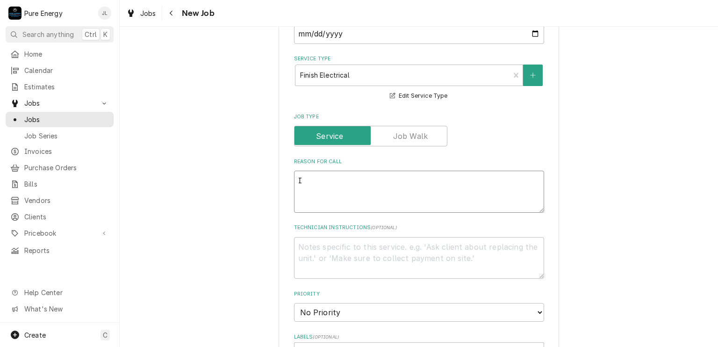
type textarea "x"
type textarea "I w"
type textarea "x"
type textarea "I wi"
type textarea "x"
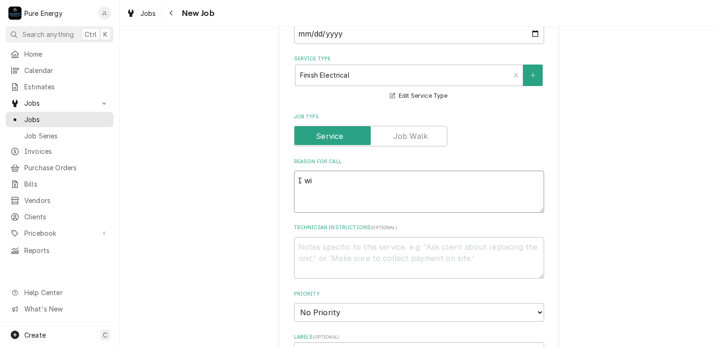
type textarea "I wil"
type textarea "x"
type textarea "I will"
type textarea "x"
type textarea "I will"
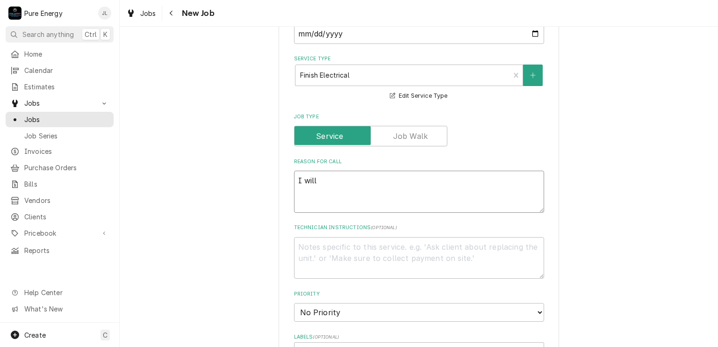
type textarea "x"
type textarea "I will h"
type textarea "x"
type textarea "I will ha"
type textarea "x"
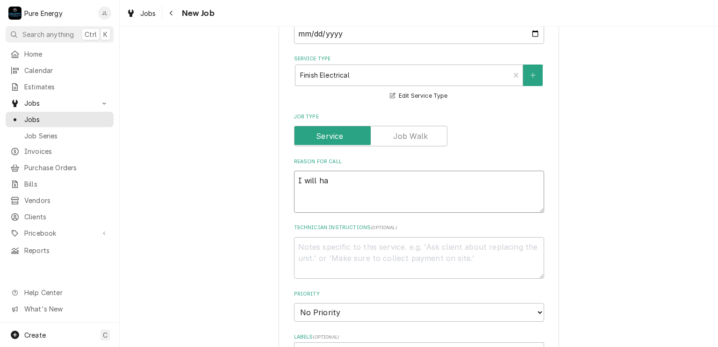
type textarea "I will hav"
type textarea "x"
type textarea "I will have"
type textarea "x"
type textarea "I will have y"
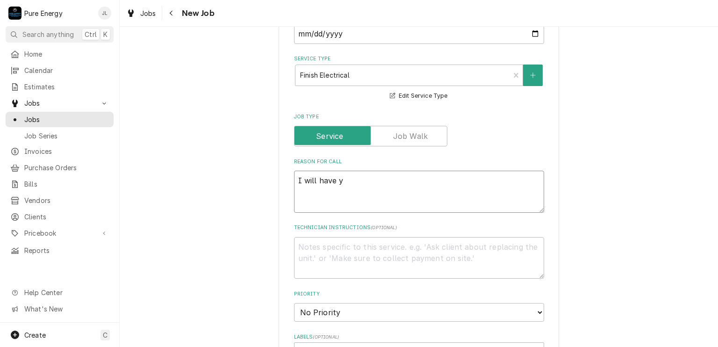
type textarea "x"
type textarea "I will have yo"
type textarea "x"
type textarea "I will have you"
type textarea "x"
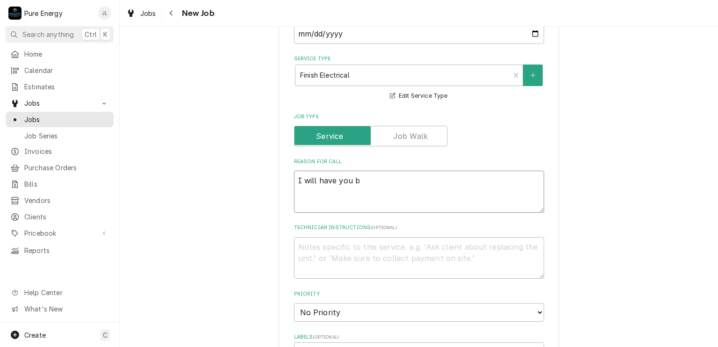
type textarea "I will have you bo"
type textarea "x"
type textarea "I will have you both"
type textarea "x"
type textarea "I will have you both"
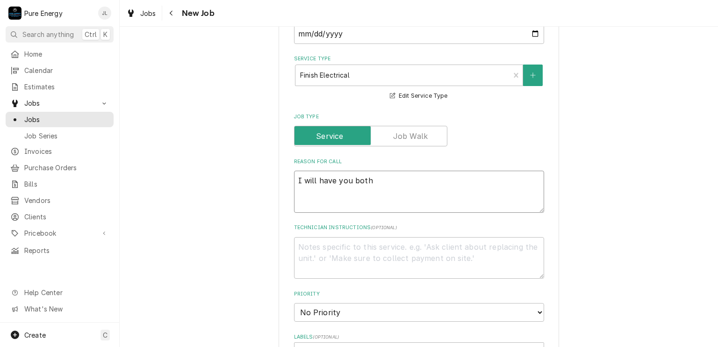
type textarea "x"
type textarea "I will have you both co"
type textarea "x"
type textarea "I will have you both com"
type textarea "x"
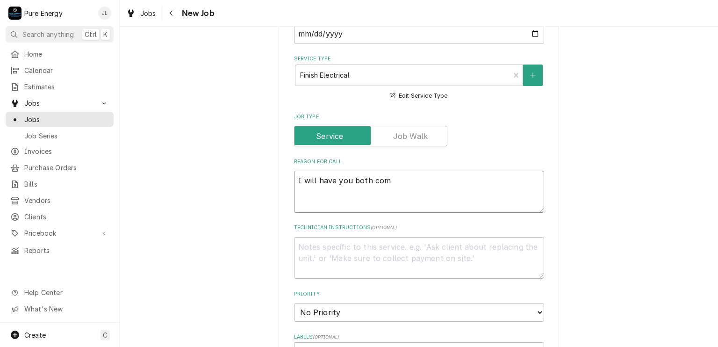
type textarea "I will have you both come"
type textarea "x"
type textarea "I will have you both come"
type textarea "x"
type textarea "I will have you both come b"
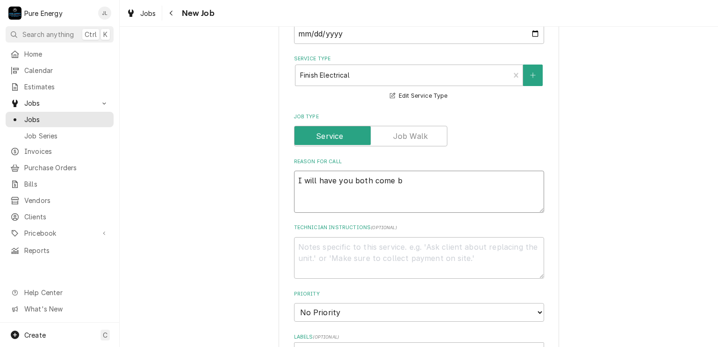
type textarea "x"
type textarea "I will have you both come ba"
type textarea "x"
type textarea "I will have you both come bac"
type textarea "x"
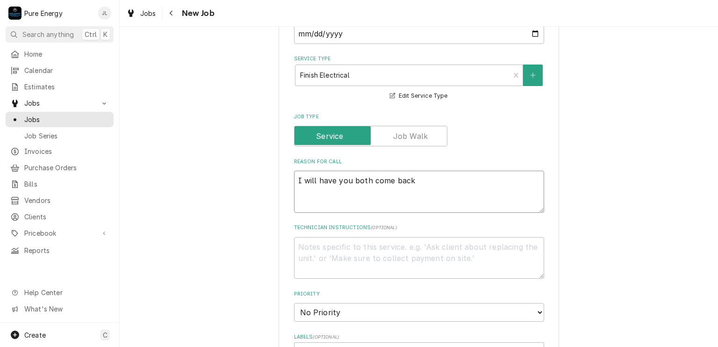
type textarea "I will have you both come back"
type textarea "x"
type textarea "I will have you both come back t"
type textarea "x"
type textarea "I will have you both come back to"
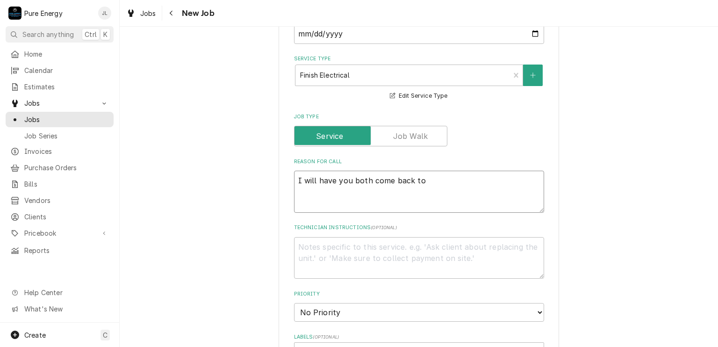
type textarea "x"
type textarea "I will have you both come back to"
type textarea "x"
type textarea "I will have you both come back to s"
type textarea "x"
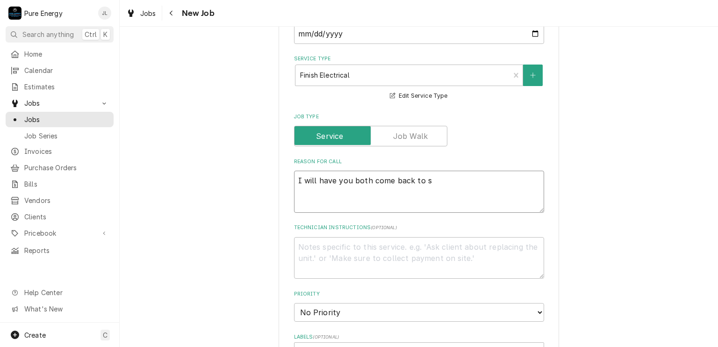
type textarea "I will have you both come back to sh"
type textarea "x"
type textarea "I will have you both come back to sho"
type textarea "x"
type textarea "I will have you both come back to shop"
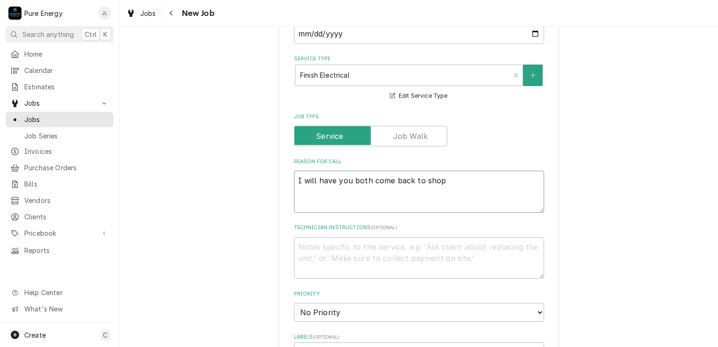
type textarea "x"
type textarea "I will have you both come back to shop"
type textarea "x"
type textarea "I will have you both come back to shop an"
type textarea "x"
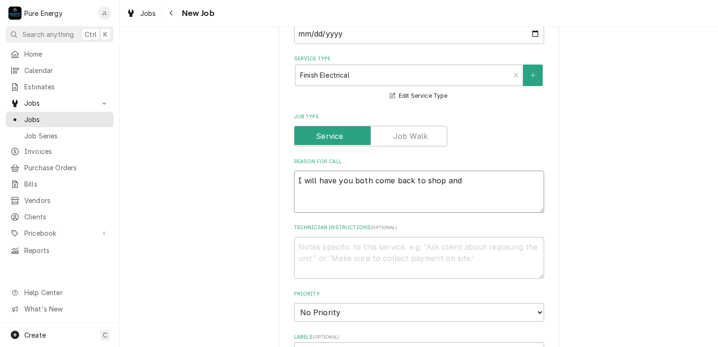
type textarea "I will have you both come back to shop and"
type textarea "x"
type textarea "I will have you both come back to shop and t"
type textarea "x"
type textarea "I will have you both come back to shop and th"
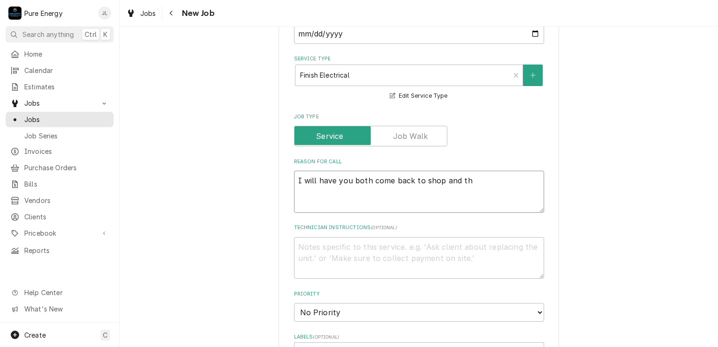
type textarea "x"
type textarea "I will have you both come back to shop and the"
type textarea "x"
type textarea "I will have you both come back to shop and then"
type textarea "x"
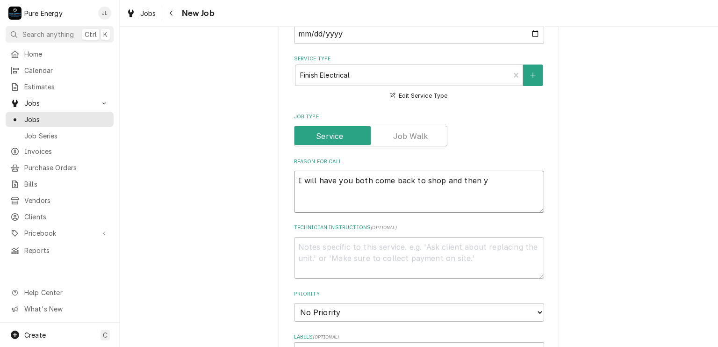
type textarea "I will have you both come back to shop and then yo"
type textarea "x"
type textarea "I will have you both come back to shop and then you"
type textarea "x"
type textarea "I will have you both come back to shop and then you g"
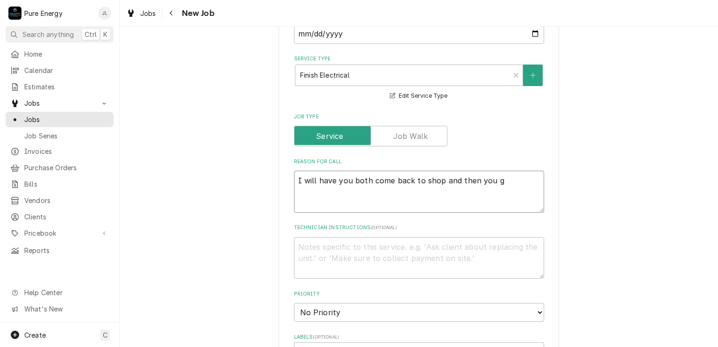
type textarea "x"
type textarea "I will have you both come back to shop and then you gr"
type textarea "x"
type textarea "I will have you both come back to shop and then you g"
type textarea "x"
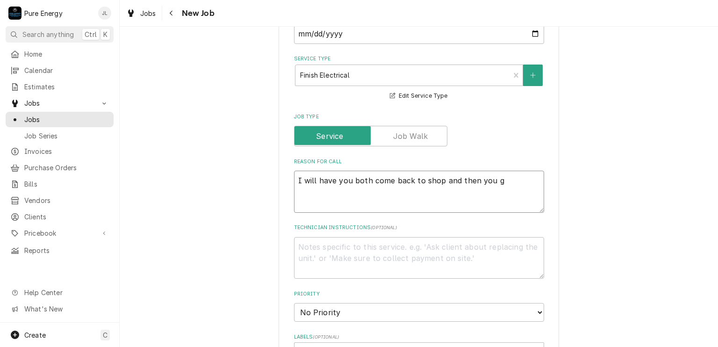
type textarea "I will have you both come back to shop and then you"
type textarea "x"
type textarea "I will have you both come back to shop and then you"
type textarea "x"
type textarea "I will have you both come back to shop and then yo"
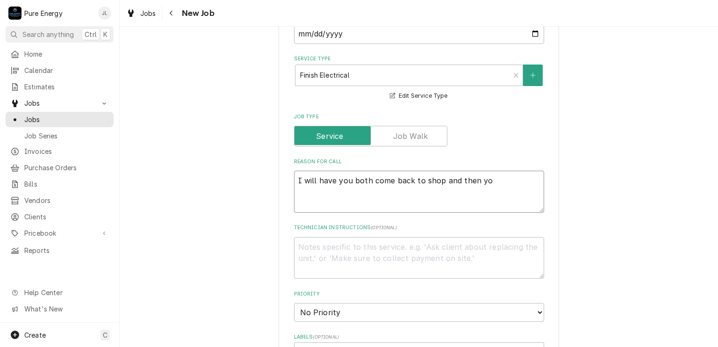
type textarea "x"
type textarea "I will have you both come back to shop and then y"
type textarea "x"
type textarea "I will have you both come back to shop and then"
type textarea "x"
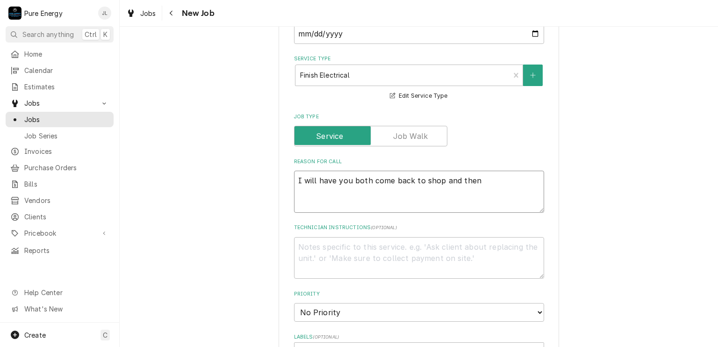
type textarea "I will have you both come back to shop and then"
type textarea "x"
type textarea "I will have you both come back to shop and the"
type textarea "x"
type textarea "I will have you both come back to shop and th"
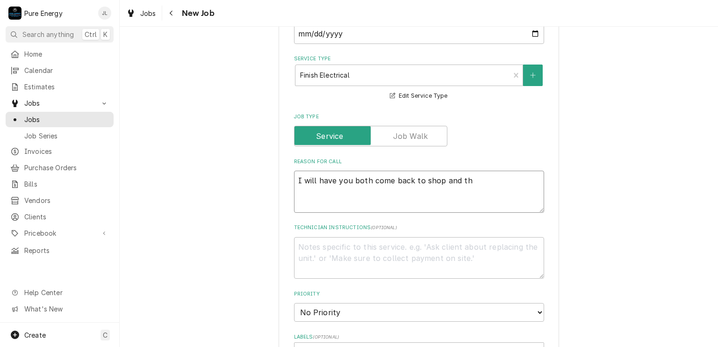
type textarea "x"
type textarea "I will have you both come back to shop and t"
type textarea "x"
type textarea "I will have you both come back to shop and"
type textarea "x"
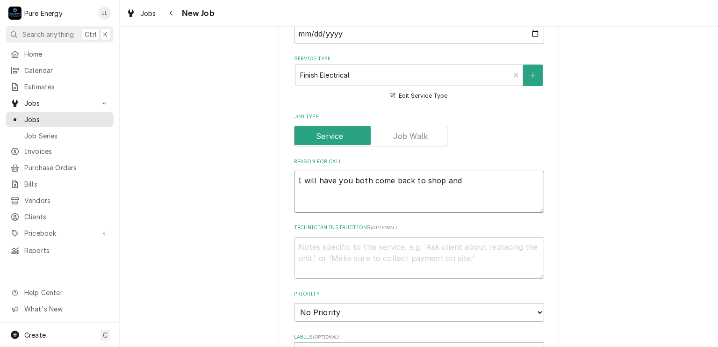
type textarea "I will have you both come back to shop and"
type textarea "x"
type textarea "I will have you both come back to shop an"
type textarea "x"
type textarea "I will have you both come back to shop a"
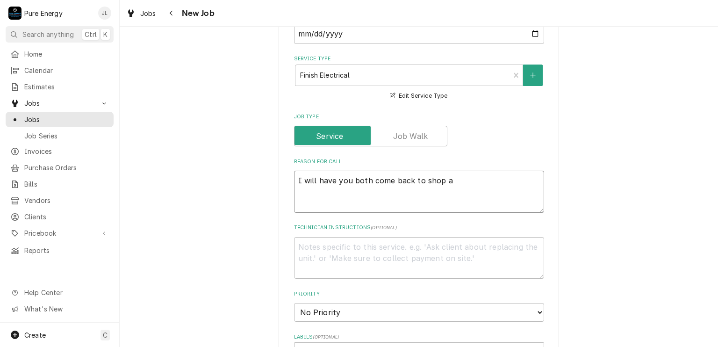
type textarea "x"
type textarea "I will have you both come back to shop"
type textarea "x"
type textarea "I will have you both come back to shop"
type textarea "x"
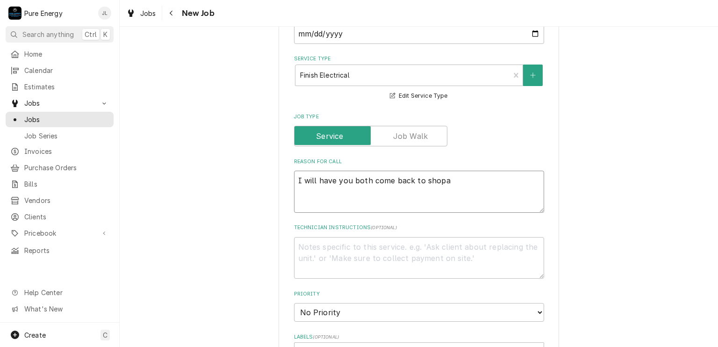
type textarea "I will have you both come back to shopaf"
type textarea "x"
type textarea "I will have you both come back to shopaft"
type textarea "x"
type textarea "I will have you both come back to shopafte"
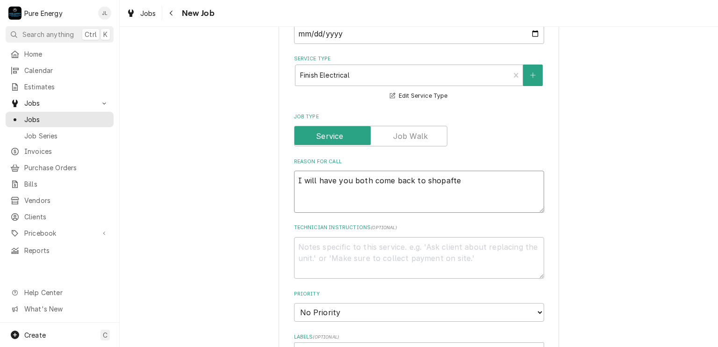
type textarea "x"
type textarea "I will have you both come back to shopafter"
type textarea "x"
type textarea "I will have you both come back to shopafter"
type textarea "x"
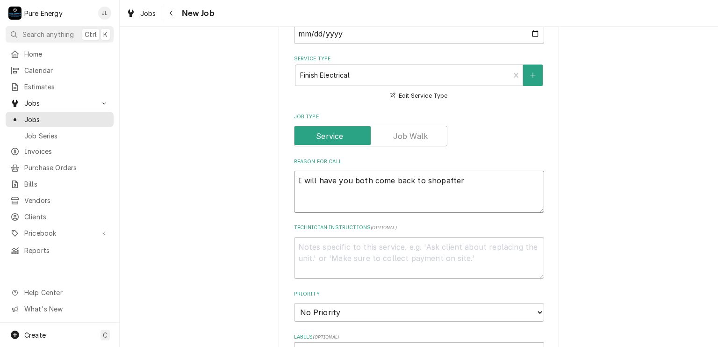
type textarea "I will have you both come back to shopafter"
type textarea "x"
type textarea "I will have you both come back to shopafte"
type textarea "x"
type textarea "I will have you both come back to shopaft"
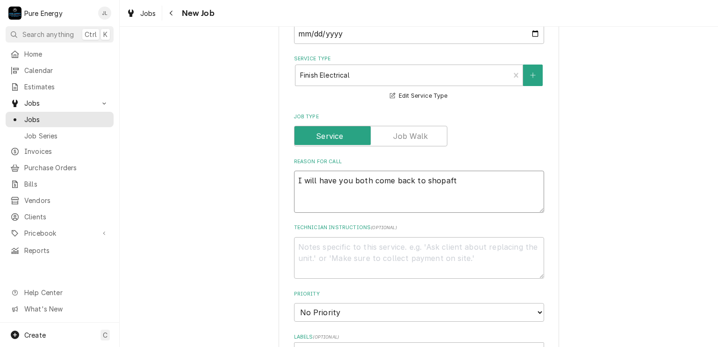
type textarea "x"
type textarea "I will have you both come back to shopaf"
type textarea "x"
type textarea "I will have you both come back to shopa"
type textarea "x"
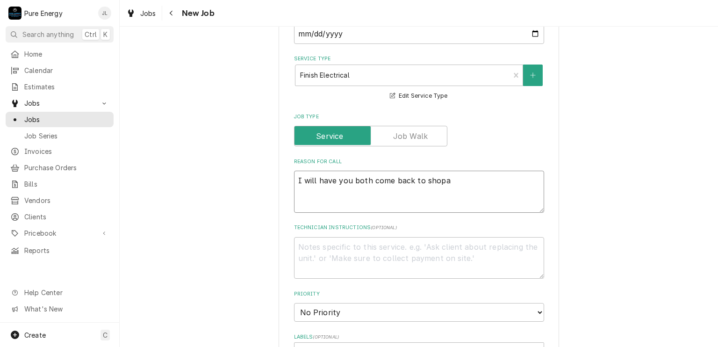
type textarea "I will have you both come back to shop"
type textarea "x"
type textarea "I will have you both come back to shop"
type textarea "x"
type textarea "I will have you both come back to shop a"
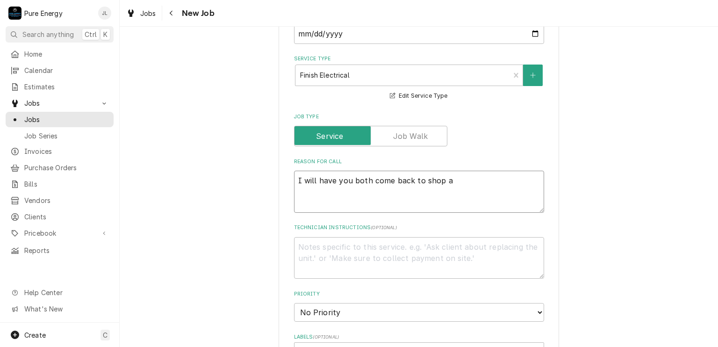
type textarea "x"
type textarea "I will have you both come back to shop af"
type textarea "x"
type textarea "I will have you both come back to shop aft"
type textarea "x"
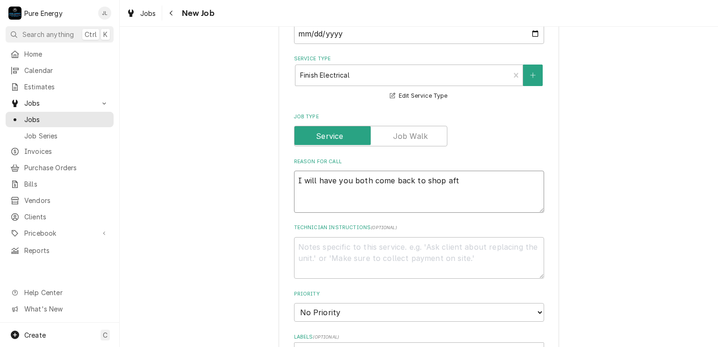
type textarea "I will have you both come back to shop afte"
type textarea "x"
type textarea "I will have you both come back to shop after"
type textarea "x"
type textarea "I will have you both come back to shop after"
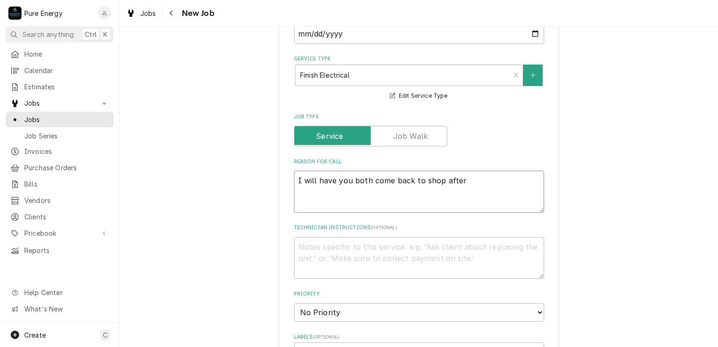
type textarea "x"
type textarea "I will have you both come back to shop after T"
type textarea "x"
type textarea "I will have you both come back to shop after Te"
type textarea "x"
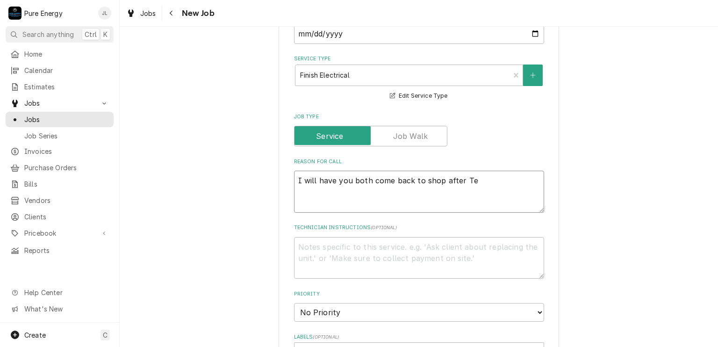
type textarea "I will have you both come back to shop after Tem"
type textarea "x"
type textarea "I will have you both come back to shop after Temp"
type textarea "x"
type textarea "I will have you both come back to shop after Templ"
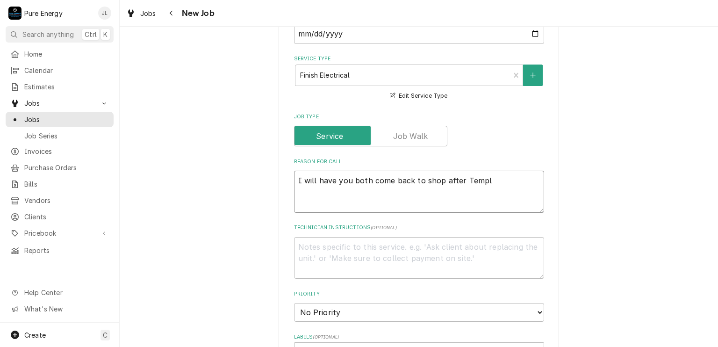
type textarea "x"
type textarea "I will have you both come back to shop after Temple"
type textarea "x"
type textarea "I will have you both come back to shop after Templet"
type textarea "x"
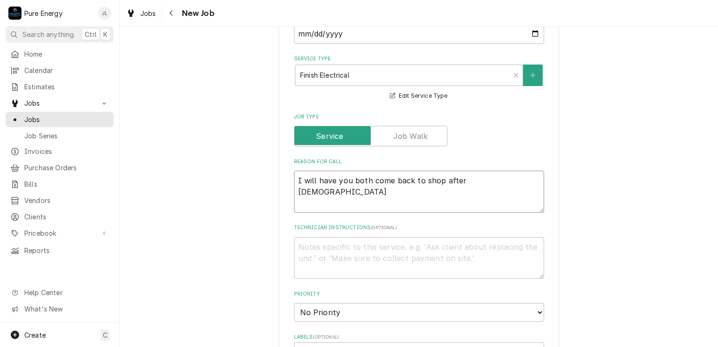
type textarea "I will have you both come back to shop after Templeto"
type textarea "x"
type textarea "I will have you both come back to shop after Templeton"
type textarea "x"
type textarea "I will have you both come back to shop after Templeton"
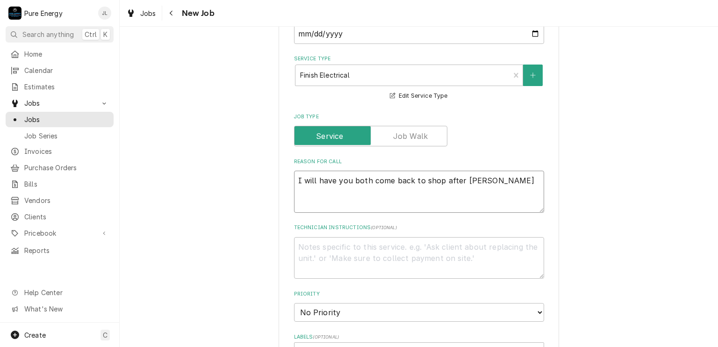
type textarea "x"
type textarea "I will have you both come back to shop after Templeton T"
type textarea "x"
type textarea "I will have you both come back to shop after Templeton Tr"
type textarea "x"
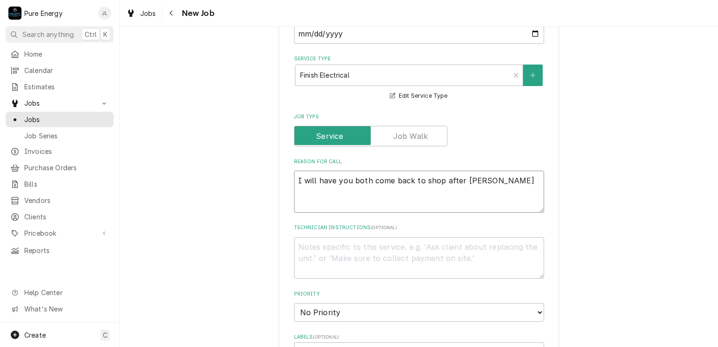
type textarea "I will have you both come back to shop after Templeton Tru"
type textarea "x"
type textarea "I will have you both come back to shop after Templeton Trun"
type textarea "x"
type textarea "I will have you both come back to shop after Templeton Tru"
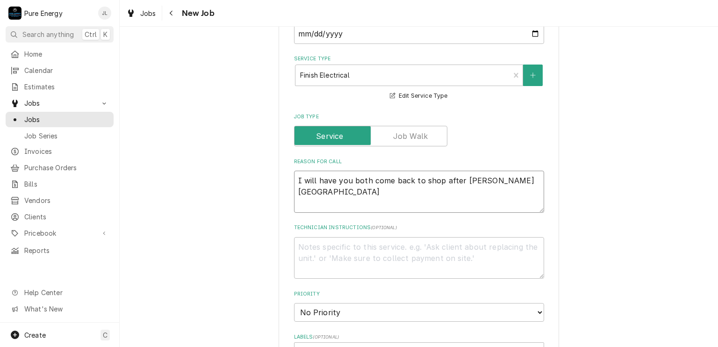
type textarea "x"
type textarea "I will have you both come back to shop after Templeton Tr"
type textarea "x"
type textarea "I will have you both come back to shop after Templeton T"
type textarea "x"
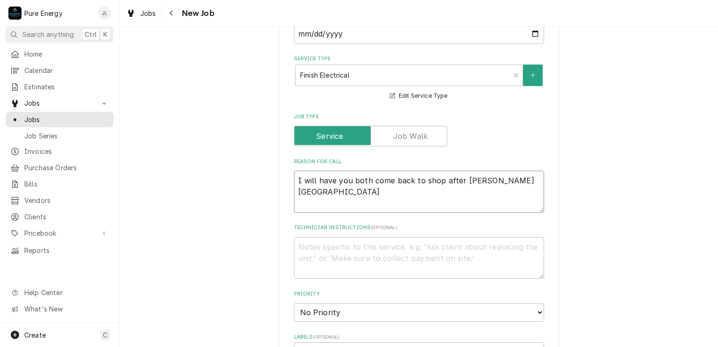
type textarea "I will have you both come back to shop after Templeton Tu"
type textarea "x"
type textarea "I will have you both come back to shop after Templeton Turn"
type textarea "x"
type textarea "I will have you both come back to shop after Templeton Turnk"
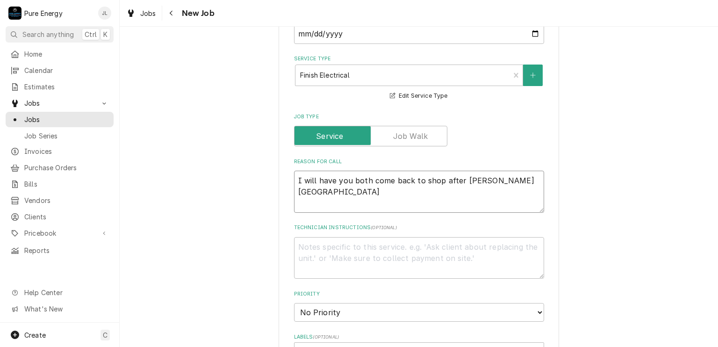
type textarea "x"
type textarea "I will have you both come back to shop after Templeton Turnky"
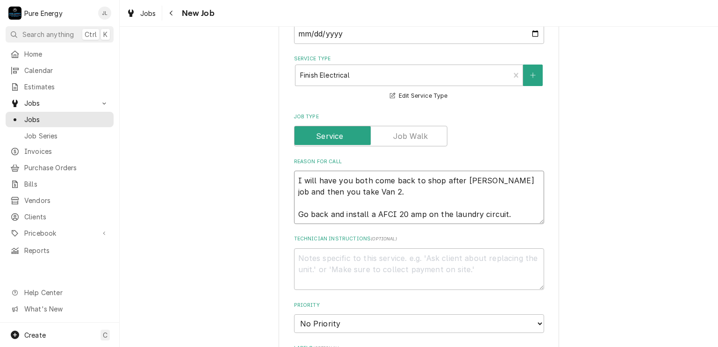
click at [425, 211] on textarea "I will have you both come back to shop after Templeton Turnkey job and then you…" at bounding box center [419, 197] width 250 height 53
click at [536, 210] on textarea "I will have you both come back to shop after Templeton Turnkey job and then you…" at bounding box center [419, 197] width 250 height 53
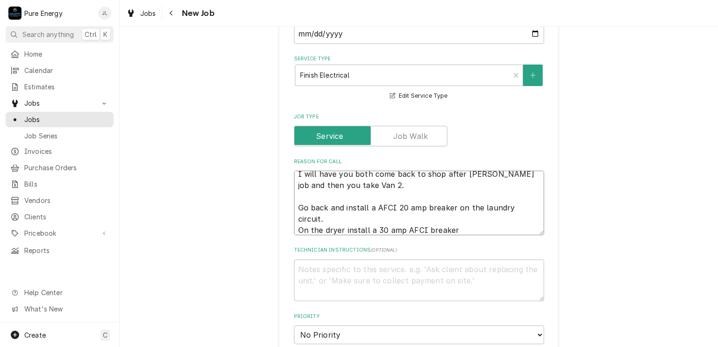
click at [413, 227] on textarea "I will have you both come back to shop after Templeton Turnkey job and then you…" at bounding box center [419, 203] width 250 height 65
click at [409, 226] on textarea "I will have you both come back to shop after Templeton Turnkey job and then you…" at bounding box center [419, 203] width 250 height 65
click at [475, 225] on textarea "I will have you both come back to shop after Templeton Turnkey job and then you…" at bounding box center [419, 203] width 250 height 65
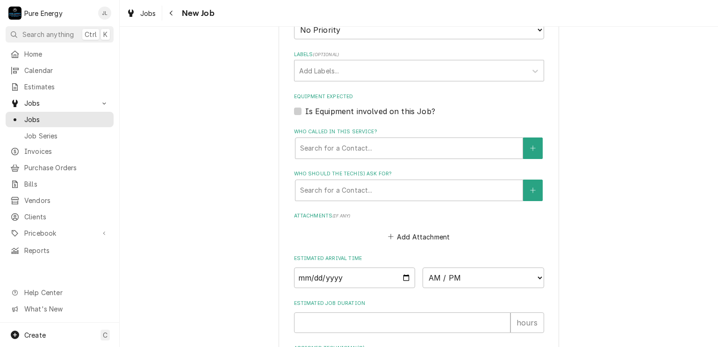
scroll to position [608, 0]
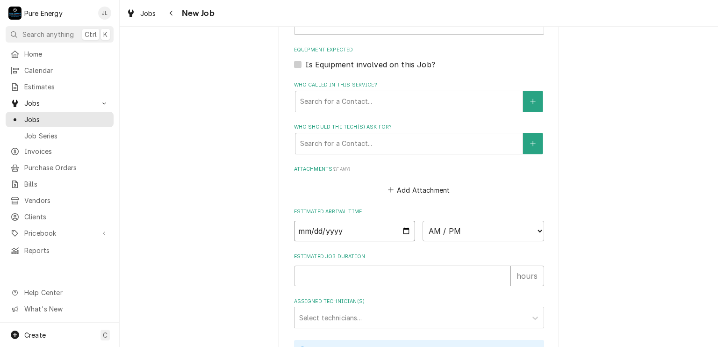
click at [405, 230] on input "Date" at bounding box center [355, 231] width 122 height 21
click at [535, 230] on select "AM / PM 6:00 AM 6:15 AM 6:30 AM 6:45 AM 7:00 AM 7:15 AM 7:30 AM 7:45 AM 8:00 AM…" at bounding box center [484, 231] width 122 height 21
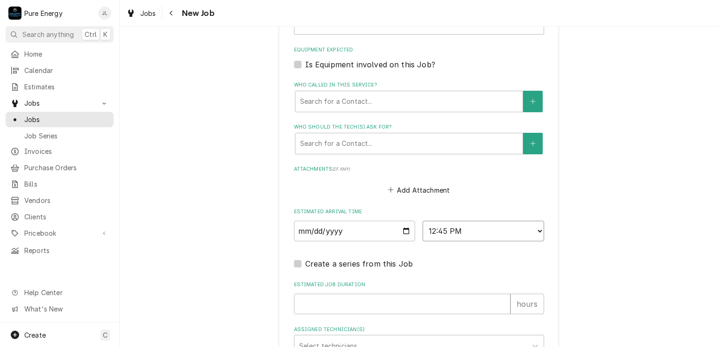
scroll to position [701, 0]
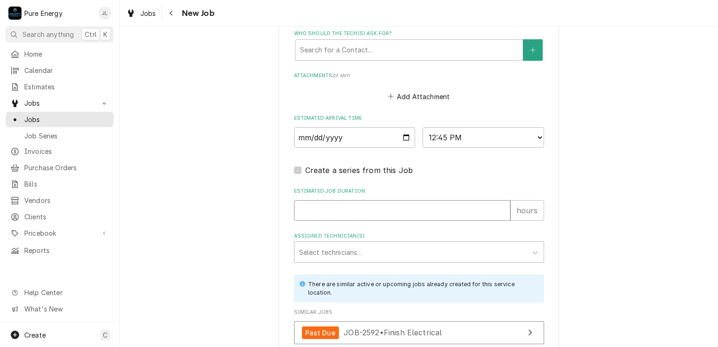
click at [314, 211] on input "Estimated Job Duration" at bounding box center [402, 210] width 217 height 21
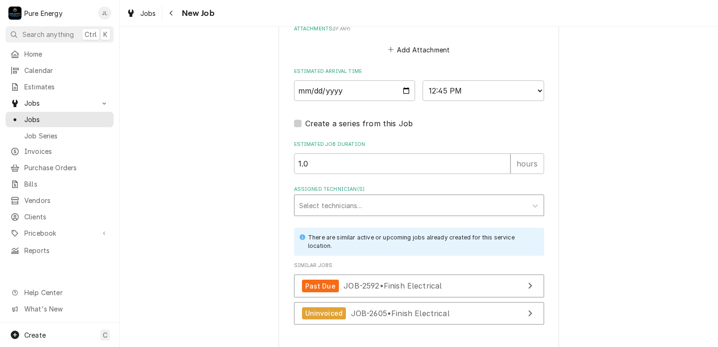
click at [450, 205] on div "Assigned Technician(s)" at bounding box center [410, 205] width 223 height 17
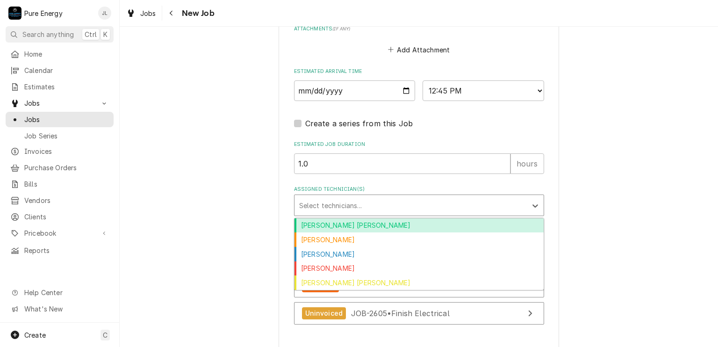
click at [413, 222] on div "[PERSON_NAME] [PERSON_NAME]" at bounding box center [419, 225] width 249 height 14
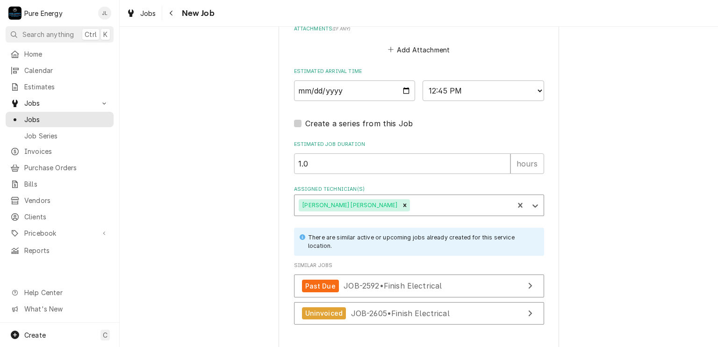
scroll to position [799, 0]
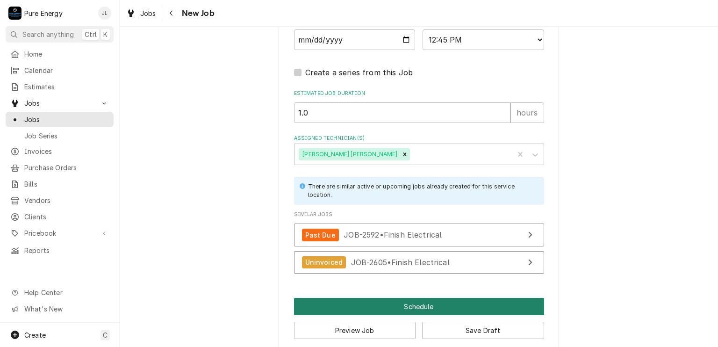
click at [411, 298] on button "Schedule" at bounding box center [419, 306] width 250 height 17
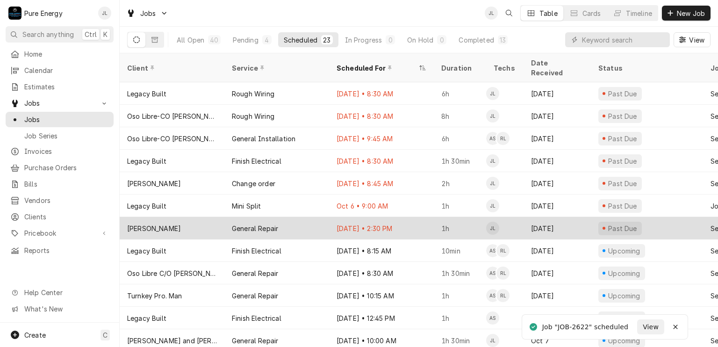
scroll to position [135, 0]
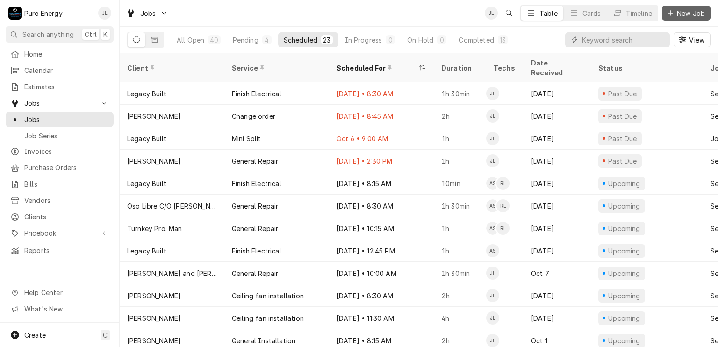
click at [679, 8] on span "New Job" at bounding box center [691, 13] width 32 height 10
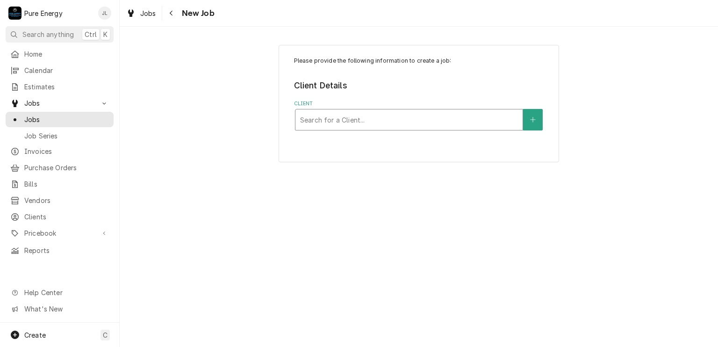
click at [323, 117] on div "Client" at bounding box center [409, 119] width 218 height 17
type input "[PERSON_NAME]"
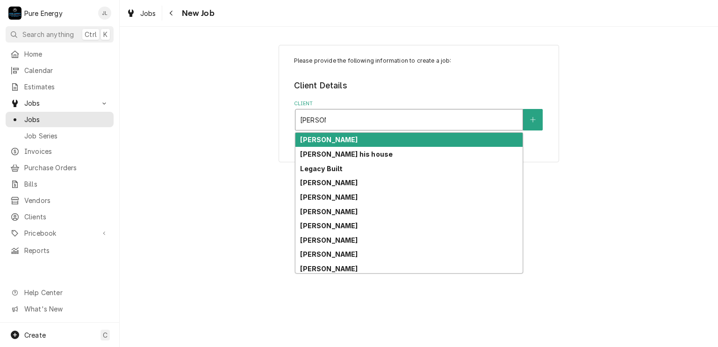
scroll to position [3, 0]
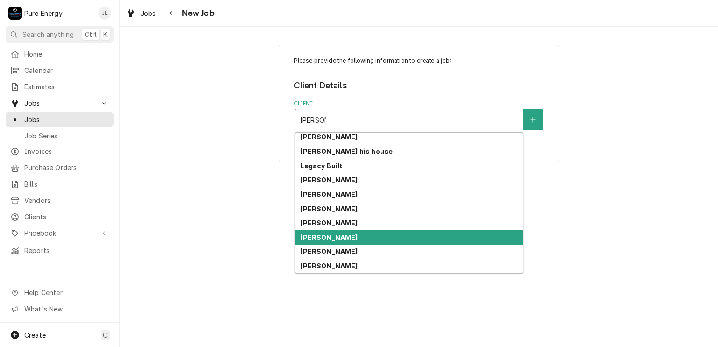
click at [349, 239] on div "[PERSON_NAME] [PERSON_NAME] his house Legacy Built [PERSON_NAME] [PERSON_NAME] …" at bounding box center [409, 203] width 227 height 140
click at [349, 239] on strong "[PERSON_NAME]" at bounding box center [329, 237] width 58 height 8
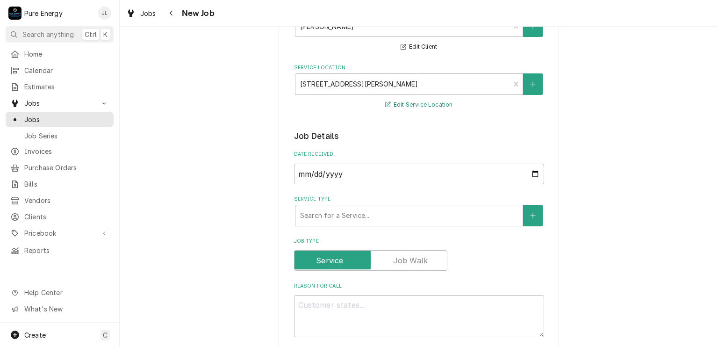
scroll to position [140, 0]
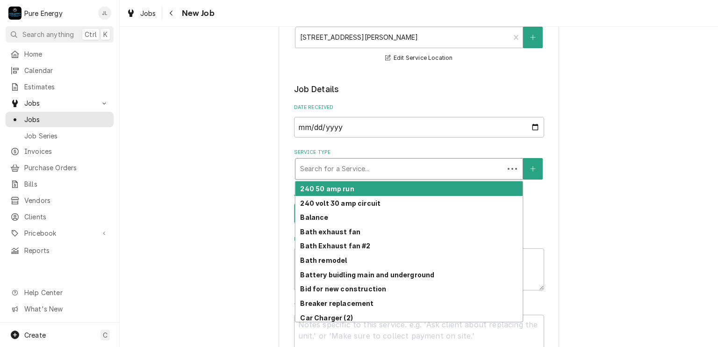
click at [380, 171] on div "Service Type" at bounding box center [399, 168] width 199 height 17
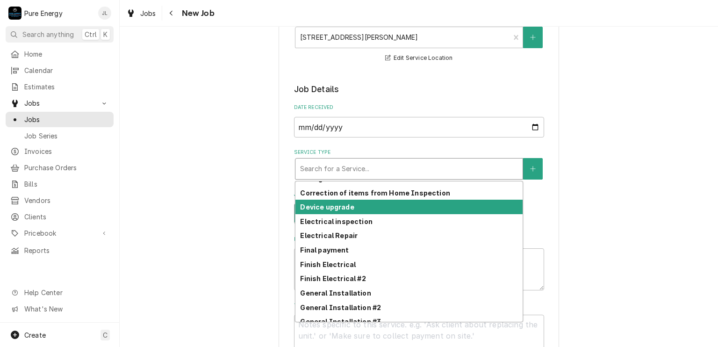
scroll to position [286, 0]
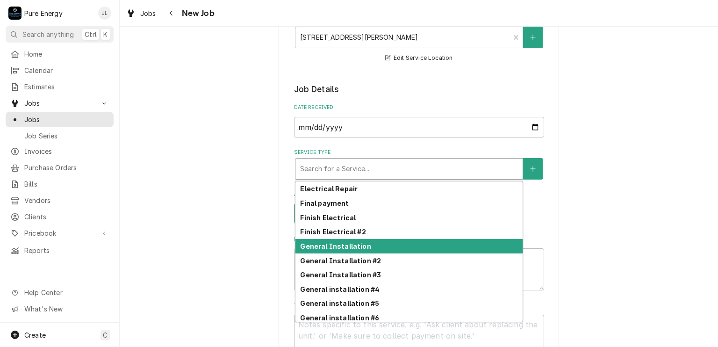
click at [362, 242] on strong "General Installation" at bounding box center [335, 246] width 71 height 8
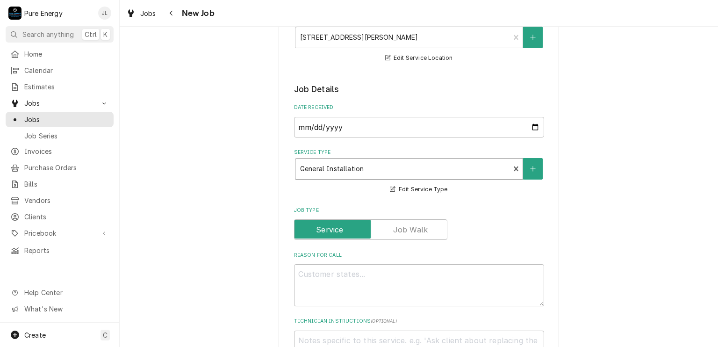
scroll to position [234, 0]
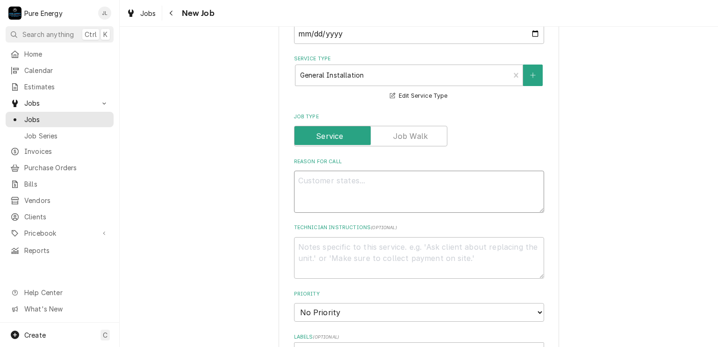
click at [306, 183] on textarea "Reason For Call" at bounding box center [419, 192] width 250 height 42
type textarea "x"
type textarea "I"
type textarea "x"
type textarea "I wi"
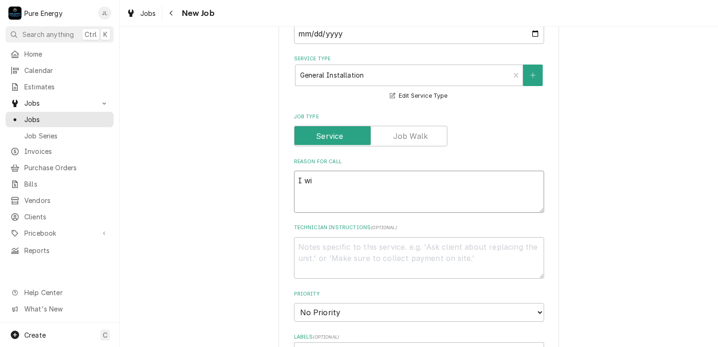
type textarea "x"
type textarea "I wil"
type textarea "x"
type textarea "I will"
type textarea "x"
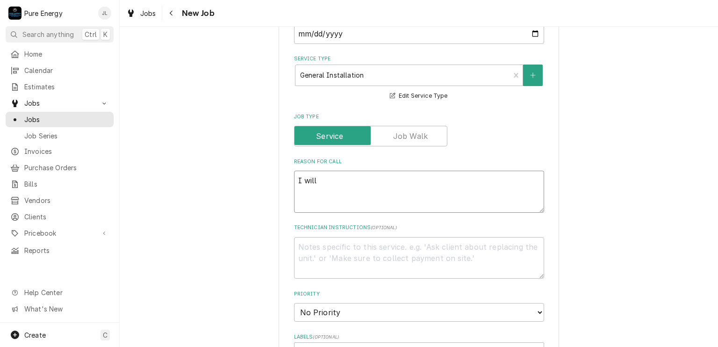
type textarea "I will"
type textarea "x"
type textarea "I will h"
type textarea "x"
type textarea "I will ha"
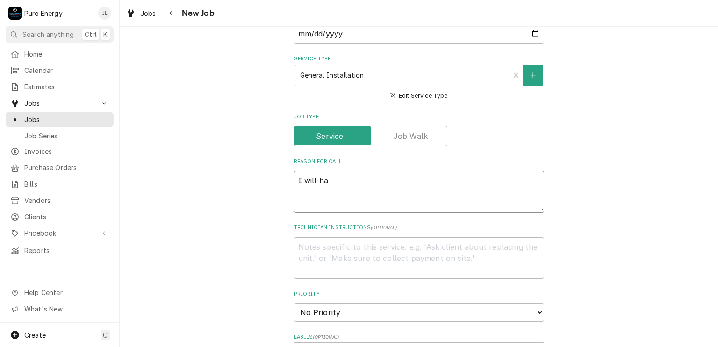
type textarea "x"
type textarea "I will hav"
type textarea "x"
type textarea "I will have"
type textarea "x"
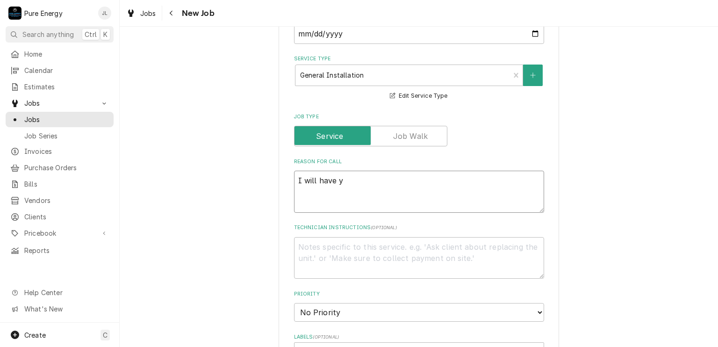
type textarea "I will have yo"
type textarea "x"
type textarea "I will have you"
type textarea "x"
type textarea "I will have you"
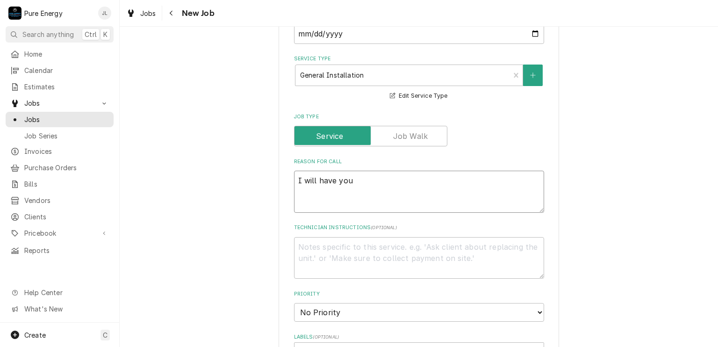
type textarea "x"
type textarea "I will have you s"
type textarea "x"
type textarea "I will have you st"
type textarea "x"
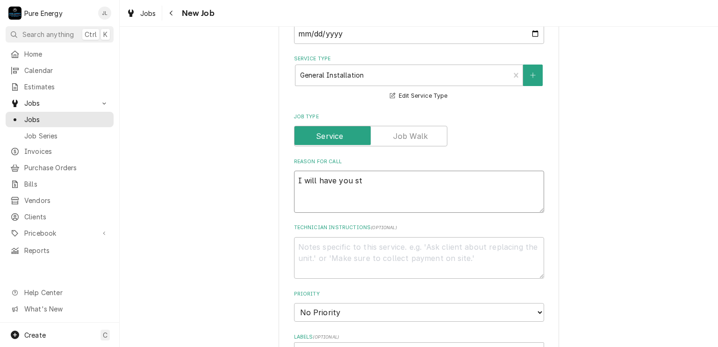
type textarea "I will have you sta"
type textarea "x"
type textarea "I will have you stay"
type textarea "x"
type textarea "I will have you stay"
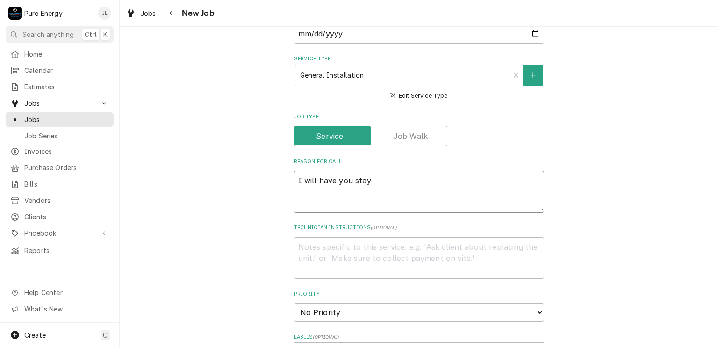
type textarea "x"
type textarea "I will have you stay o"
type textarea "x"
type textarea "I will have you stay on"
type textarea "x"
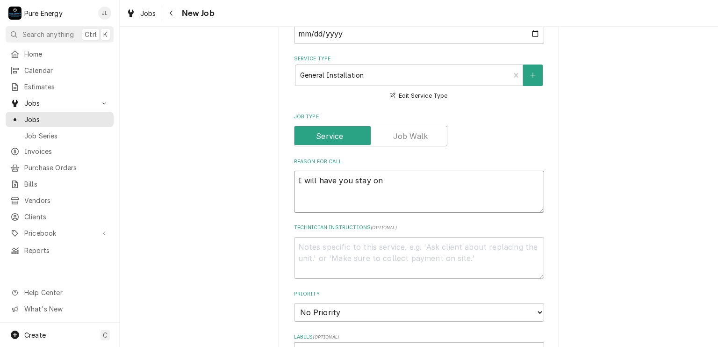
type textarea "I will have you stay on"
type textarea "x"
type textarea "I will have you stay on V"
type textarea "x"
type textarea "I will have you stay on Van"
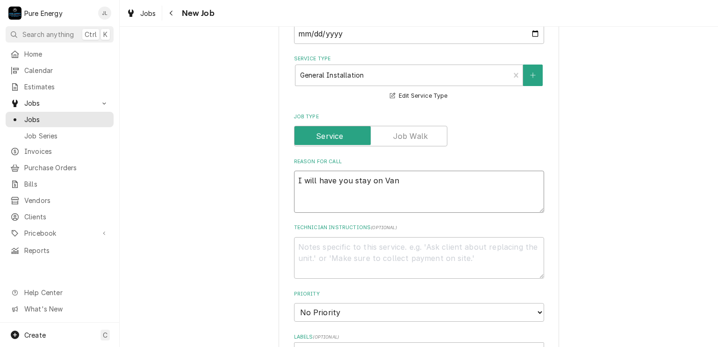
type textarea "x"
type textarea "I will have you stay on Van"
type textarea "x"
type textarea "I will have you stay on Van 1"
type textarea "x"
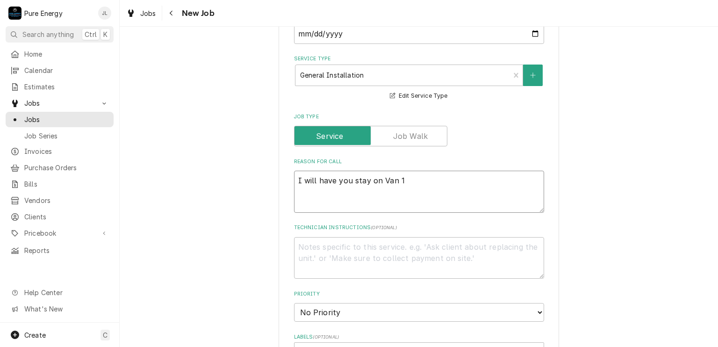
type textarea "I will have you stay on Van 1"
type textarea "x"
type textarea "I will have you stay on Van 1 a"
type textarea "x"
type textarea "I will have you stay on Van 1 an"
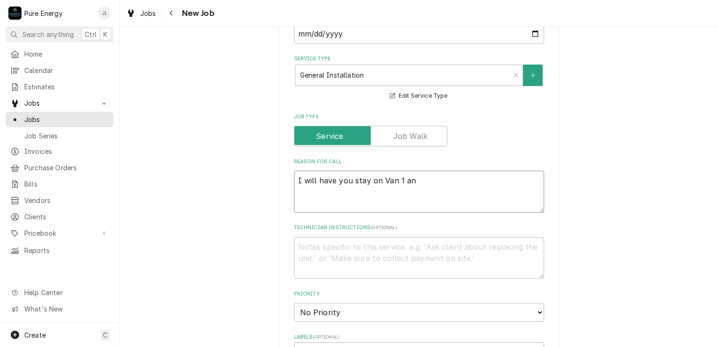
type textarea "x"
type textarea "I will have you stay on Van 1 and"
type textarea "x"
type textarea "I will have you stay on Van 1 and"
type textarea "x"
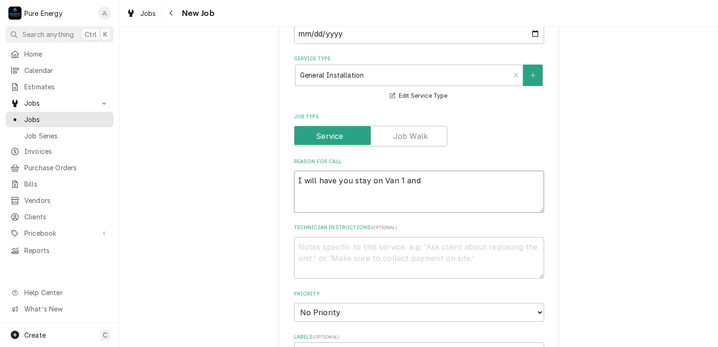
type textarea "I will have you stay on Van 1 and b"
type textarea "x"
type textarea "I will have you stay on Van 1 and br"
type textarea "x"
type textarea "I will have you stay on Van 1 and bre"
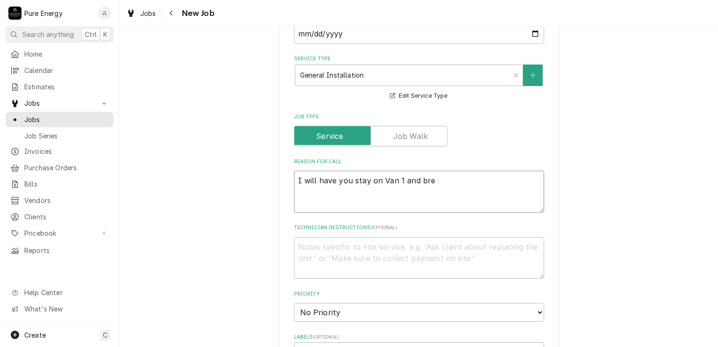
type textarea "x"
type textarea "I will have you stay on Van 1 and brea"
type textarea "x"
type textarea "I will have you stay on Van 1 and break"
type textarea "x"
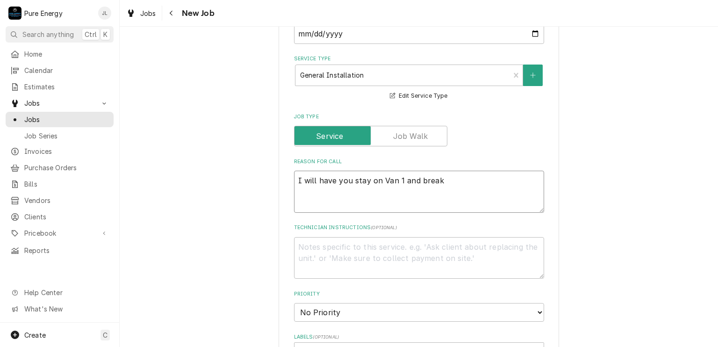
type textarea "I will have you stay on Van 1 and break"
type textarea "x"
type textarea "I will have you stay on Van 1 and break A"
type textarea "x"
type textarea "I will have you stay on Van 1 and break Al"
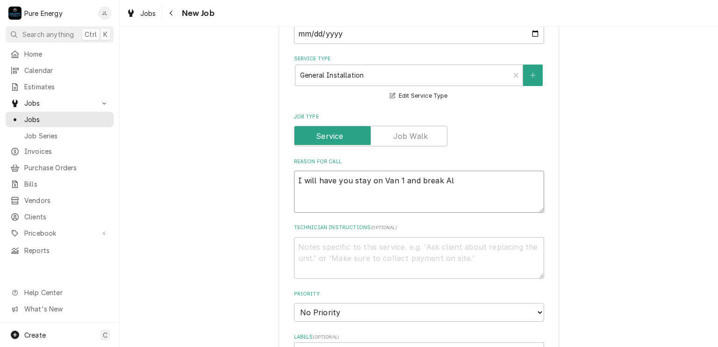
type textarea "x"
type textarea "I will have you stay on Van 1 and break Alb"
type textarea "x"
type textarea "I will have you stay on Van 1 and break Albe"
type textarea "x"
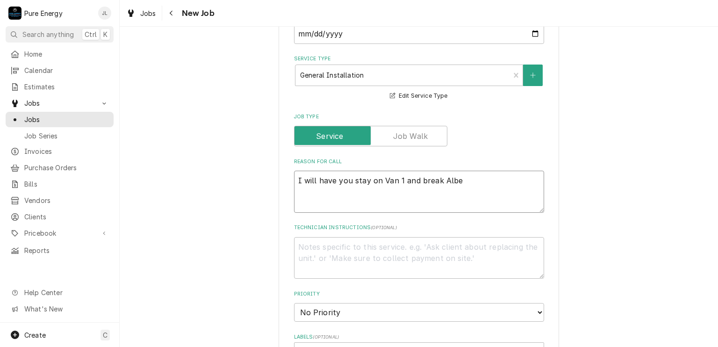
type textarea "I will have you stay on Van 1 and break Alber"
type textarea "x"
type textarea "I will have you stay on Van 1 and break Albert"
type textarea "x"
type textarea "I will have you stay on Van 1 and break Albert o"
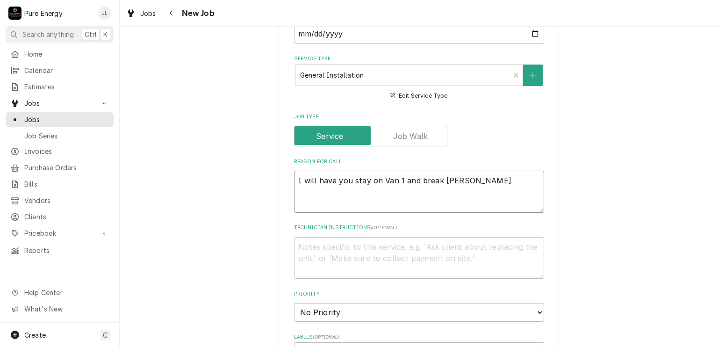
type textarea "x"
type textarea "I will have you stay on Van 1 and break Albert of"
type textarea "x"
type textarea "I will have you stay on Van 1 and break Albert off"
type textarea "x"
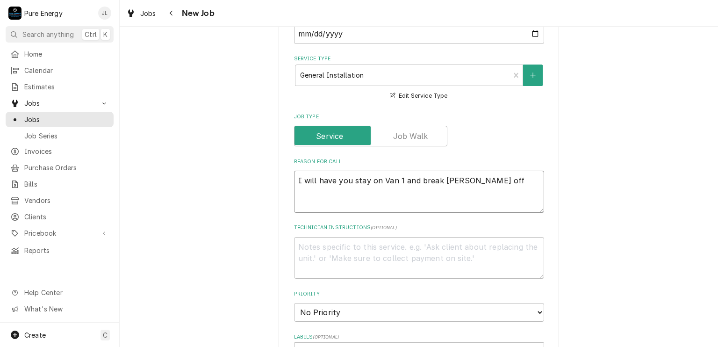
type textarea "I will have you stay on Van 1 and break Albert off t"
type textarea "x"
type textarea "I will have you stay on Van 1 and break Albert off to"
type textarea "x"
type textarea "I will have you stay on Van 1 and break Albert off to"
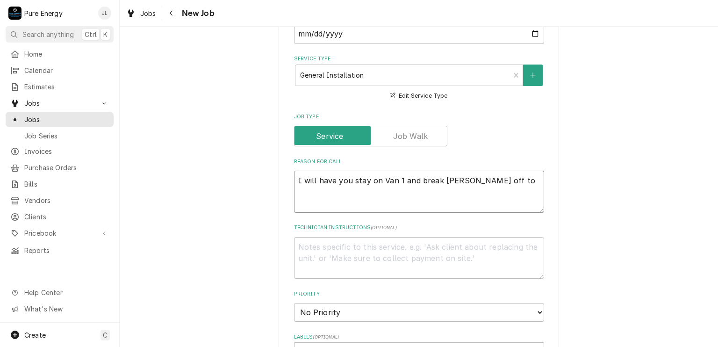
type textarea "x"
type textarea "I will have you stay on Van 1 and break Albert off to D"
type textarea "x"
type textarea "I will have you stay on Van 1 and break Albert off to De"
type textarea "x"
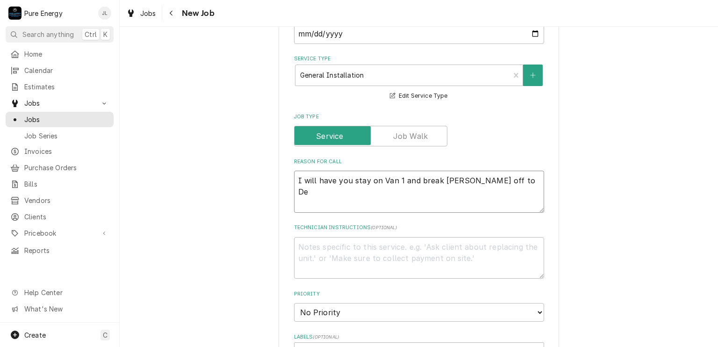
type textarea "I will have you stay on Van 1 and break Albert off to Dee"
type textarea "x"
type textarea "I will have you stay on Van 1 and break Albert off to Deed"
type textarea "x"
type textarea "I will have you stay on Van 1 and break Albert off to Deeds"
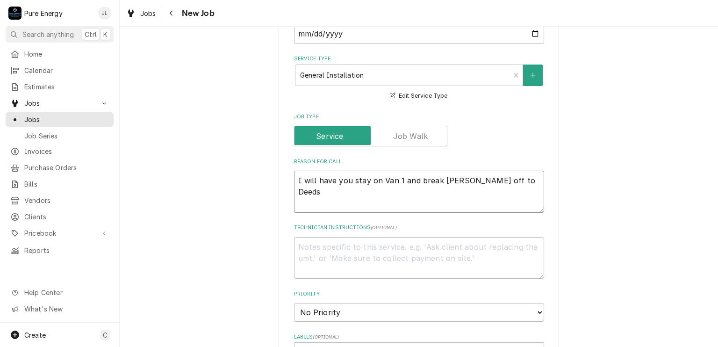
type textarea "x"
type textarea "I will have you stay on Van 1 and break Albert off to Deeds."
type textarea "x"
type textarea "I will have you stay on Van 1 and break Albert off to Deeds."
type textarea "x"
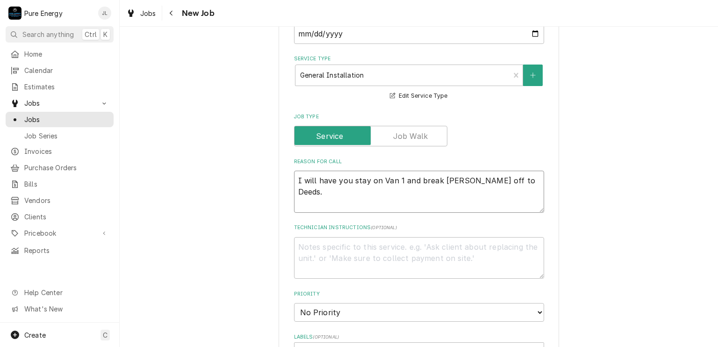
type textarea "I will have you stay on Van 1 and break Albert off to Deeds."
type textarea "x"
type textarea "I will have you stay on Van 1 and break Albert off to Deeds. T"
type textarea "x"
type textarea "I will have you stay on Van 1 and break Albert off to Deeds. Ta"
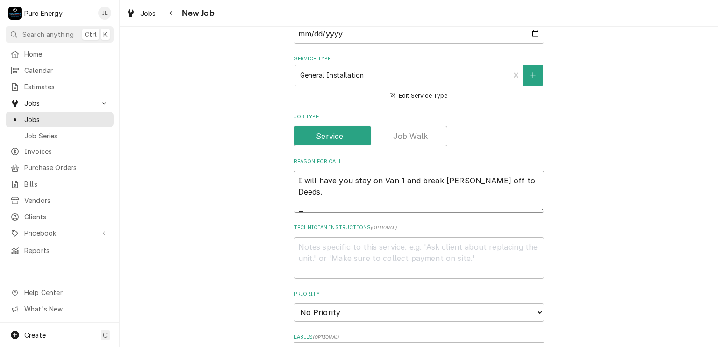
type textarea "x"
type textarea "I will have you stay on Van 1 and break Albert off to Deeds. Tak"
type textarea "x"
type textarea "I will have you stay on Van 1 and break Albert off to Deeds. Take"
type textarea "x"
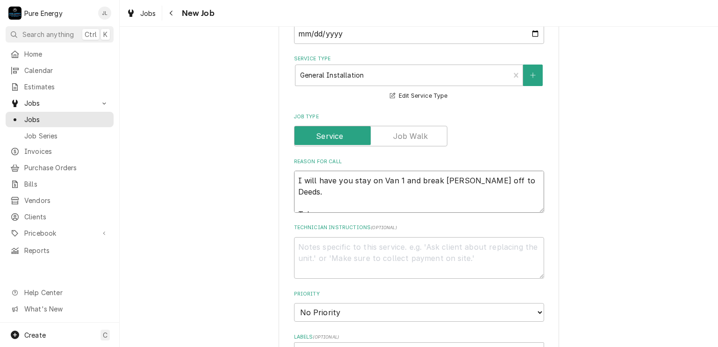
type textarea "I will have you stay on Van 1 and break Albert off to Deeds. Take"
type textarea "x"
type textarea "I will have you stay on Van 1 and break Albert off to Deeds. Take a"
type textarea "x"
type textarea "I will have you stay on Van 1 and break Albert off to Deeds. Take a"
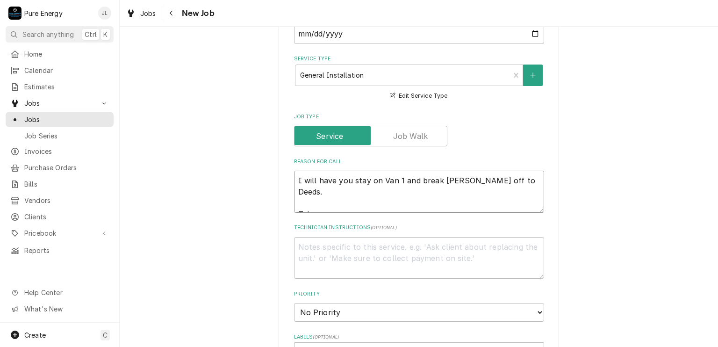
type textarea "x"
type textarea "I will have you stay on Van 1 and break Albert off to Deeds. Take a co"
type textarea "x"
type textarea "I will have you stay on Van 1 and break Albert off to Deeds. Take a cou"
type textarea "x"
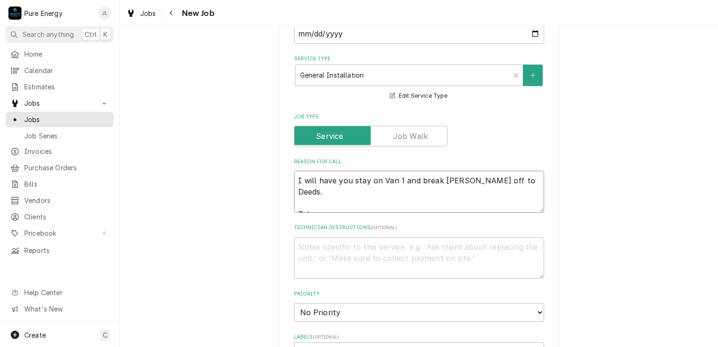
type textarea "I will have you stay on Van 1 and break Albert off to Deeds. Take a coup"
type textarea "x"
type textarea "I will have you stay on Van 1 and break Albert off to Deeds. Take a coupl"
type textarea "x"
type textarea "I will have you stay on Van 1 and break Albert off to Deeds. Take a couple"
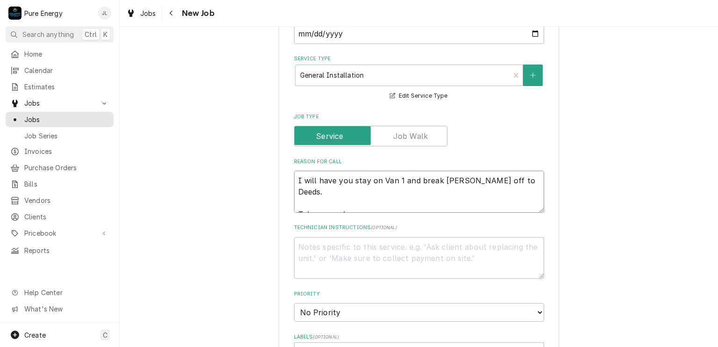
type textarea "x"
type textarea "I will have you stay on Van 1 and break Albert off to Deeds. Take a couple t"
type textarea "x"
type textarea "I will have you stay on Van 1 and break Albert off to Deeds. Take a couple tr"
type textarea "x"
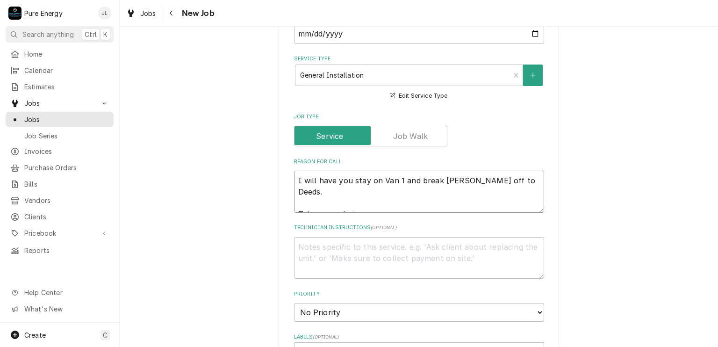
type textarea "I will have you stay on Van 1 and break Albert off to Deeds. Take a couple tri"
type textarea "x"
type textarea "I will have you stay on Van 1 and break Albert off to Deeds. Take a couple trim"
type textarea "x"
type textarea "I will have you stay on Van 1 and break Albert off to Deeds. Take a couple trims"
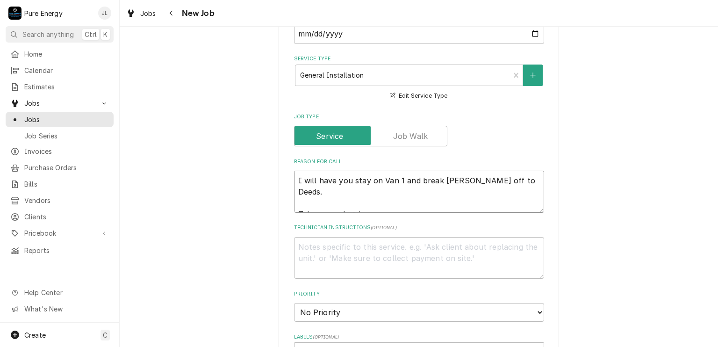
type textarea "x"
type textarea "I will have you stay on Van 1 and break Albert off to Deeds. Take a couple trims"
type textarea "x"
type textarea "I will have you stay on Van 1 and break Albert off to Deeds. Take a couple trim…"
type textarea "x"
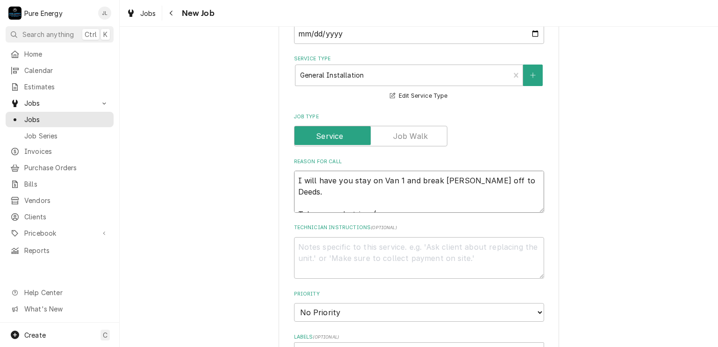
type textarea "I will have you stay on Van 1 and break Albert off to Deeds. Take a couple trim…"
type textarea "x"
type textarea "I will have you stay on Van 1 and break Albert off to Deeds. Take a couple trim…"
type textarea "x"
type textarea "I will have you stay on Van 1 and break Albert off to Deeds. Take a couple trim…"
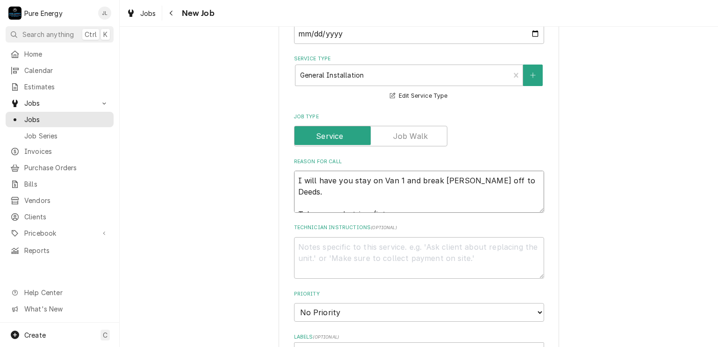
type textarea "x"
type textarea "I will have you stay on Van 1 and break Albert off to Deeds. Take a couple trim…"
type textarea "x"
type textarea "I will have you stay on Van 1 and break Albert off to Deeds. Take a couple trim…"
type textarea "x"
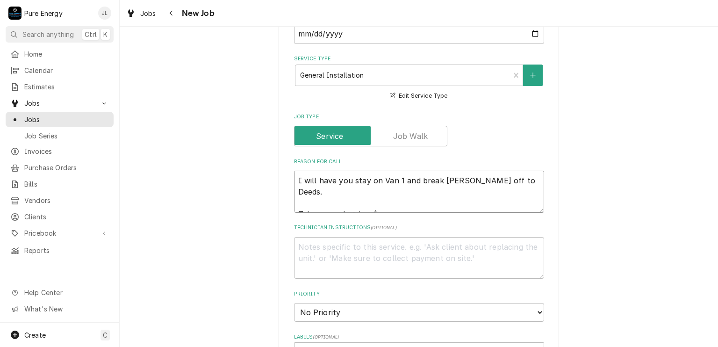
type textarea "I will have you stay on Van 1 and break Albert off to Deeds. Take a couple trim…"
type textarea "x"
type textarea "I will have you stay on Van 1 and break Albert off to Deeds. Take a couple trim…"
type textarea "x"
type textarea "I will have you stay on Van 1 and break Albert off to Deeds. Take a couple trim…"
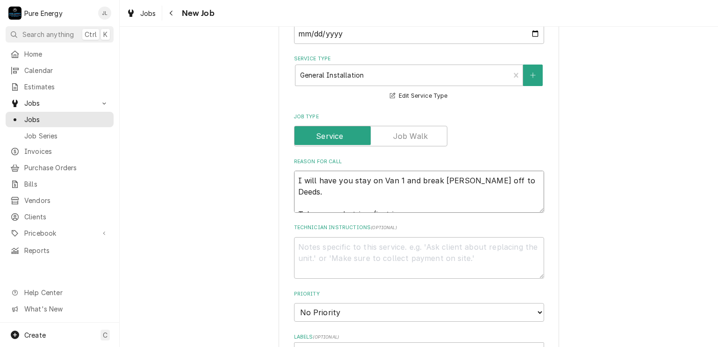
type textarea "x"
type textarea "I will have you stay on Van 1 and break Albert off to Deeds. Take a couple trim…"
type textarea "x"
type textarea "I will have you stay on Van 1 and break Albert off to Deeds. Take a couple trim…"
type textarea "x"
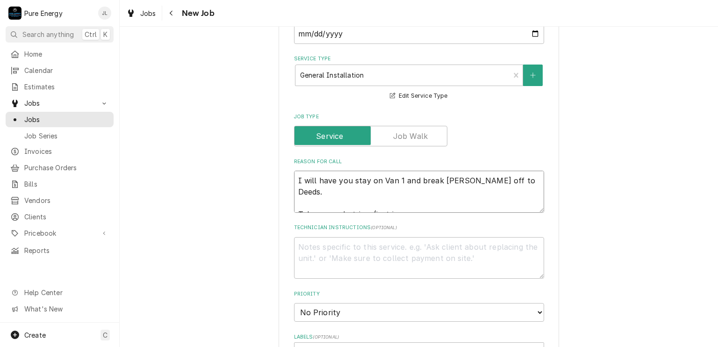
type textarea "I will have you stay on Van 1 and break Albert off to Deeds. Take a couple trim…"
type textarea "x"
type textarea "I will have you stay on Van 1 and break Albert off to Deeds. Take a couple trim…"
type textarea "x"
type textarea "I will have you stay on Van 1 and break Albert off to Deeds. Take a couple trim…"
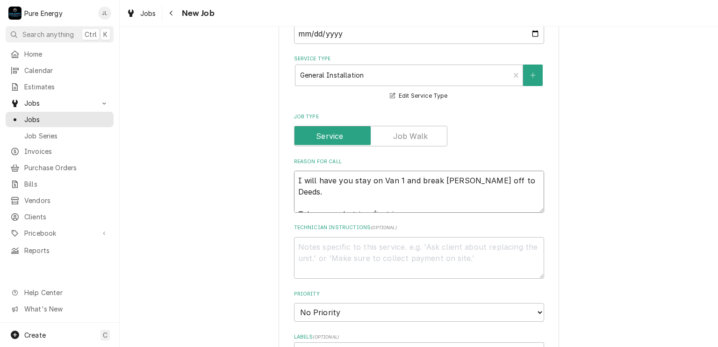
type textarea "x"
type textarea "I will have you stay on Van 1 and break Albert off to Deeds. Take a couple trim…"
type textarea "x"
type textarea "I will have you stay on Van 1 and break Albert off to Deeds. Take a couple trim…"
type textarea "x"
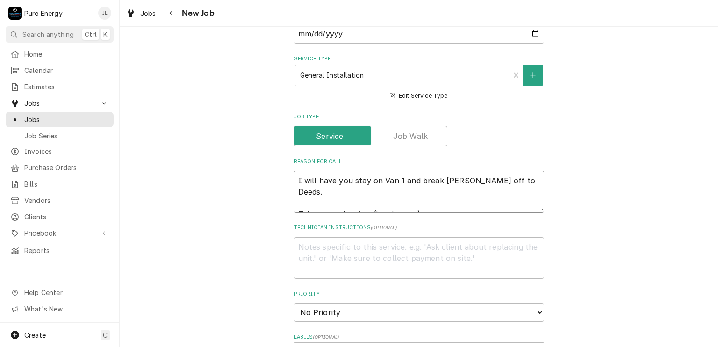
type textarea "I will have you stay on Van 1 and break Albert off to Deeds. Take a couple trim…"
type textarea "x"
type textarea "I will have you stay on Van 1 and break Albert off to Deeds. Take a couple trim…"
type textarea "x"
type textarea "I will have you stay on Van 1 and break Albert off to Deeds. Take a couple trim…"
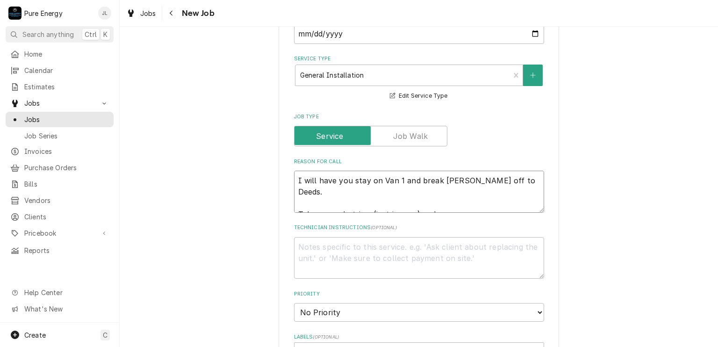
type textarea "x"
type textarea "I will have you stay on Van 1 and break Albert off to Deeds. Take a couple trim…"
type textarea "x"
type textarea "I will have you stay on Van 1 and break Albert off to Deeds. Take a couple trim…"
type textarea "x"
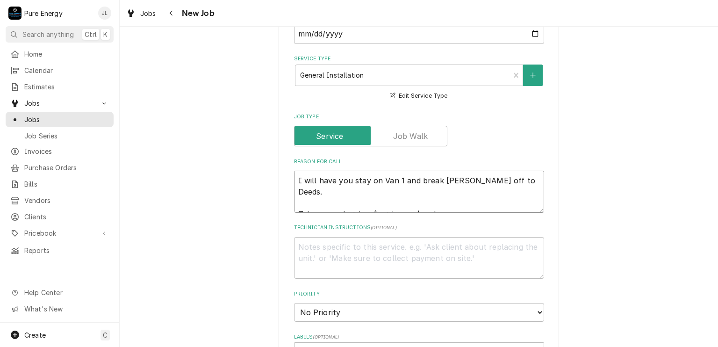
type textarea "I will have you stay on Van 1 and break Albert off to Deeds. Take a couple trim…"
type textarea "x"
type textarea "I will have you stay on Van 1 and break Albert off to Deeds. Take a couple trim…"
type textarea "x"
type textarea "I will have you stay on Van 1 and break Albert off to Deeds. Take a couple trim…"
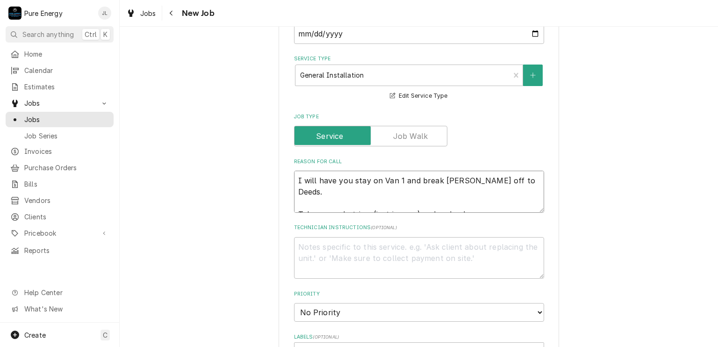
type textarea "x"
type textarea "I will have you stay on Van 1 and break Albert off to Deeds. Take a couple trim…"
type textarea "x"
type textarea "I will have you stay on Van 1 and break Albert off to Deeds. Take a couple trim…"
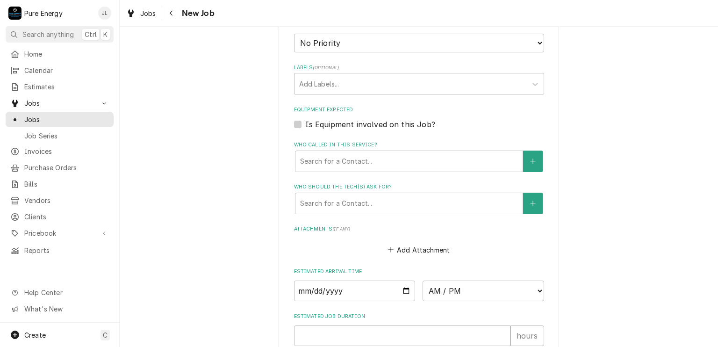
scroll to position [655, 0]
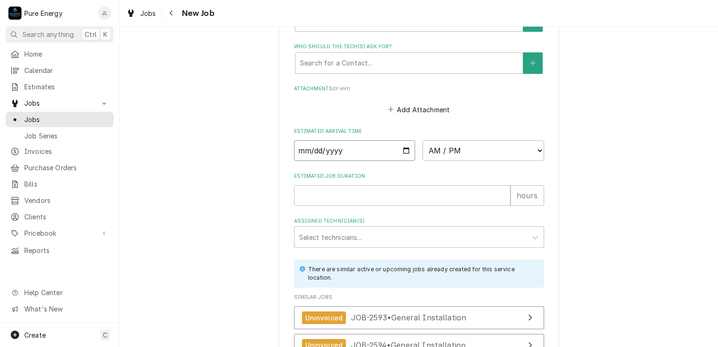
click at [404, 149] on input "Date" at bounding box center [355, 150] width 122 height 21
click at [535, 149] on select "AM / PM 6:00 AM 6:15 AM 6:30 AM 6:45 AM 7:00 AM 7:15 AM 7:30 AM 7:45 AM 8:00 AM…" at bounding box center [484, 150] width 122 height 21
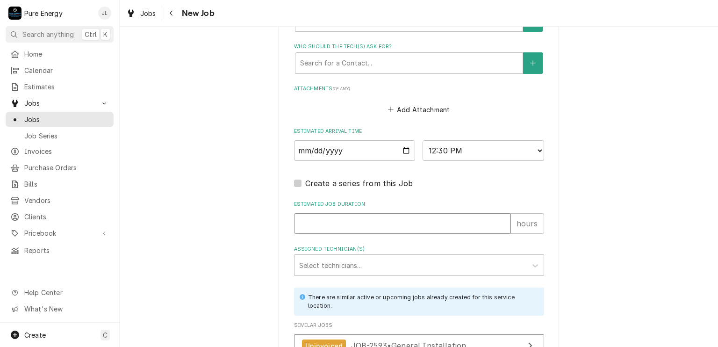
click at [324, 228] on input "Estimated Job Duration" at bounding box center [402, 223] width 217 height 21
click at [324, 263] on div "Assigned Technician(s)" at bounding box center [410, 265] width 223 height 17
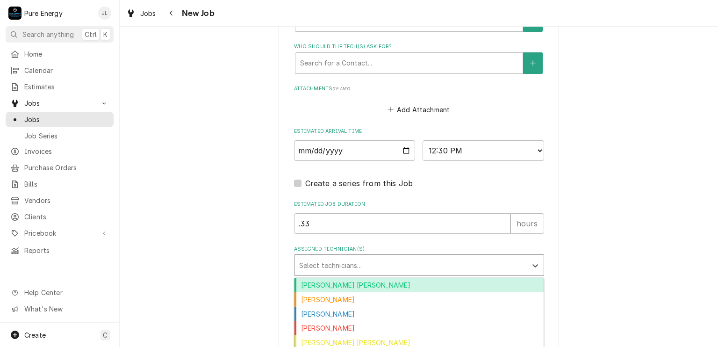
scroll to position [795, 0]
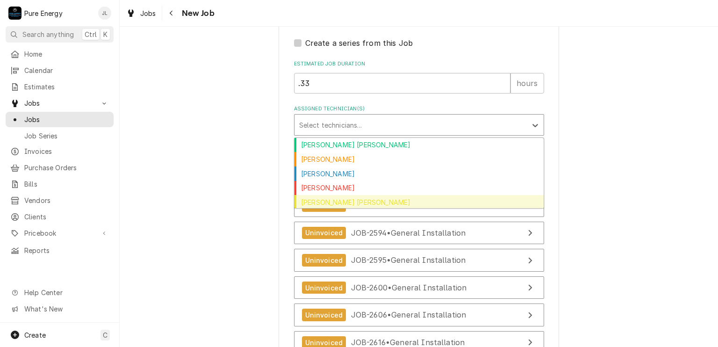
click at [361, 200] on div "[PERSON_NAME] [PERSON_NAME]" at bounding box center [419, 202] width 249 height 14
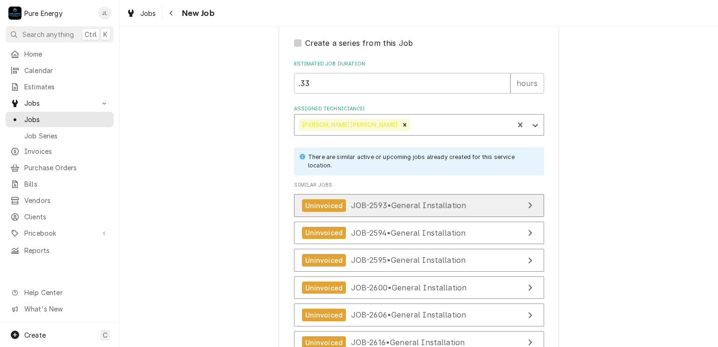
scroll to position [875, 0]
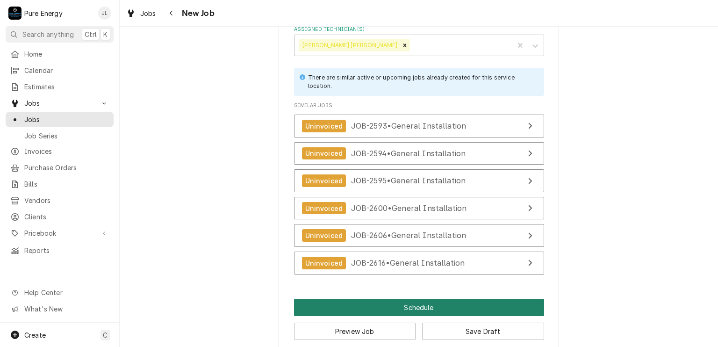
click at [390, 299] on button "Schedule" at bounding box center [419, 307] width 250 height 17
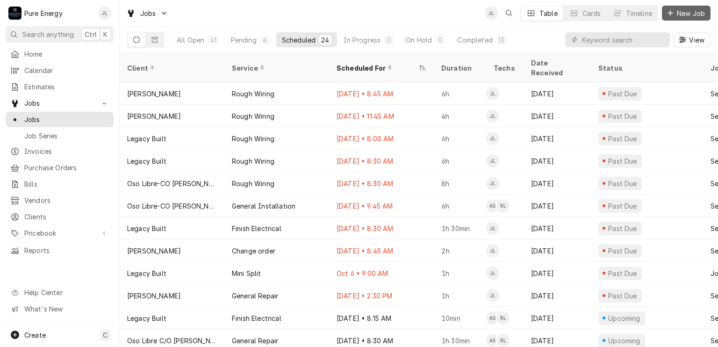
click at [685, 11] on span "New Job" at bounding box center [691, 13] width 32 height 10
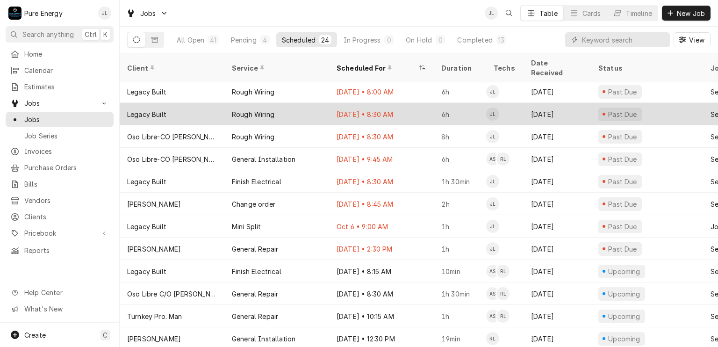
scroll to position [157, 0]
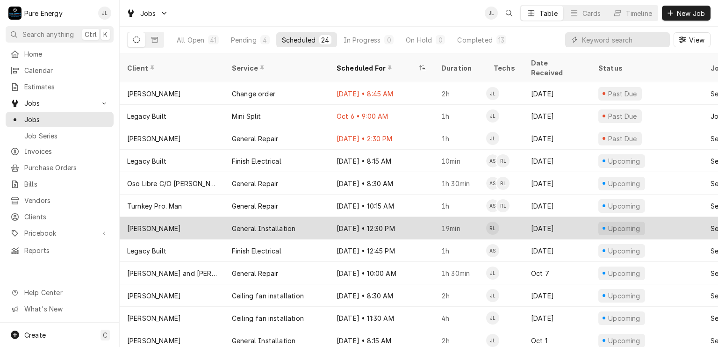
click at [415, 217] on div "Oct 10 • 12:30 PM" at bounding box center [381, 228] width 105 height 22
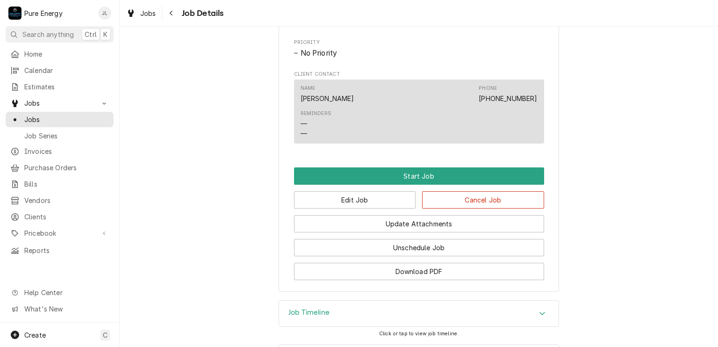
scroll to position [507, 0]
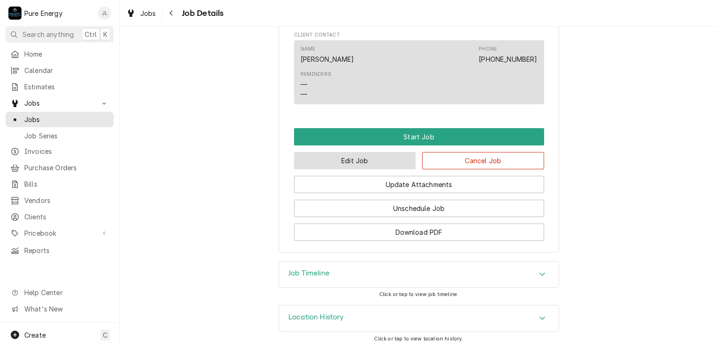
click at [373, 160] on button "Edit Job" at bounding box center [355, 160] width 122 height 17
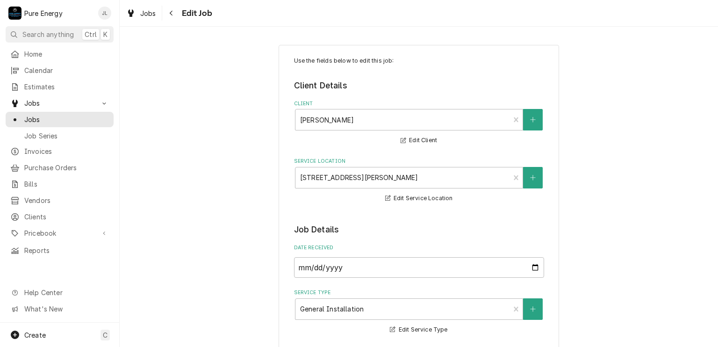
type textarea "x"
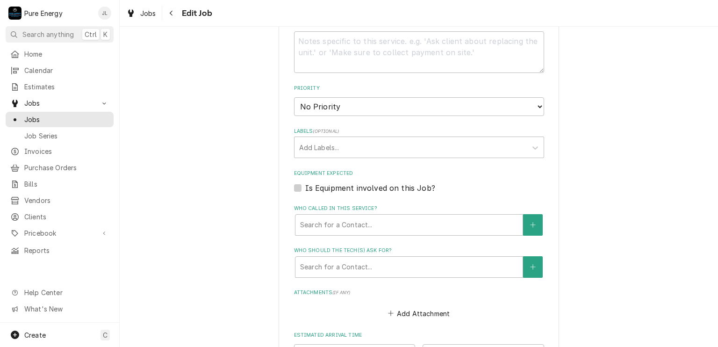
scroll to position [638, 0]
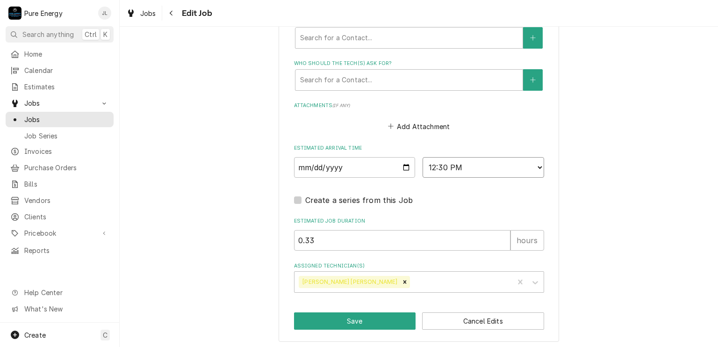
click at [536, 166] on select "AM / PM 6:00 AM 6:15 AM 6:30 AM 6:45 AM 7:00 AM 7:15 AM 7:30 AM 7:45 AM 8:00 AM…" at bounding box center [484, 167] width 122 height 21
select select "14:00:00"
click at [423, 157] on select "AM / PM 6:00 AM 6:15 AM 6:30 AM 6:45 AM 7:00 AM 7:15 AM 7:30 AM 7:45 AM 8:00 AM…" at bounding box center [484, 167] width 122 height 21
click at [384, 316] on button "Save" at bounding box center [355, 320] width 122 height 17
type textarea "x"
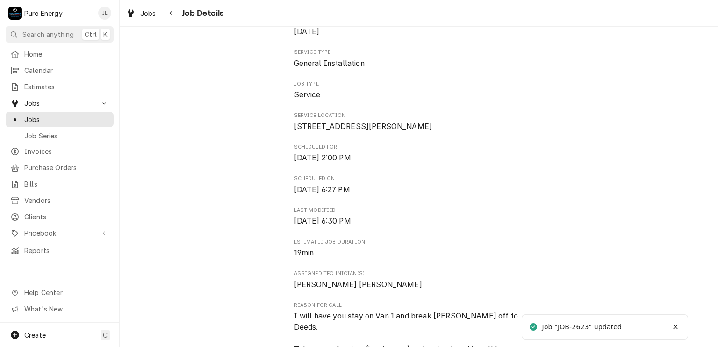
scroll to position [281, 0]
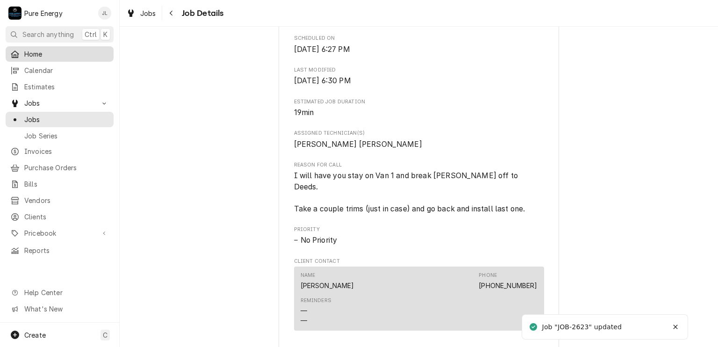
click at [72, 56] on span "Home" at bounding box center [66, 54] width 85 height 10
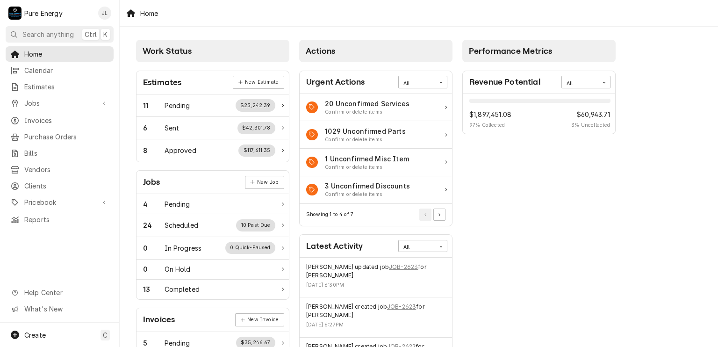
scroll to position [47, 0]
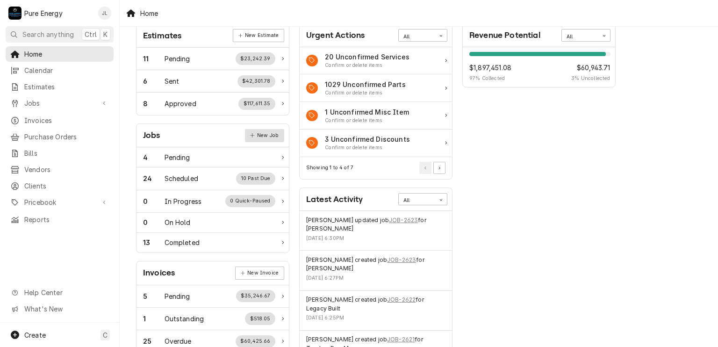
click at [271, 135] on link "New Job" at bounding box center [264, 135] width 39 height 13
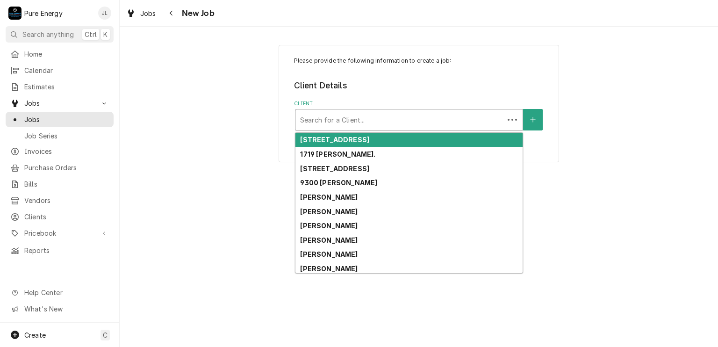
click at [341, 119] on div "Client" at bounding box center [399, 119] width 199 height 17
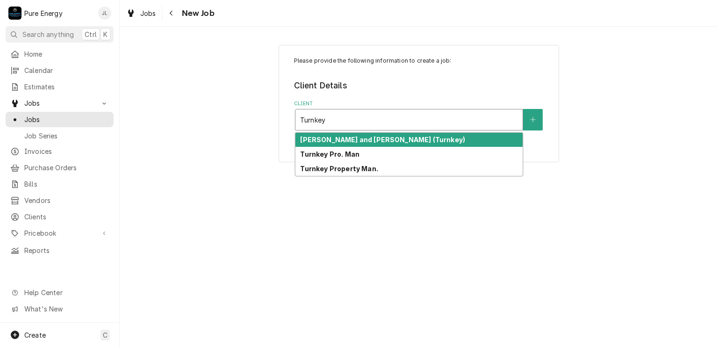
type input "Turnkey"
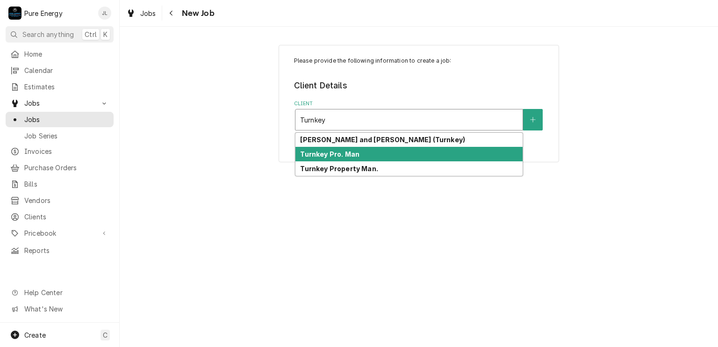
click at [343, 156] on strong "Turnkey Pro. Man" at bounding box center [329, 154] width 59 height 8
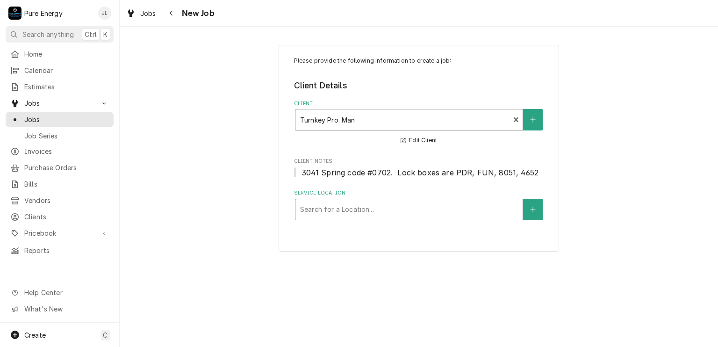
click at [324, 216] on div "Service Location" at bounding box center [409, 209] width 218 height 17
type input "2204"
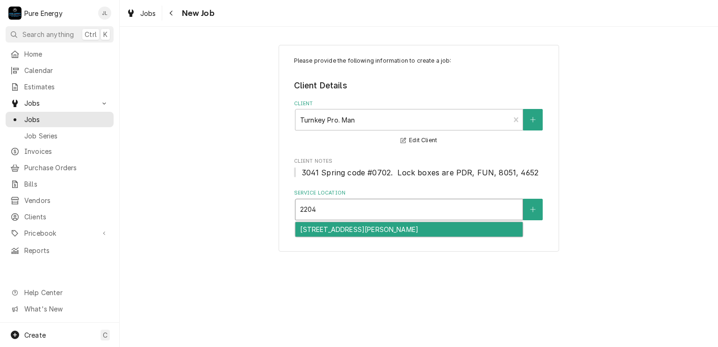
click at [341, 224] on div "[STREET_ADDRESS][PERSON_NAME]" at bounding box center [409, 229] width 227 height 14
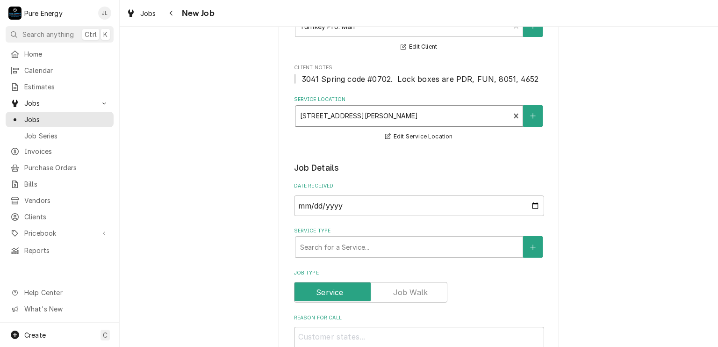
scroll to position [140, 0]
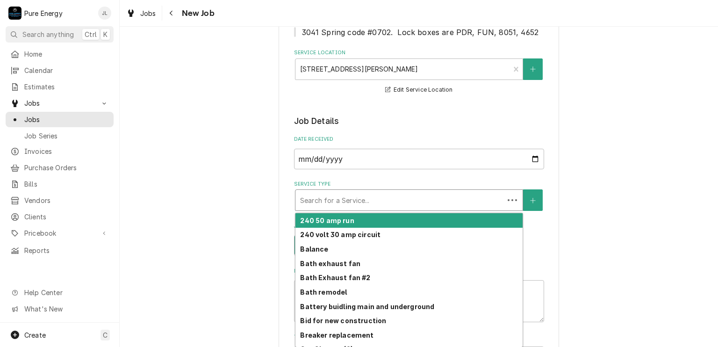
click at [374, 196] on div "Service Type" at bounding box center [399, 200] width 199 height 17
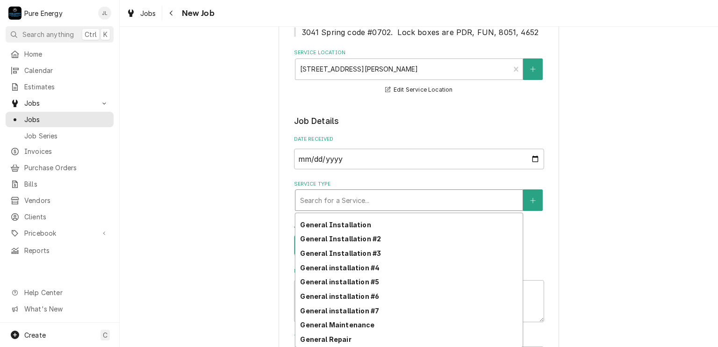
scroll to position [433, 0]
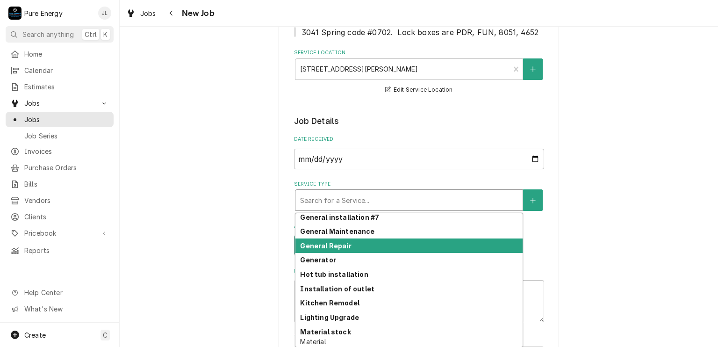
click at [357, 244] on div "General Repair" at bounding box center [409, 246] width 227 height 14
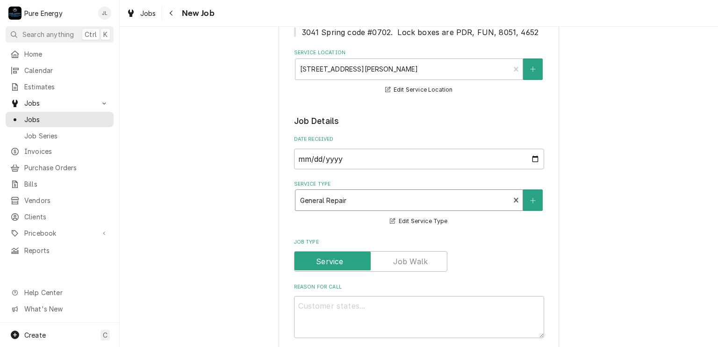
scroll to position [234, 0]
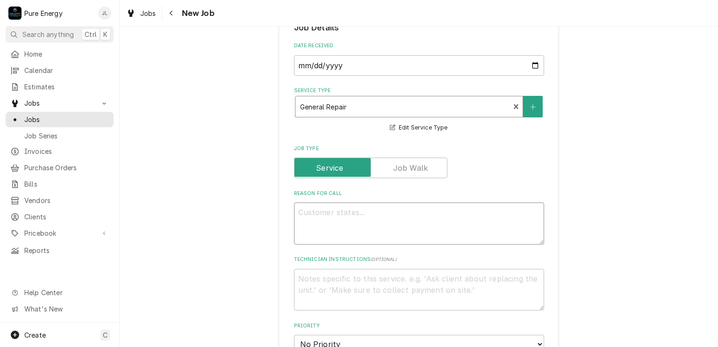
click at [323, 215] on textarea "Reason For Call" at bounding box center [419, 223] width 250 height 42
type textarea "x"
type textarea "E"
type textarea "x"
type textarea "Exx"
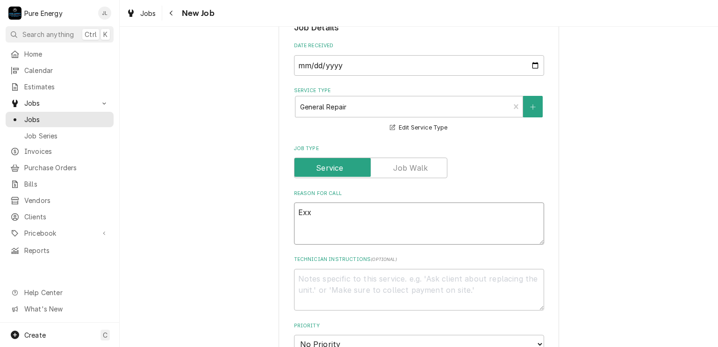
type textarea "x"
type textarea "Ex"
type textarea "x"
type textarea "Ext"
type textarea "x"
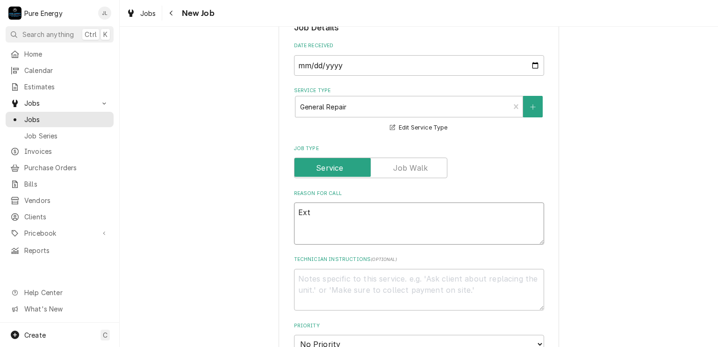
type textarea "Exte"
type textarea "x"
type textarea "Exter"
type textarea "x"
type textarea "Exteri"
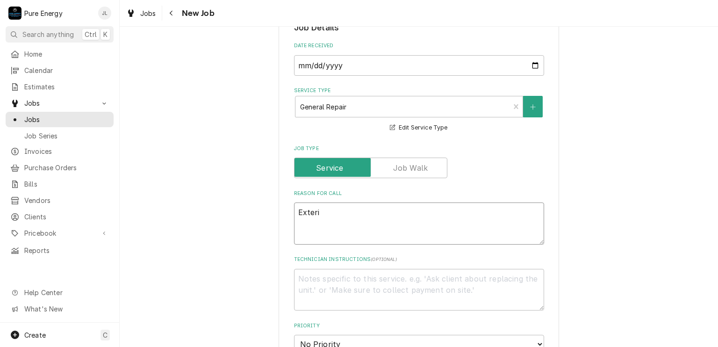
type textarea "x"
type textarea "Exterio"
type textarea "x"
type textarea "Exterior"
type textarea "x"
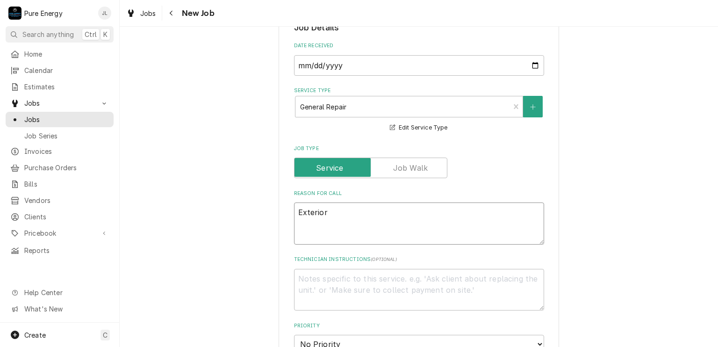
type textarea "Exterior"
type textarea "x"
type textarea "Exterior l"
type textarea "x"
type textarea "Exterior li"
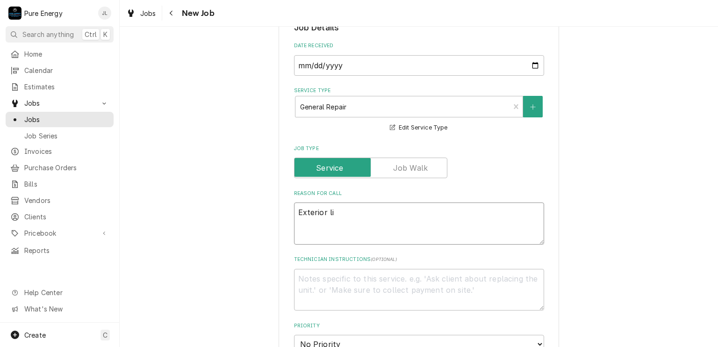
type textarea "x"
type textarea "Exterior lig"
type textarea "x"
type textarea "Exterior ligh"
type textarea "x"
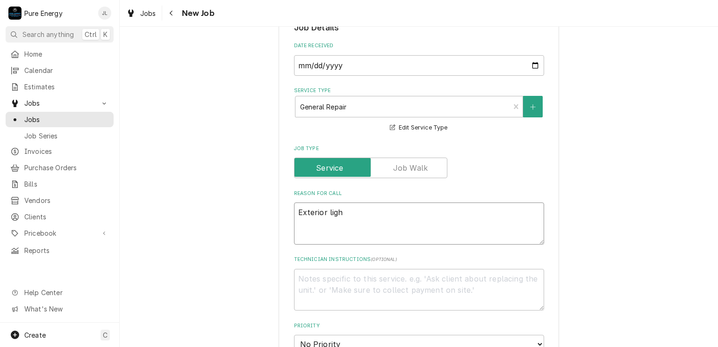
type textarea "Exterior light"
type textarea "x"
type textarea "Exterior light"
type textarea "x"
type textarea "Exterior light i"
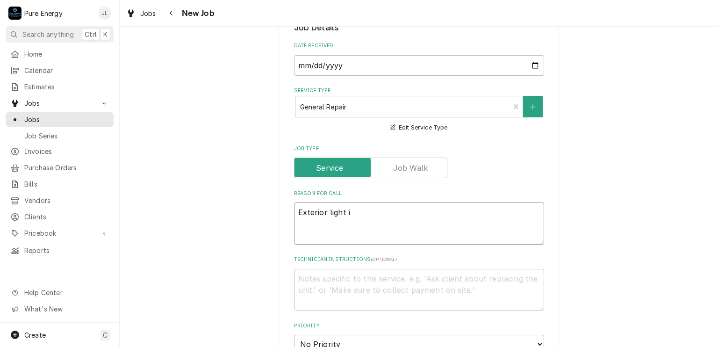
type textarea "x"
type textarea "Exterior light is"
type textarea "x"
type textarea "Exterior light is"
type textarea "x"
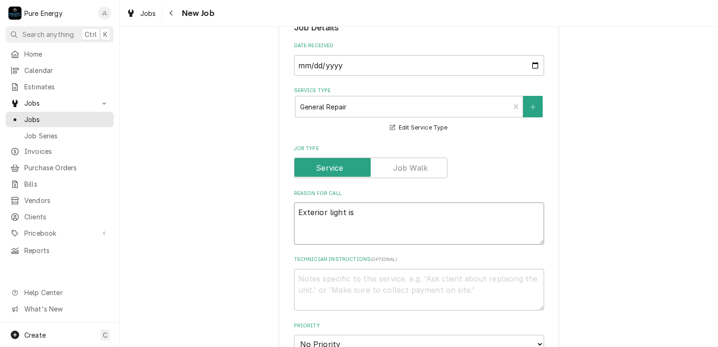
type textarea "Exterior light is n"
type textarea "x"
type textarea "Exterior light is no"
type textarea "x"
type textarea "Exterior light is not"
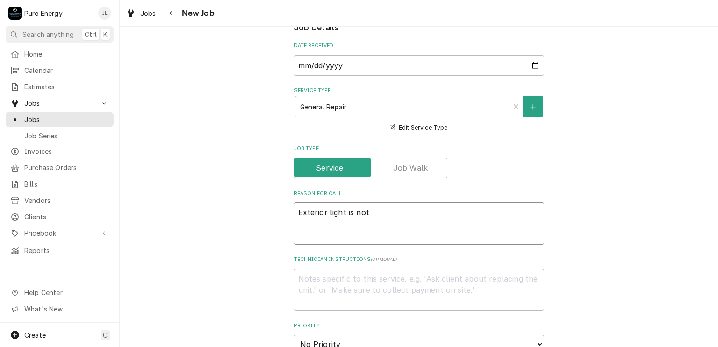
type textarea "x"
type textarea "Exterior light is not"
type textarea "x"
type textarea "Exterior light is not w"
type textarea "x"
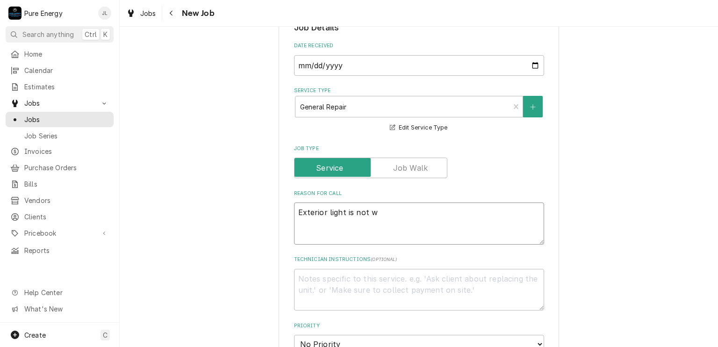
type textarea "Exterior light is not wo"
type textarea "x"
type textarea "Exterior light is not wor"
type textarea "x"
type textarea "Exterior light is not work"
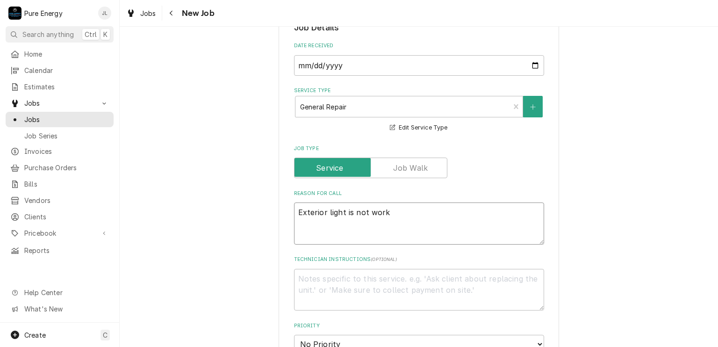
type textarea "x"
type textarea "Exterior light is not worki"
type textarea "x"
type textarea "Exterior light is not workin"
type textarea "x"
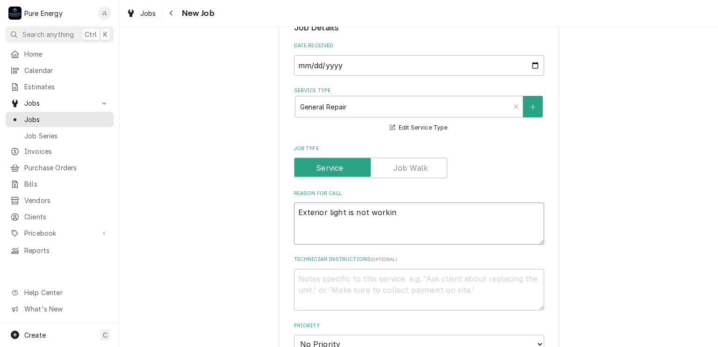
type textarea "Exterior light is not working"
type textarea "x"
type textarea "Exterior light is not working."
type textarea "x"
type textarea "Exterior light is not working."
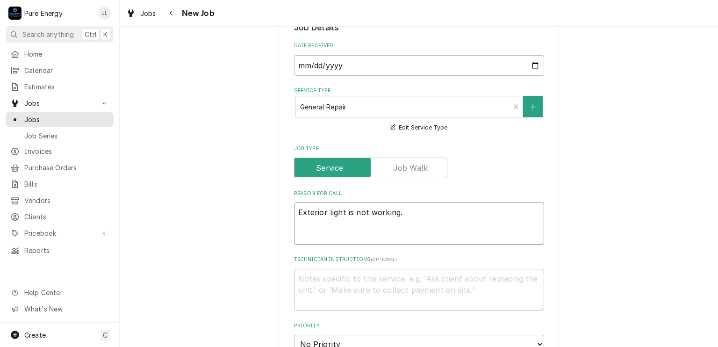
type textarea "x"
type textarea "Exterior light is not working."
type textarea "x"
type textarea "Exterior light is not working. I"
type textarea "x"
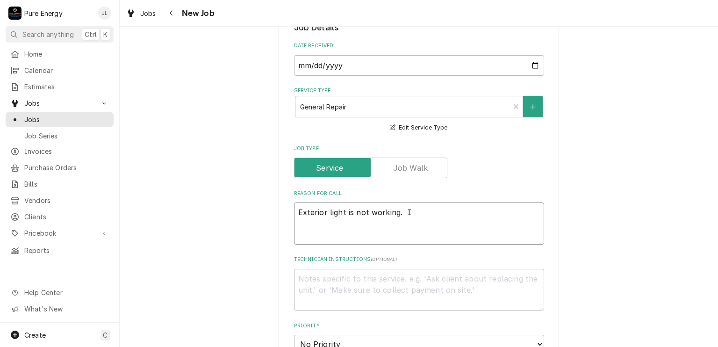
type textarea "Exterior light is not working. I"
type textarea "x"
type textarea "Exterior light is not working. I h"
type textarea "x"
type textarea "Exterior light is not working. I ha"
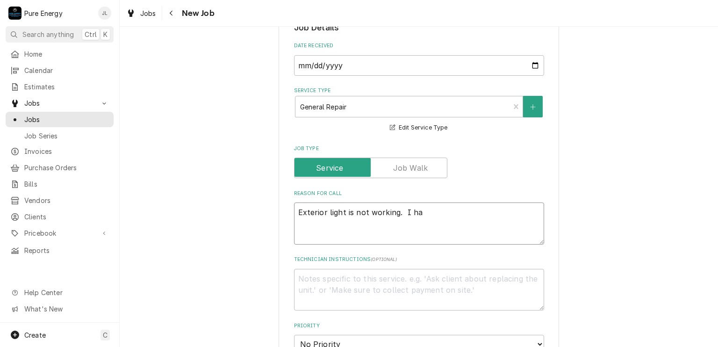
type textarea "x"
type textarea "Exterior light is not working. I hav"
type textarea "x"
type textarea "Exterior light is not working. I have"
type textarea "x"
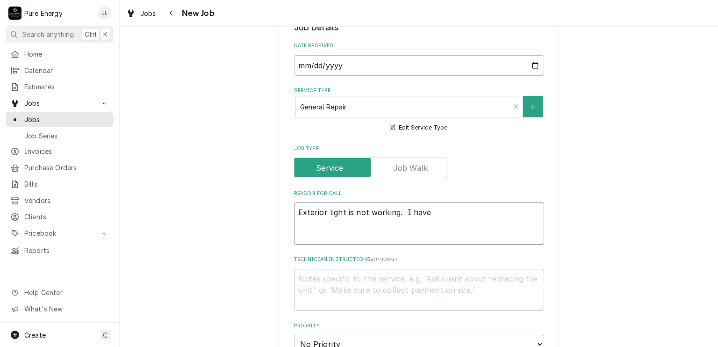
type textarea "Exterior light is not working. I have o"
type textarea "x"
type textarea "Exterior light is not working. I have on"
type textarea "x"
type textarea "Exterior light is not working. I have one"
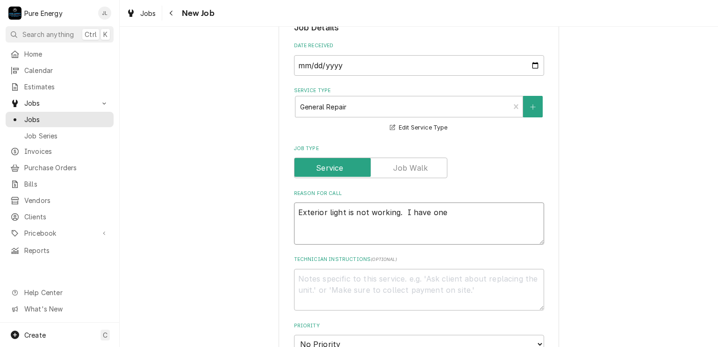
type textarea "x"
type textarea "Exterior light is not working. I have one"
type textarea "x"
type textarea "Exterior light is not working. I have one a"
type textarea "x"
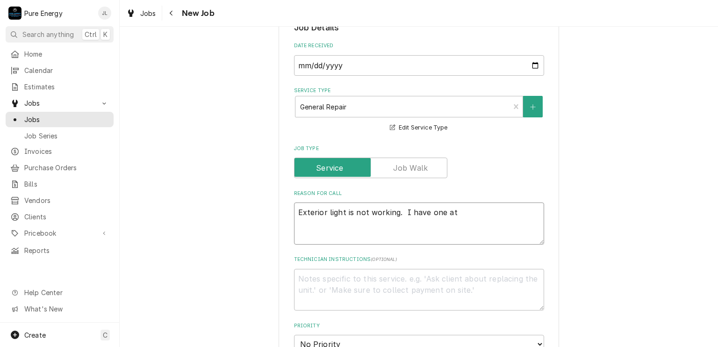
type textarea "Exterior light is not working. I have one at"
type textarea "x"
type textarea "Exterior light is not working. I have one at"
type textarea "x"
type textarea "Exterior light is not working. I have one a"
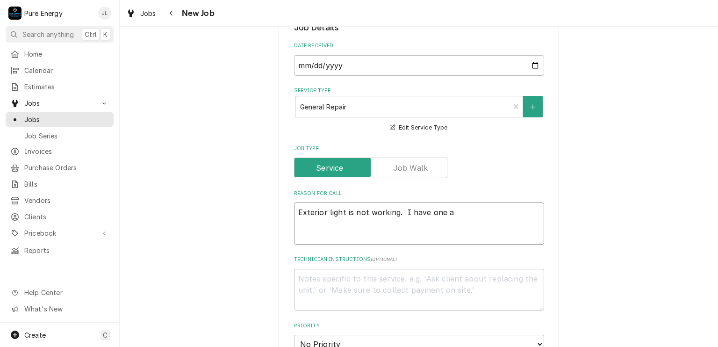
type textarea "x"
type textarea "Exterior light is not working. I have one"
type textarea "x"
type textarea "Exterior light is not working. I have one o"
type textarea "x"
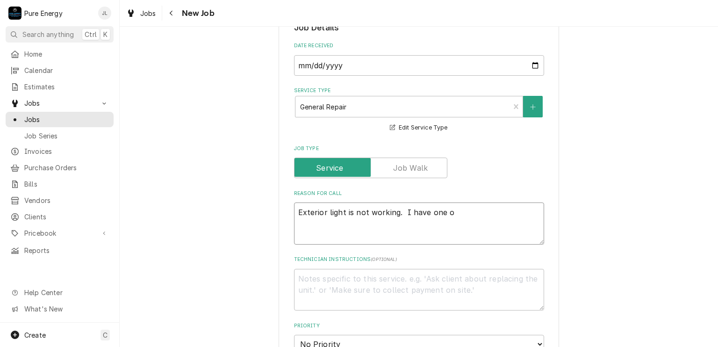
type textarea "Exterior light is not working. I have one on"
type textarea "x"
type textarea "Exterior light is not working. I have one on"
type textarea "x"
type textarea "Exterior light is not working. I have one on o"
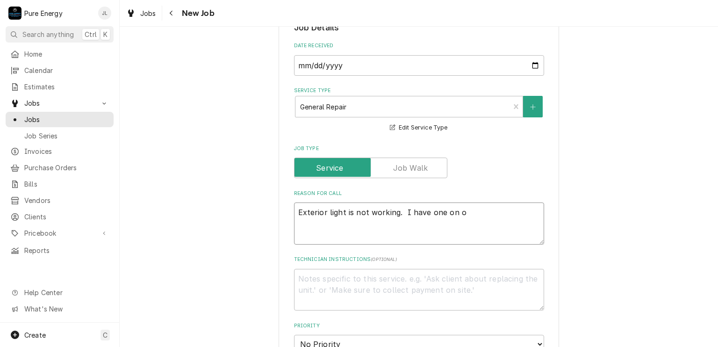
type textarea "x"
type textarea "Exterior light is not working. I have one on or"
type textarea "x"
type textarea "Exterior light is not working. I have one on ord"
type textarea "x"
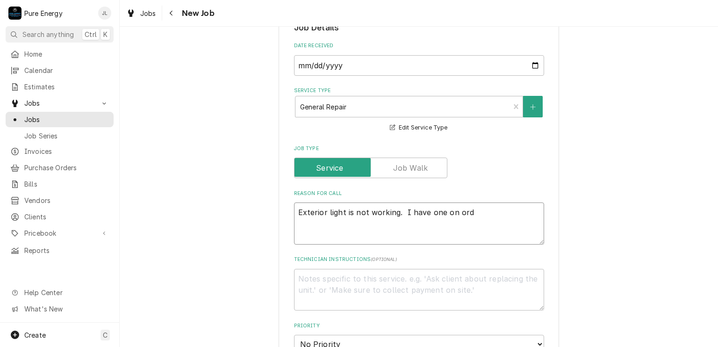
type textarea "Exterior light is not working. I have one on orde"
type textarea "x"
type textarea "Exterior light is not working. I have one on order"
type textarea "x"
type textarea "Exterior light is not working. I have one on order"
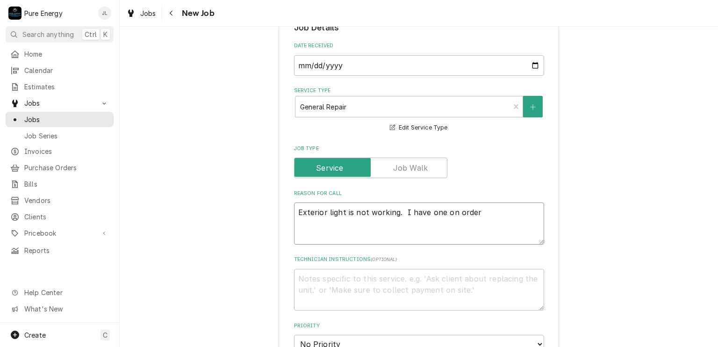
type textarea "x"
type textarea "Exterior light is not working. I have one on order a"
type textarea "x"
type textarea "Exterior light is not working. I have one on order at"
type textarea "x"
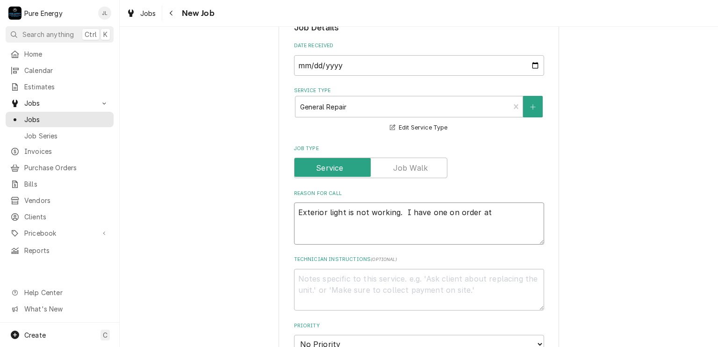
type textarea "Exterior light is not working. I have one on order at L"
type textarea "x"
type textarea "Exterior light is not working. I have one on order at Lo"
type textarea "x"
type textarea "Exterior light is not working. I have one on order at Low"
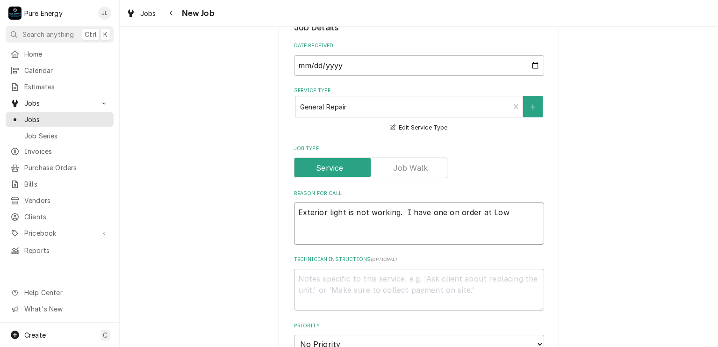
type textarea "x"
type textarea "Exterior light is not working. I have one on order at Lowe"
type textarea "x"
type textarea "Exterior light is not working. I have one on order at Lowes"
type textarea "x"
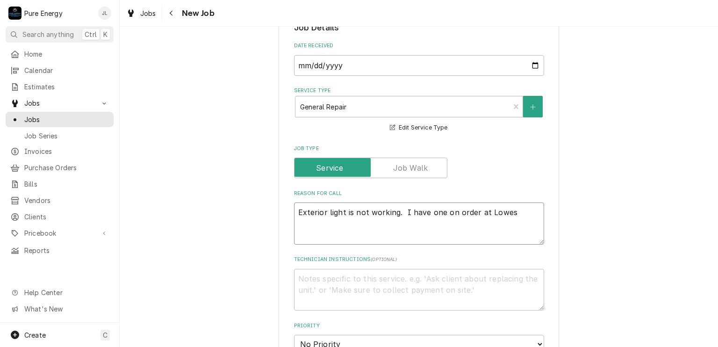
type textarea "Exterior light is not working. I have one on order at Lowes"
type textarea "x"
type textarea "Exterior light is not working. I have one on order at Lowes I"
type textarea "x"
type textarea "Exterior light is not working. I have one on order at Lowes I"
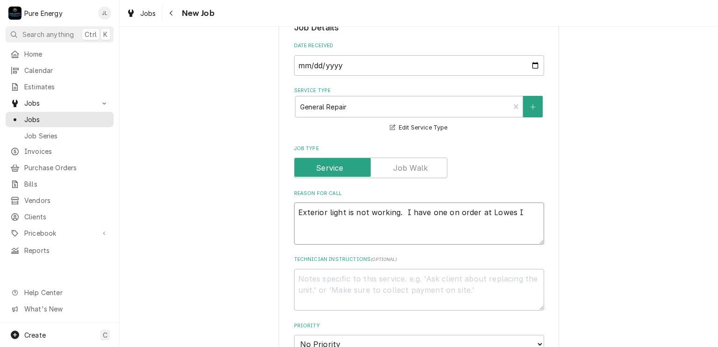
type textarea "x"
type textarea "Exterior light is not working. I have one on order at Lowes I wi"
type textarea "x"
type textarea "Exterior light is not working. I have one on order at Lowes I wil"
type textarea "x"
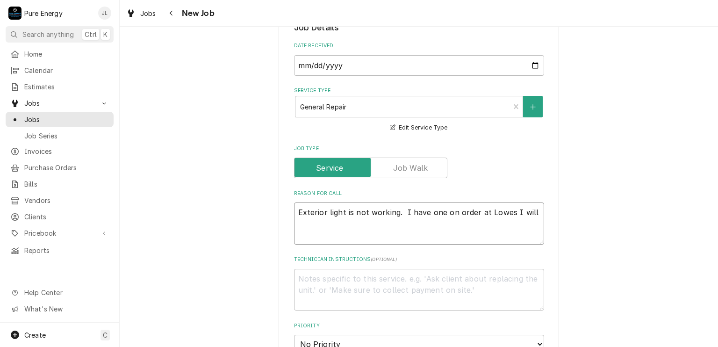
type textarea "Exterior light is not working. I have one on order at Lowes I will"
type textarea "x"
type textarea "Exterior light is not working. I have one on order at Lowes I will h"
type textarea "x"
type textarea "Exterior light is not working. I have one on order at Lowes I will ha"
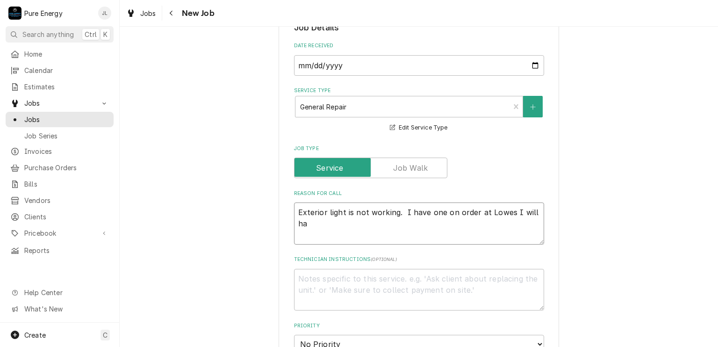
type textarea "x"
type textarea "Exterior light is not working. I have one on order at Lowes I will hav"
type textarea "x"
type textarea "Exterior light is not working. I have one on order at Lowes I will have"
type textarea "x"
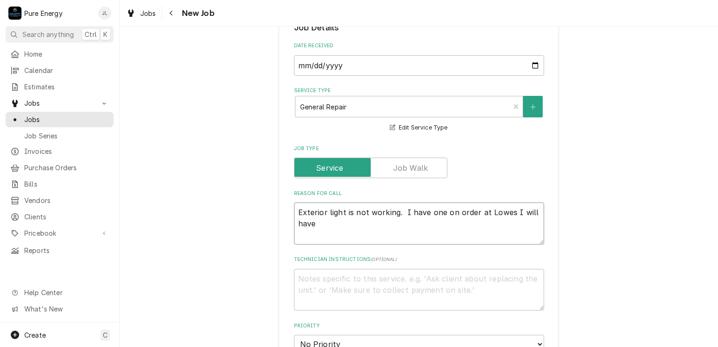
type textarea "Exterior light is not working. I have one on order at Lowes I will have"
type textarea "x"
type textarea "Exterior light is not working. I have one on order at Lowes I will have y"
type textarea "x"
type textarea "Exterior light is not working. I have one on order at Lowes I will have yo"
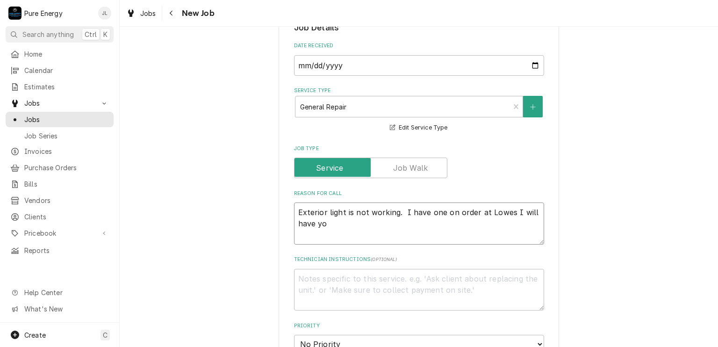
type textarea "x"
type textarea "Exterior light is not working. I have one on order at Lowes I will have you"
type textarea "x"
type textarea "Exterior light is not working. I have one on order at Lowes I will have you"
type textarea "x"
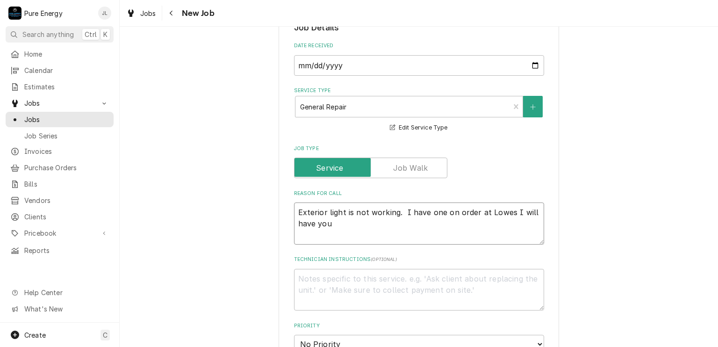
type textarea "Exterior light is not working. I have one on order at Lowes I will have you p"
type textarea "x"
type textarea "Exterior light is not working. I have one on order at Lowes I will have you pi"
type textarea "x"
type textarea "Exterior light is not working. I have one on order at Lowes I will have you pic"
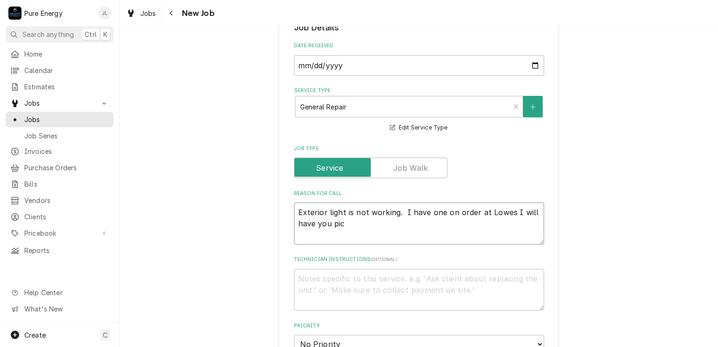
type textarea "x"
type textarea "Exterior light is not working. I have one on order at Lowes I will have you pick"
type textarea "x"
type textarea "Exterior light is not working. I have one on order at Lowes I will have you pic…"
type textarea "x"
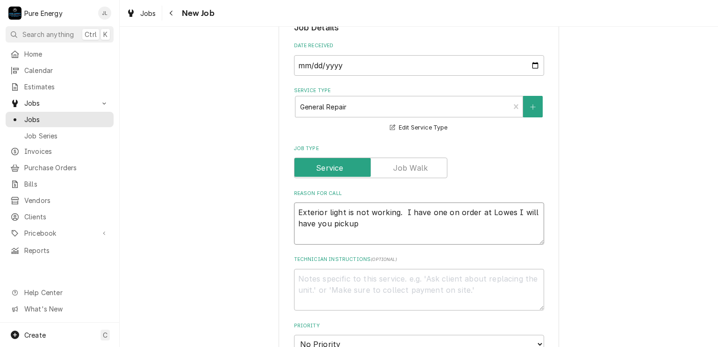
type textarea "Exterior light is not working. I have one on order at Lowes I will have you pic…"
type textarea "x"
type textarea "Exterior light is not working. I have one on order at Lowes I will have you pic…"
type textarea "x"
type textarea "Exterior light is not working. I have one on order at Lowes I will have you pic…"
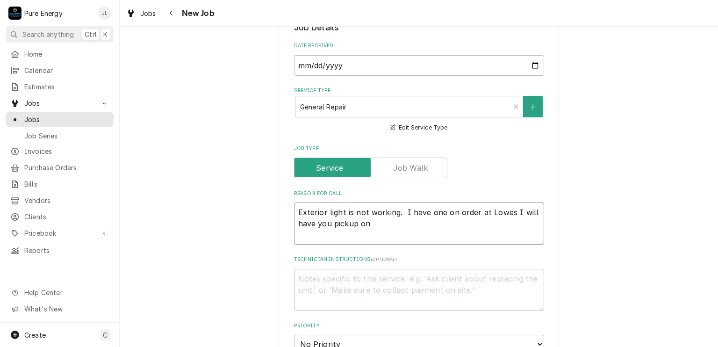
type textarea "x"
type textarea "Exterior light is not working. I have one on order at Lowes I will have you pic…"
type textarea "x"
type textarea "Exterior light is not working. I have one on order at Lowes I will have you pic…"
type textarea "x"
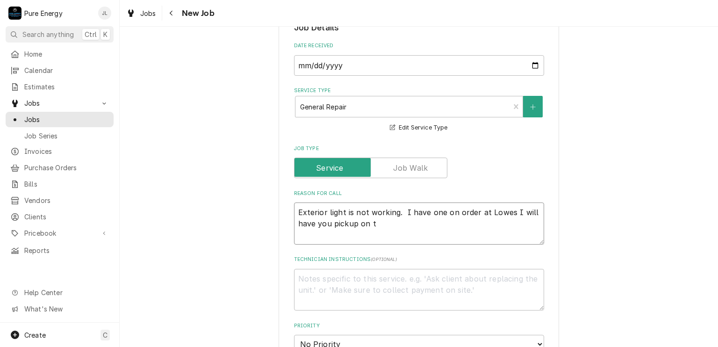
type textarea "Exterior light is not working. I have one on order at Lowes I will have you pic…"
type textarea "x"
type textarea "Exterior light is not working. I have one on order at Lowes I will have you pic…"
type textarea "x"
type textarea "Exterior light is not working. I have one on order at Lowes I will have you pic…"
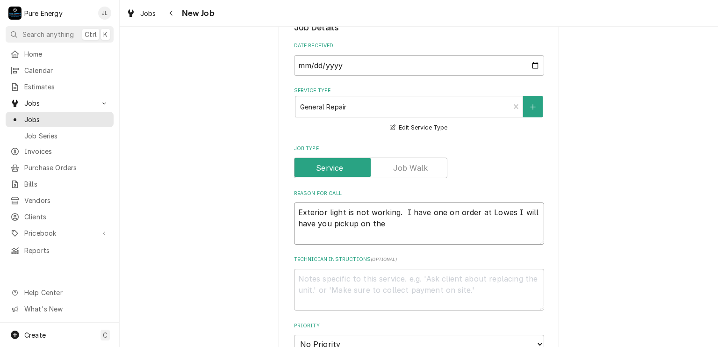
type textarea "x"
type textarea "Exterior light is not working. I have one on order at Lowes I will have you pic…"
type textarea "x"
type textarea "Exterior light is not working. I have one on order at Lowes I will have you pic…"
type textarea "x"
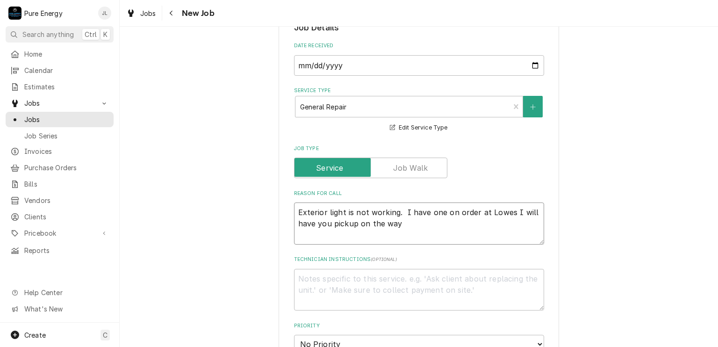
type textarea "Exterior light is not working. I have one on order at Lowes I will have you pic…"
type textarea "x"
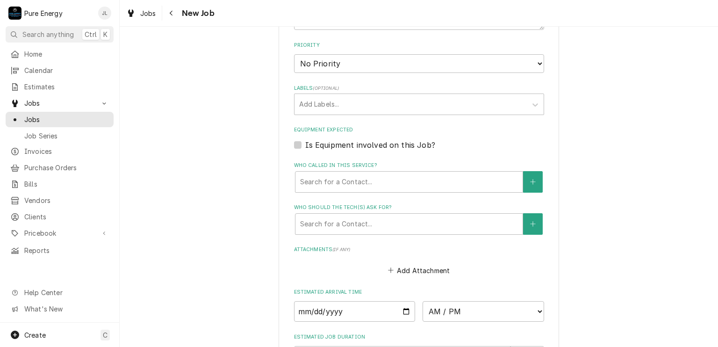
scroll to position [561, 0]
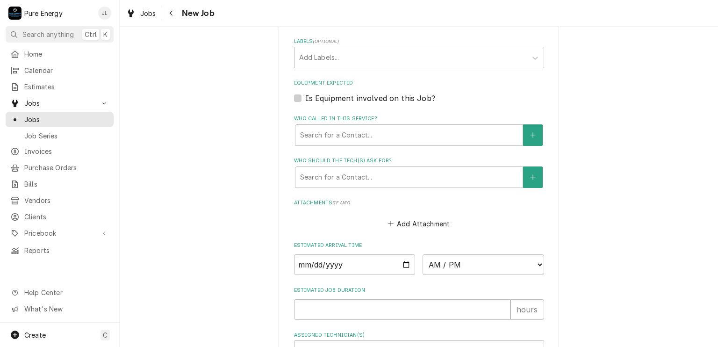
type textarea "Exterior light is not working. I have one on order at Lowes I will have you pic…"
click at [404, 265] on input "Date" at bounding box center [355, 264] width 122 height 21
type textarea "x"
type input "2025-10-10"
type textarea "x"
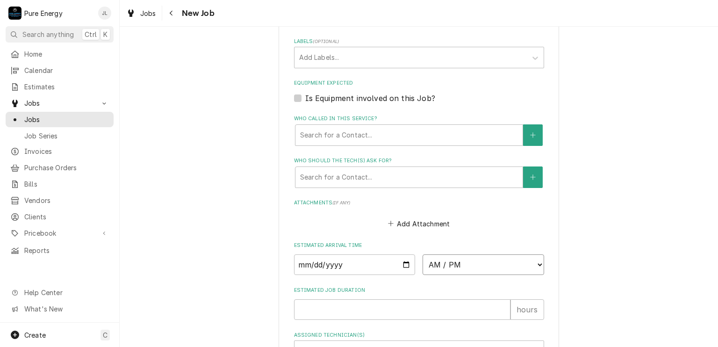
click at [536, 262] on select "AM / PM 6:00 AM 6:15 AM 6:30 AM 6:45 AM 7:00 AM 7:15 AM 7:30 AM 7:45 AM 8:00 AM…" at bounding box center [484, 264] width 122 height 21
select select "13:00:00"
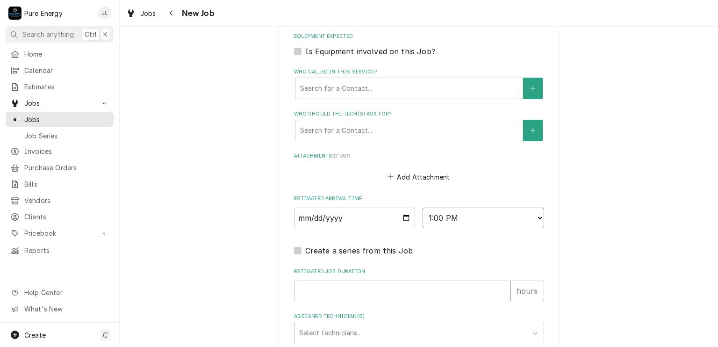
scroll to position [682, 0]
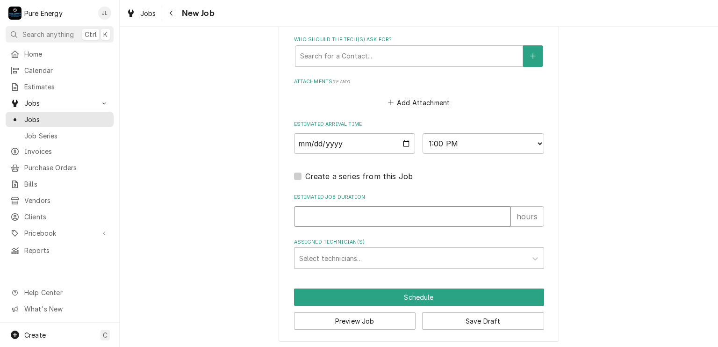
click at [318, 218] on input "Estimated Job Duration" at bounding box center [402, 216] width 217 height 21
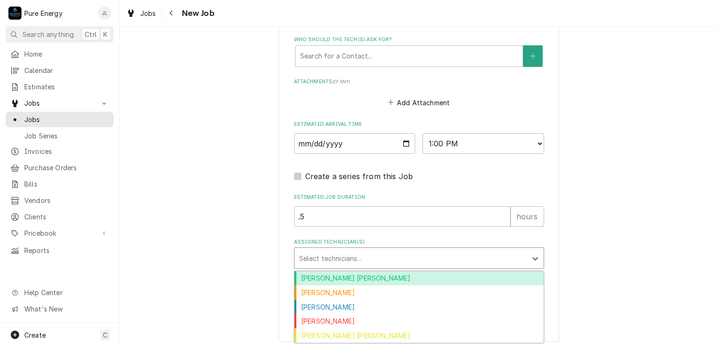
click at [354, 257] on div "Assigned Technician(s)" at bounding box center [410, 258] width 223 height 17
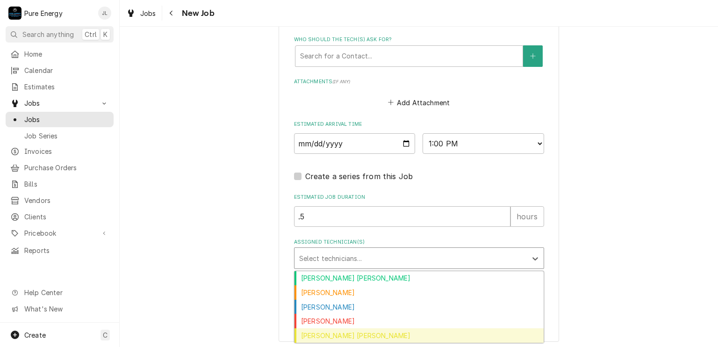
click at [340, 330] on div "Rodolfo Hernandez Lorenzo" at bounding box center [419, 335] width 249 height 14
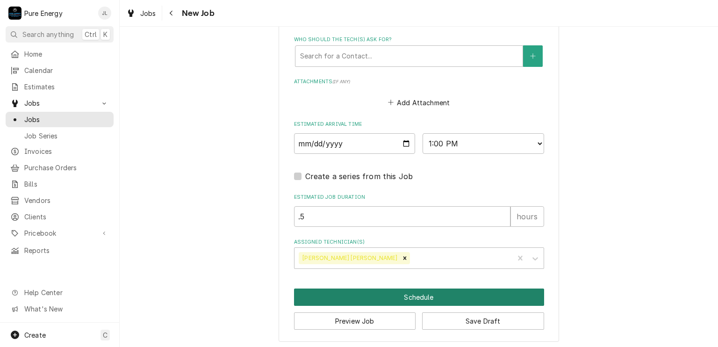
click at [361, 289] on button "Schedule" at bounding box center [419, 297] width 250 height 17
